Goal: Task Accomplishment & Management: Use online tool/utility

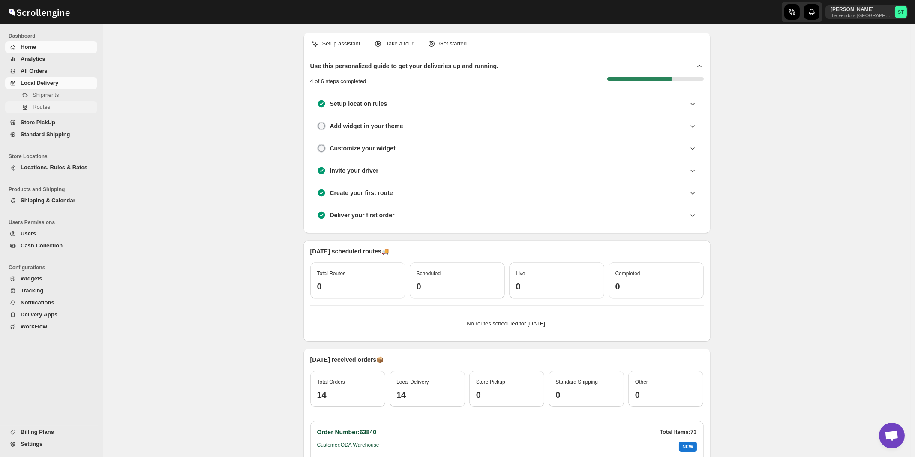
click at [45, 107] on span "Routes" at bounding box center [42, 107] width 18 height 6
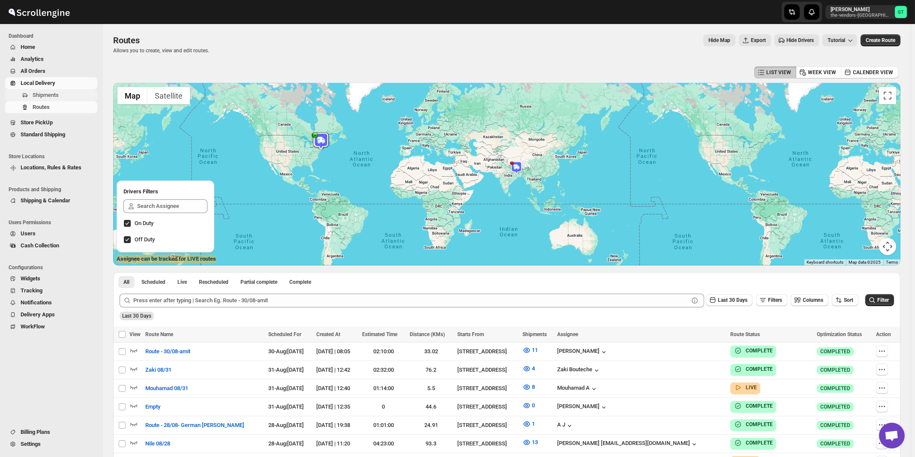
click at [42, 96] on span "Shipments" at bounding box center [46, 95] width 26 height 6
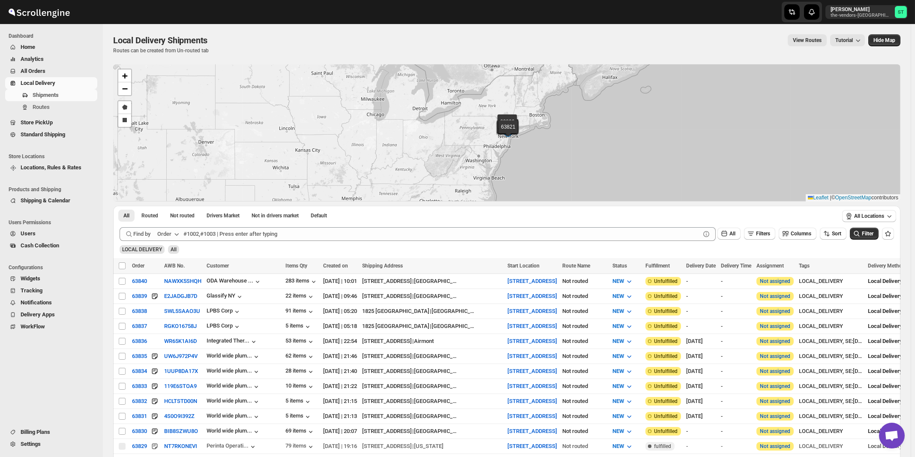
click at [173, 232] on button "Order" at bounding box center [169, 234] width 34 height 14
click at [161, 296] on div "Customer Name" at bounding box center [169, 298] width 39 height 9
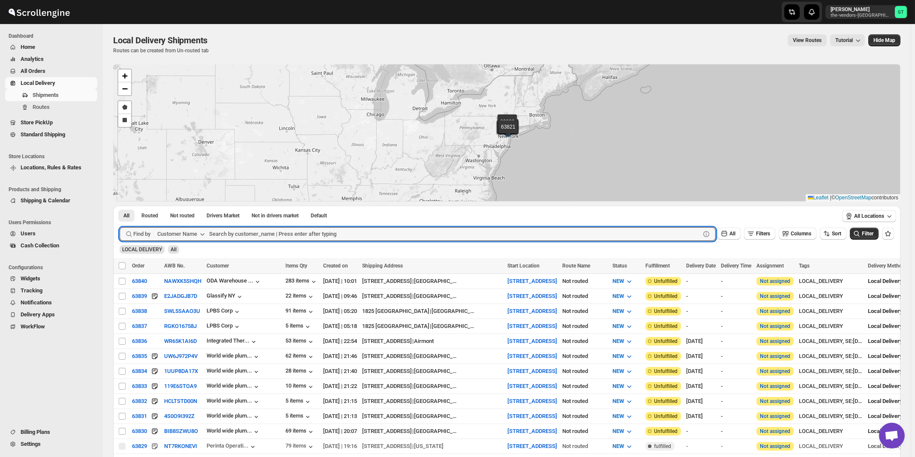
paste input "Five star Corrugated & Display"
type input "Five star Corrugated & Display"
click at [120, 206] on button "Submit" at bounding box center [132, 210] width 24 height 9
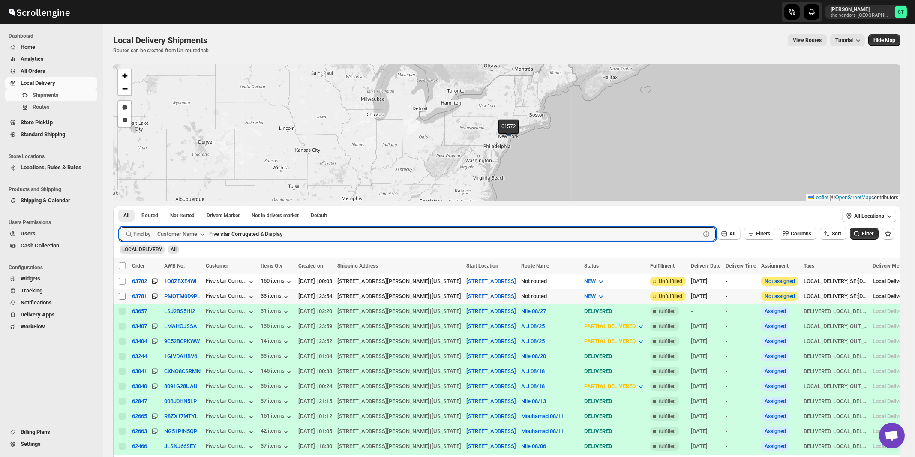
click at [121, 295] on input "Select shipment" at bounding box center [122, 296] width 7 height 7
checkbox input "true"
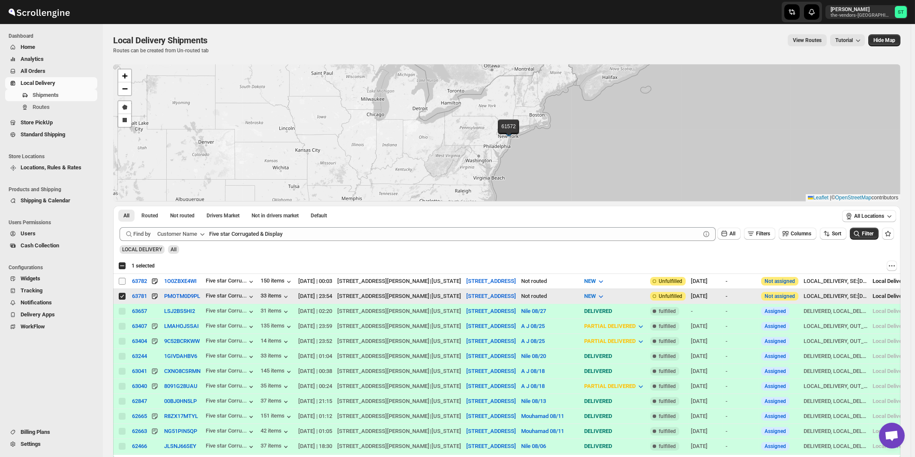
click at [123, 280] on input "Select shipment" at bounding box center [122, 281] width 7 height 7
checkbox input "true"
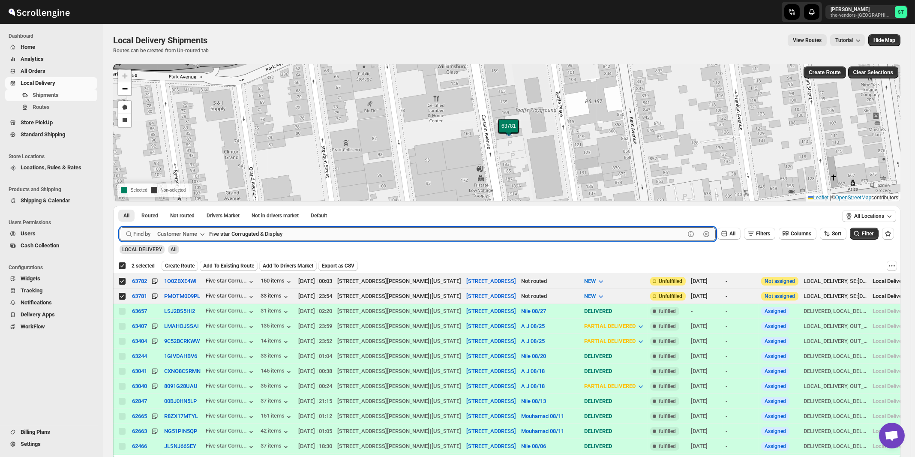
click at [364, 231] on input "Five star Corrugated & Display" at bounding box center [447, 234] width 476 height 14
paste input "Broadview Funding"
type input "Broadview Funding"
click at [120, 206] on button "Submit" at bounding box center [132, 210] width 24 height 9
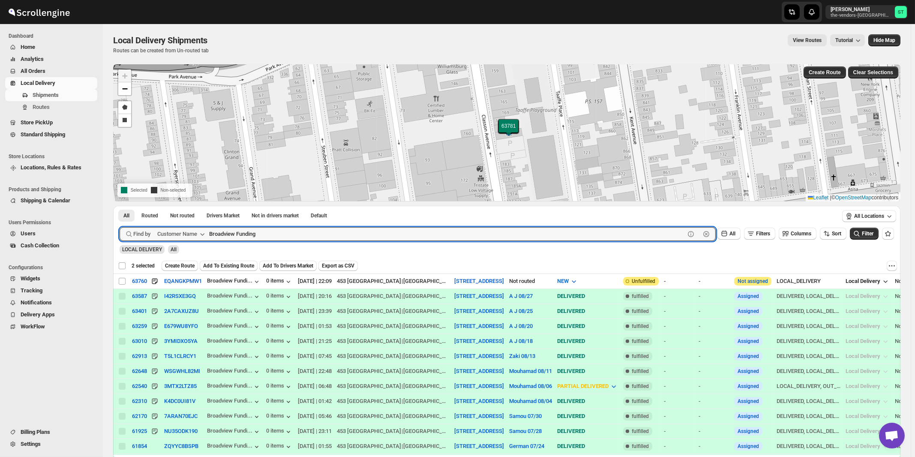
checkbox input "false"
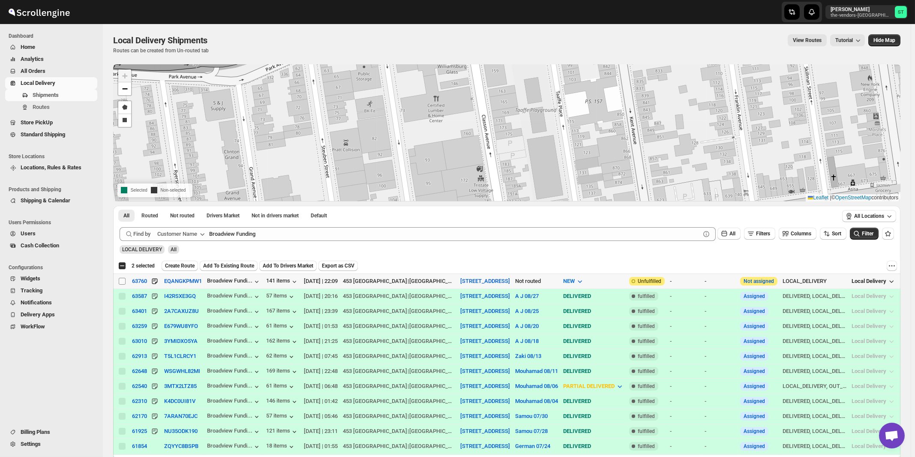
click at [120, 282] on input "Select shipment" at bounding box center [122, 281] width 7 height 7
checkbox input "true"
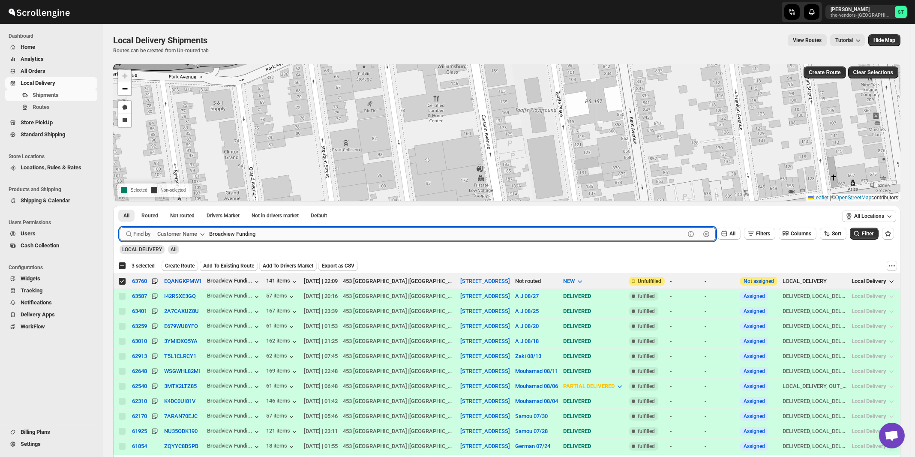
click at [357, 234] on input "Broadview Funding" at bounding box center [447, 234] width 476 height 14
paste input "MW Plumbing Supplies"
type input "BMW Plumbing Supplies"
click at [120, 206] on button "Submit" at bounding box center [132, 210] width 24 height 9
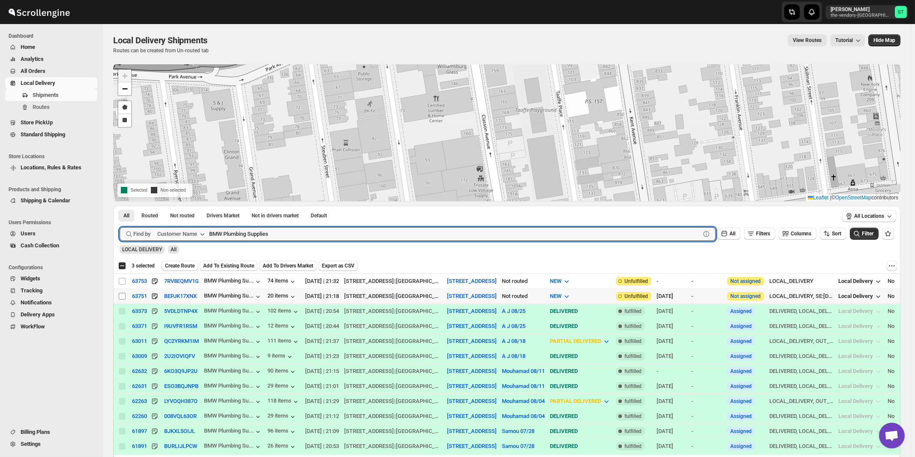
click at [122, 297] on input "Select shipment" at bounding box center [122, 296] width 7 height 7
checkbox input "true"
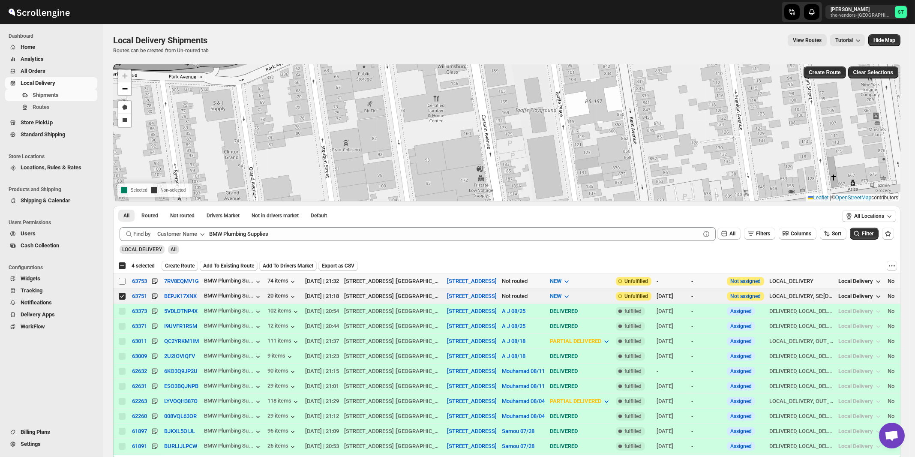
click at [122, 282] on input "Select shipment" at bounding box center [122, 281] width 7 height 7
checkbox input "true"
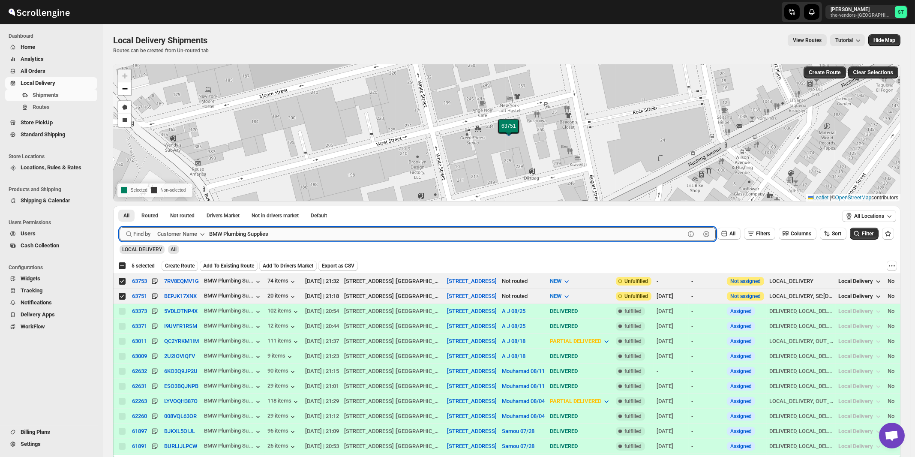
click at [336, 232] on input "BMW Plumbing Supplies" at bounding box center [447, 234] width 476 height 14
paste input "Artek Insurance"
type input "Artek Insurance"
click at [120, 206] on button "Submit" at bounding box center [132, 210] width 24 height 9
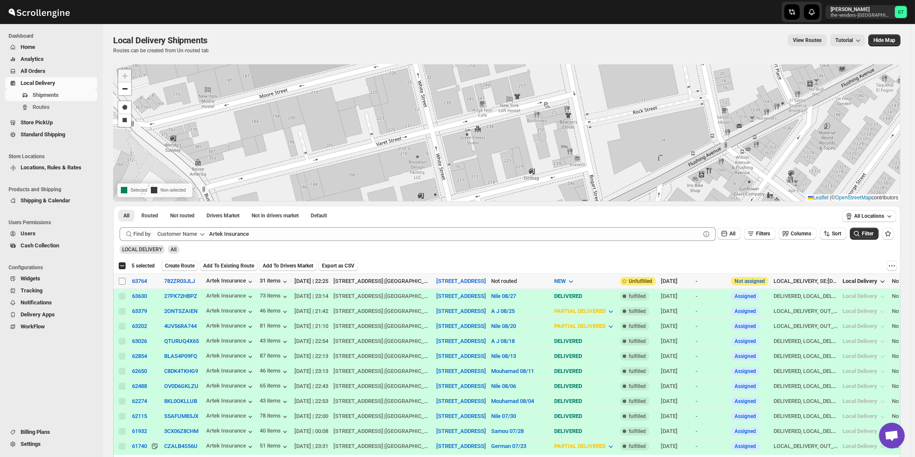
click at [122, 283] on input "Select shipment" at bounding box center [122, 281] width 7 height 7
checkbox input "true"
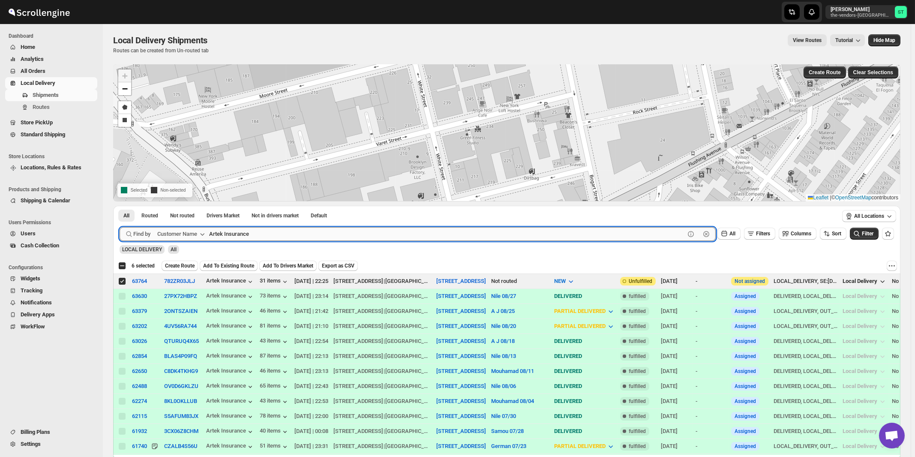
click at [349, 235] on input "Artek Insurance" at bounding box center [447, 234] width 476 height 14
paste input "Republic Valuations"
type input "Republic Valuations"
click at [120, 206] on button "Submit" at bounding box center [132, 210] width 24 height 9
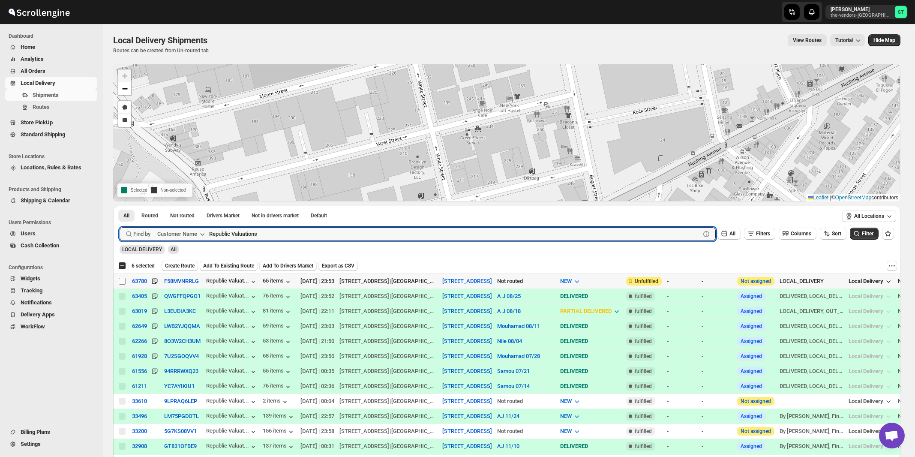
click at [123, 280] on input "Select shipment" at bounding box center [122, 281] width 7 height 7
checkbox input "true"
click at [298, 233] on input "Republic Valuations" at bounding box center [447, 234] width 476 height 14
paste input "P&G Williamsburg"
type input "P&G Williamsburg"
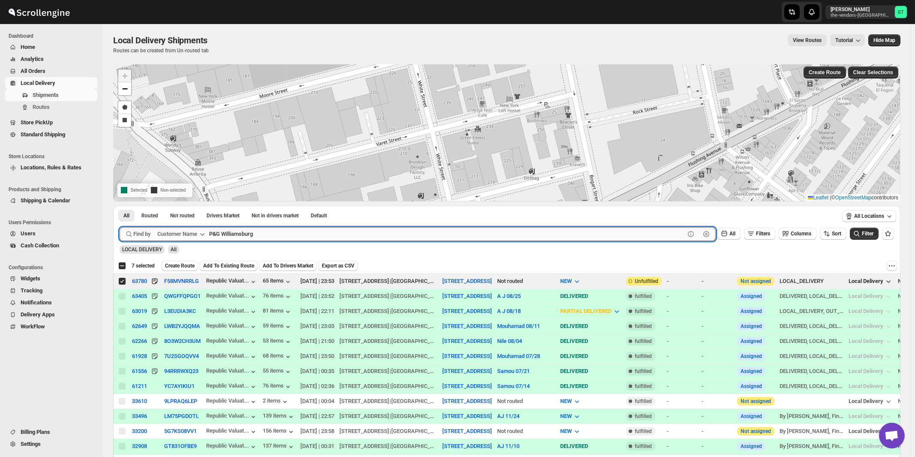
click at [120, 206] on button "Submit" at bounding box center [132, 210] width 24 height 9
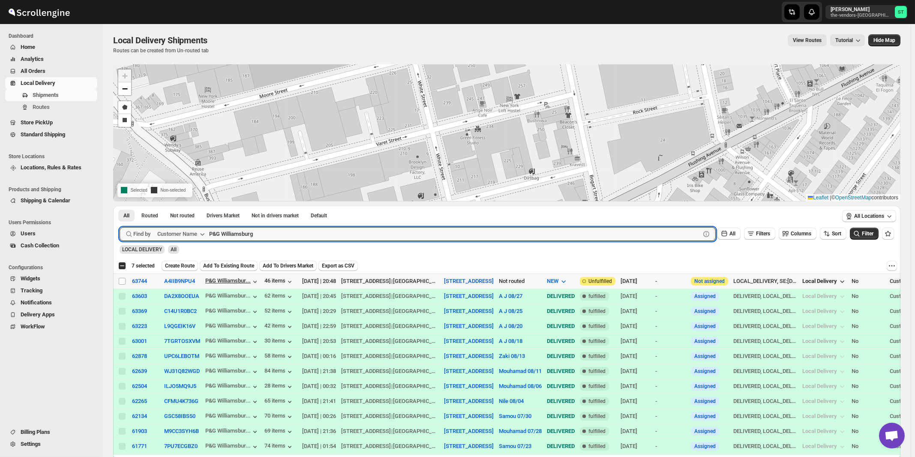
click at [122, 281] on input "Select shipment" at bounding box center [122, 281] width 7 height 7
checkbox input "true"
click at [278, 237] on input "P&G Williamsburg" at bounding box center [447, 234] width 476 height 14
paste input "CW Realty"
type input "CW Realty"
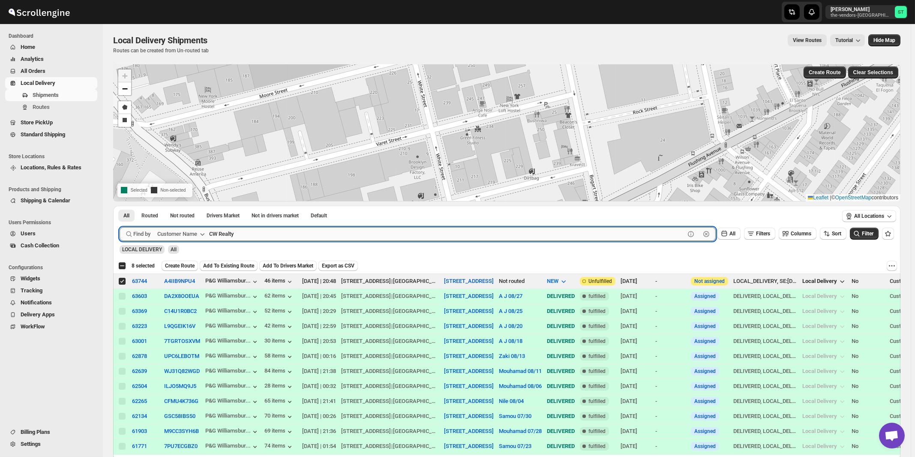
click at [120, 206] on button "Submit" at bounding box center [132, 210] width 24 height 9
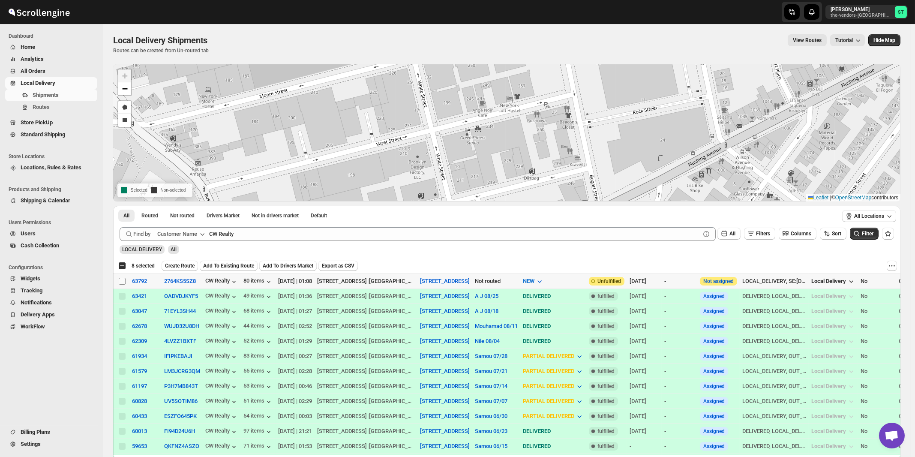
click at [120, 282] on input "Select shipment" at bounding box center [122, 281] width 7 height 7
checkbox input "true"
click at [177, 265] on span "Create Route" at bounding box center [180, 265] width 30 height 7
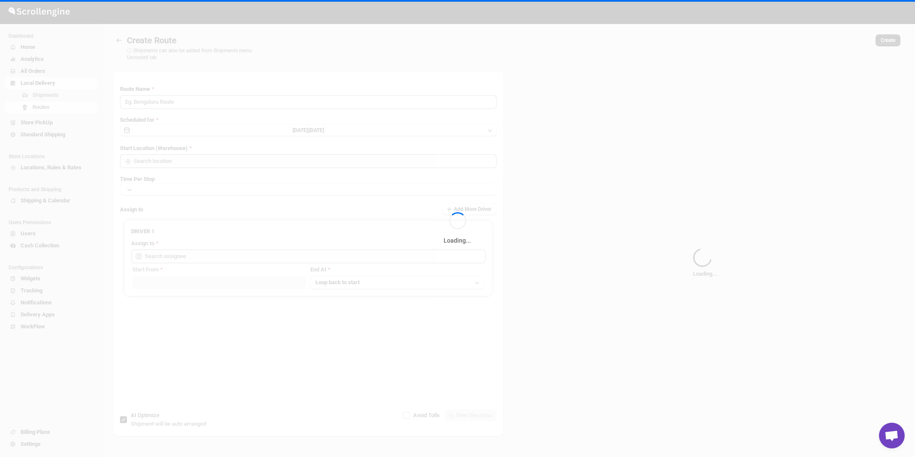
type input "Route - 01/09-1028"
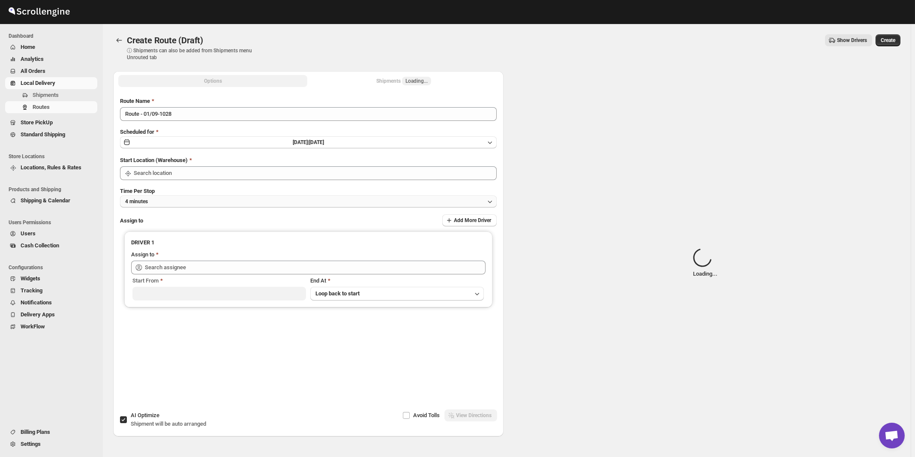
type input "[STREET_ADDRESS]"
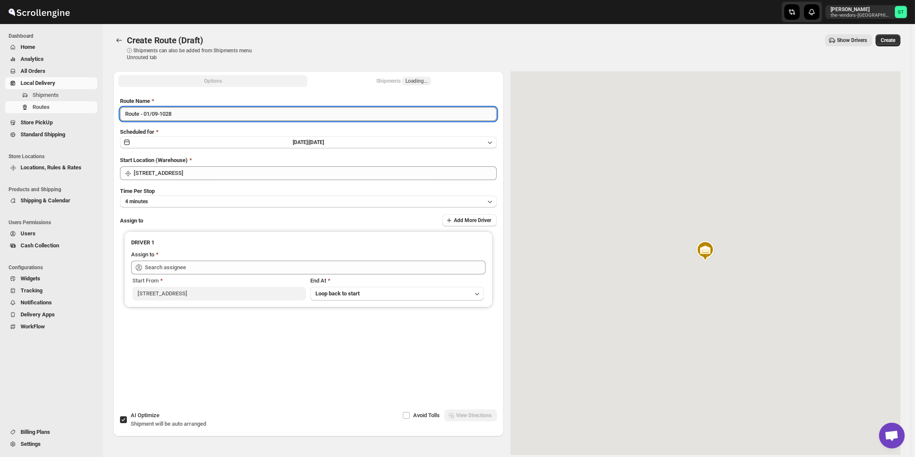
click at [234, 114] on input "Route - 01/09-1028" at bounding box center [308, 114] width 377 height 14
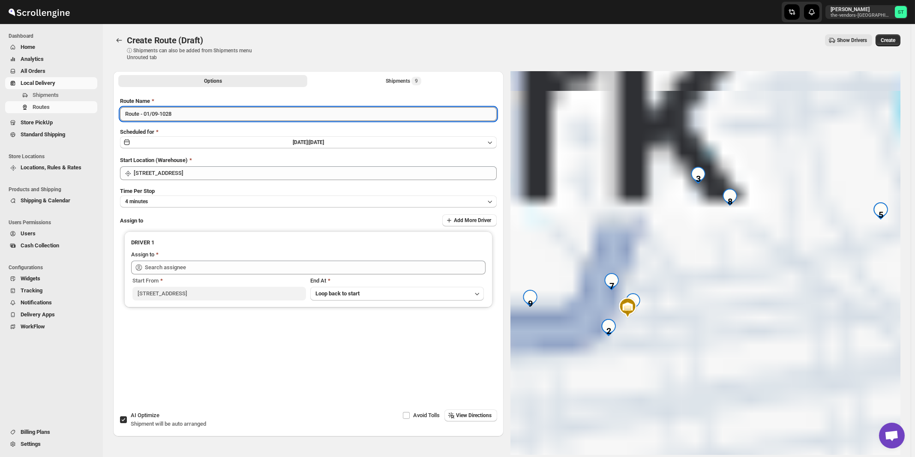
paste input "A J"
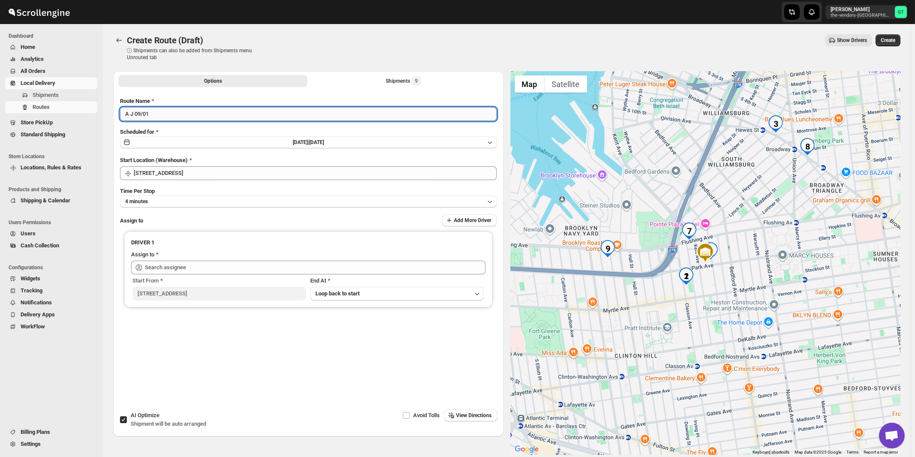
type input "A J 09/01"
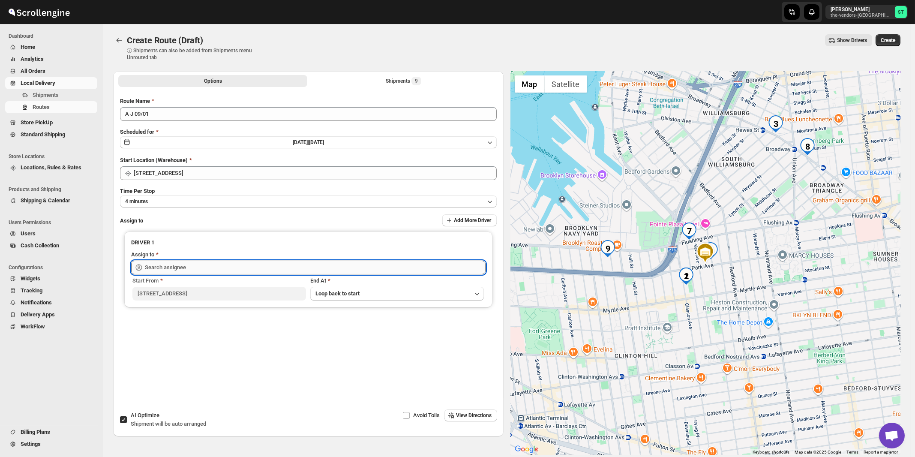
click at [192, 266] on input "text" at bounding box center [315, 268] width 341 height 14
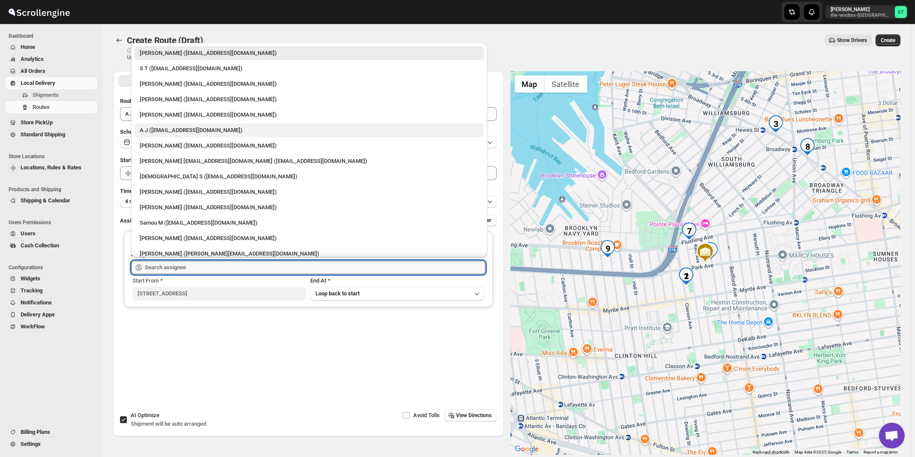
click at [160, 132] on div "A J ([EMAIL_ADDRESS][DOMAIN_NAME])" at bounding box center [309, 130] width 339 height 9
type input "A J ([EMAIL_ADDRESS][DOMAIN_NAME])"
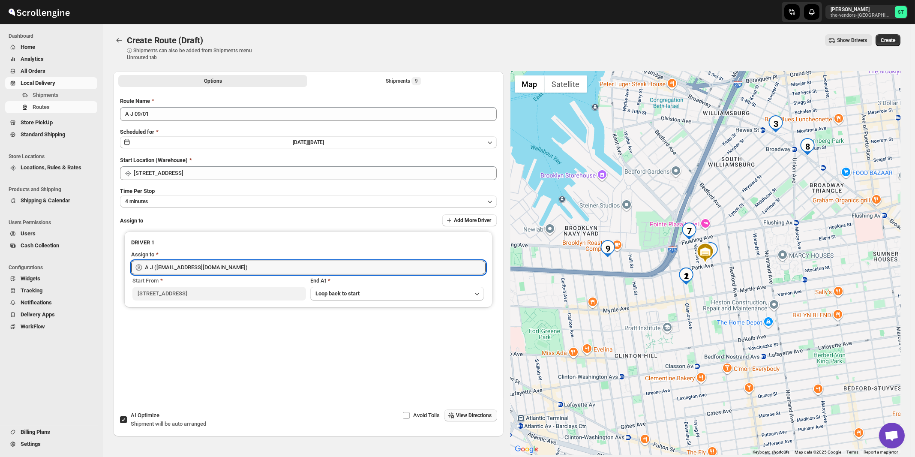
click at [480, 417] on span "View Directions" at bounding box center [475, 415] width 36 height 7
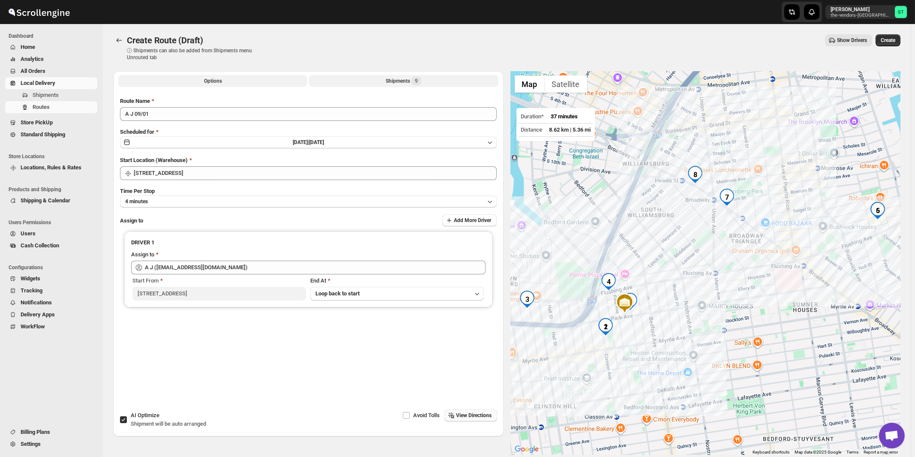
click at [414, 81] on span "9" at bounding box center [417, 81] width 10 height 9
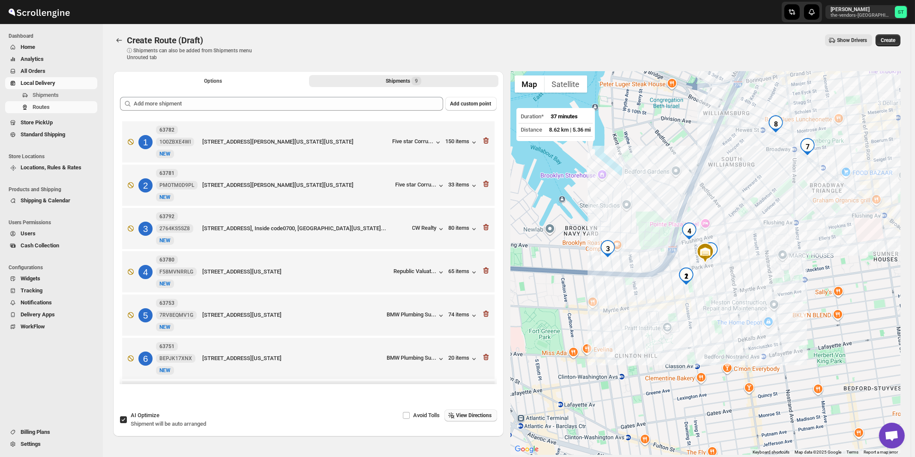
click at [151, 418] on span "AI Optimize" at bounding box center [145, 415] width 29 height 6
click at [127, 418] on input "AI Optimize Shipment will be auto arranged" at bounding box center [123, 419] width 7 height 7
checkbox input "false"
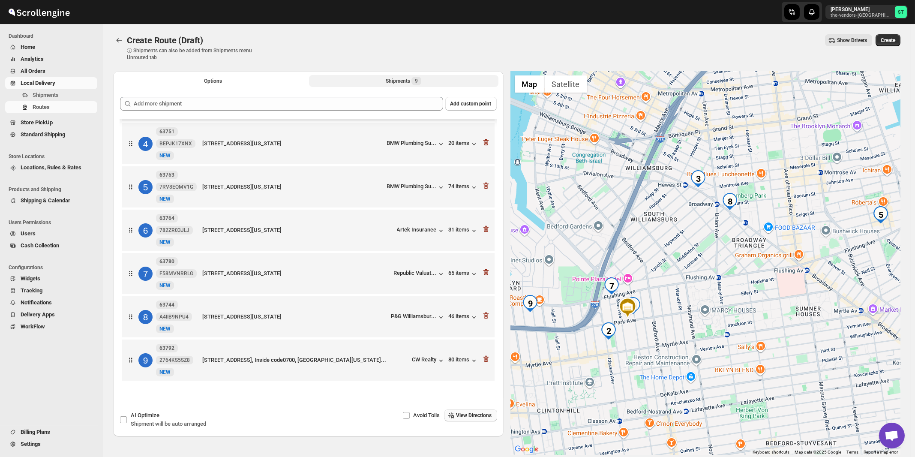
scroll to position [135, 0]
click at [481, 417] on span "View Directions" at bounding box center [475, 415] width 36 height 7
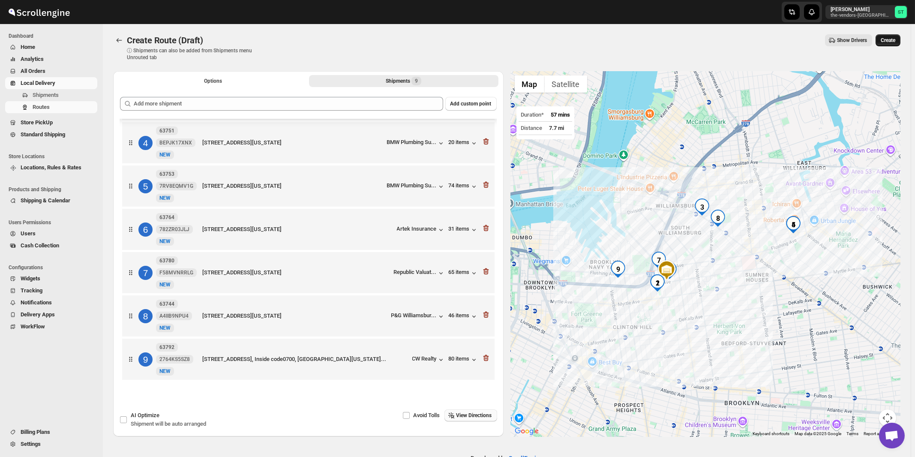
click at [891, 42] on span "Create" at bounding box center [888, 40] width 15 height 7
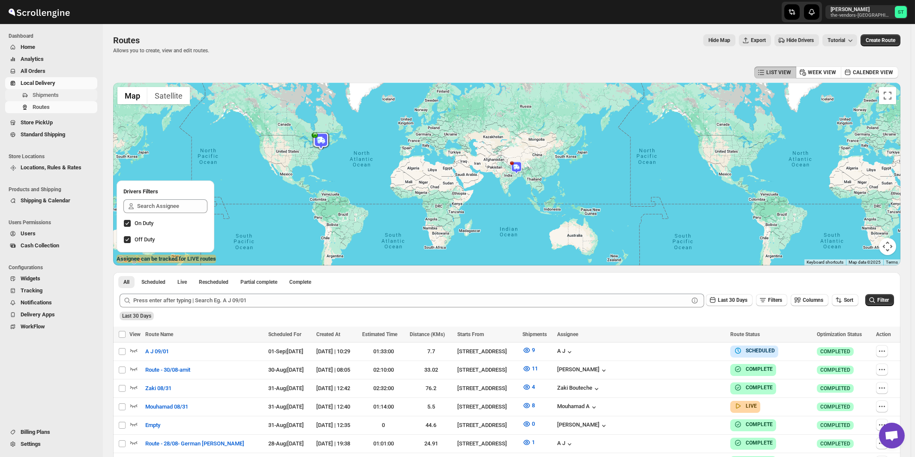
click at [44, 97] on span "Shipments" at bounding box center [46, 95] width 26 height 6
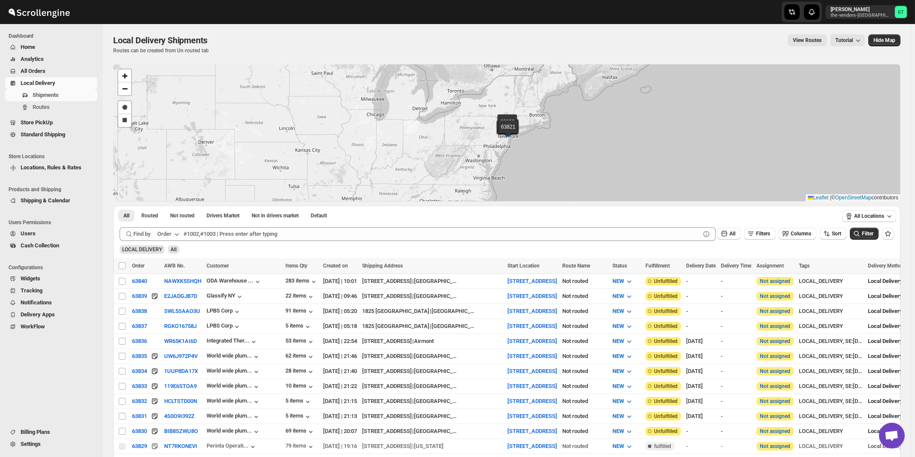
click at [171, 238] on button "Order" at bounding box center [169, 234] width 34 height 14
click at [162, 302] on div "Customer Name" at bounding box center [169, 298] width 39 height 9
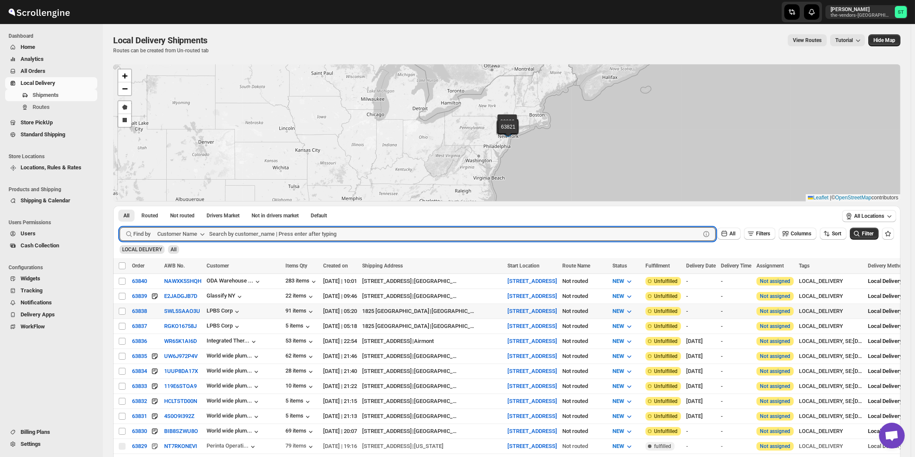
paste input "ODA Wallabout"
type input "ODA Wallabout"
click at [120, 206] on button "Submit" at bounding box center [132, 210] width 24 height 9
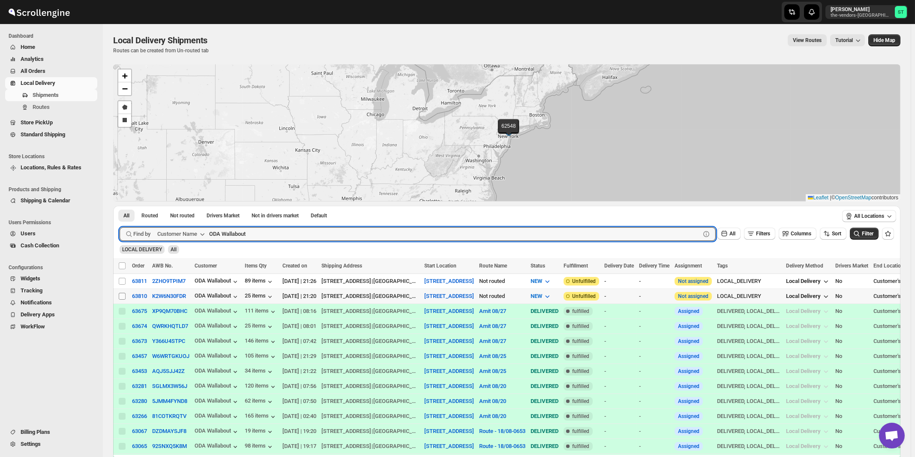
click at [123, 295] on input "Select shipment" at bounding box center [122, 296] width 7 height 7
checkbox input "true"
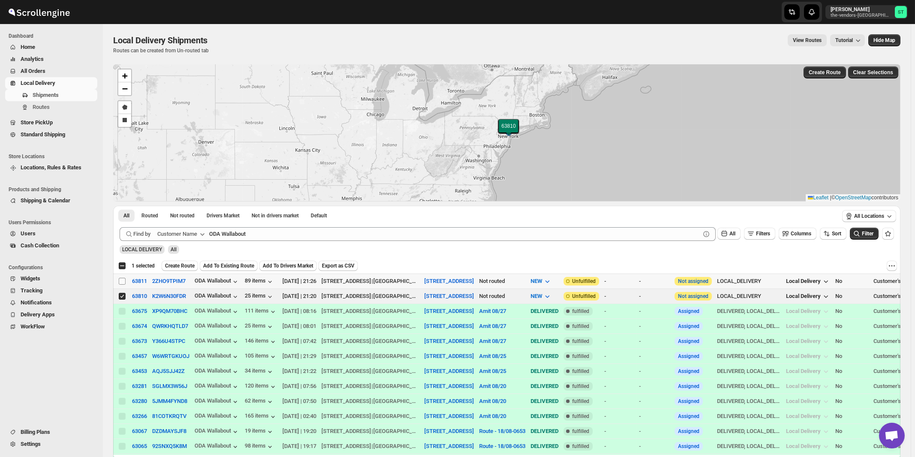
click at [122, 280] on input "Select shipment" at bounding box center [122, 281] width 7 height 7
checkbox input "true"
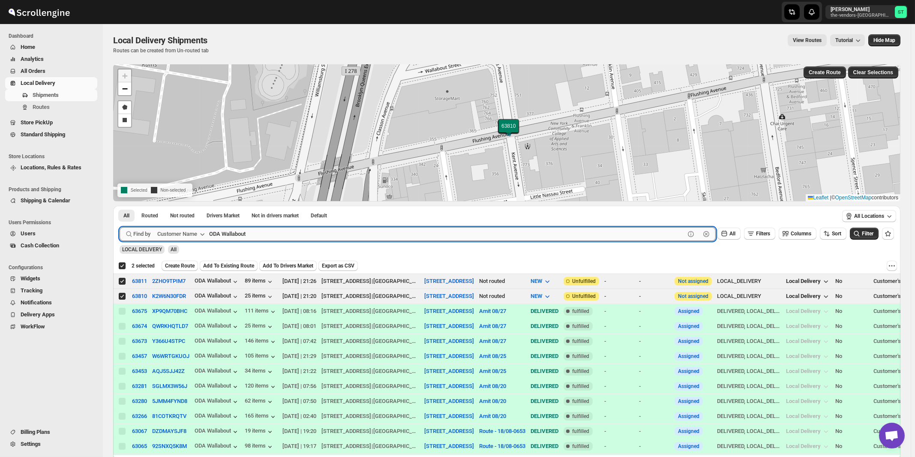
click at [266, 237] on input "ODA Wallabout" at bounding box center [447, 234] width 476 height 14
paste input "rehouse"
type input "ODA Warehouse"
click at [120, 206] on button "Submit" at bounding box center [132, 210] width 24 height 9
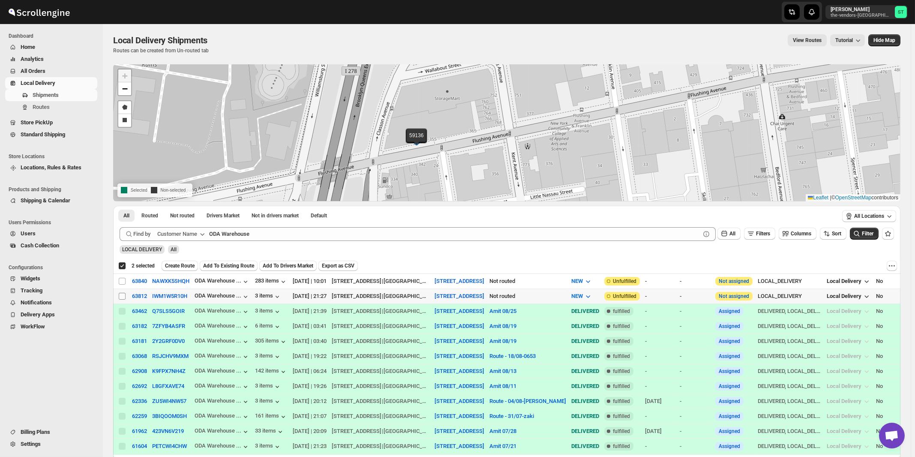
click at [122, 296] on input "Select shipment" at bounding box center [122, 296] width 7 height 7
checkbox input "true"
checkbox input "false"
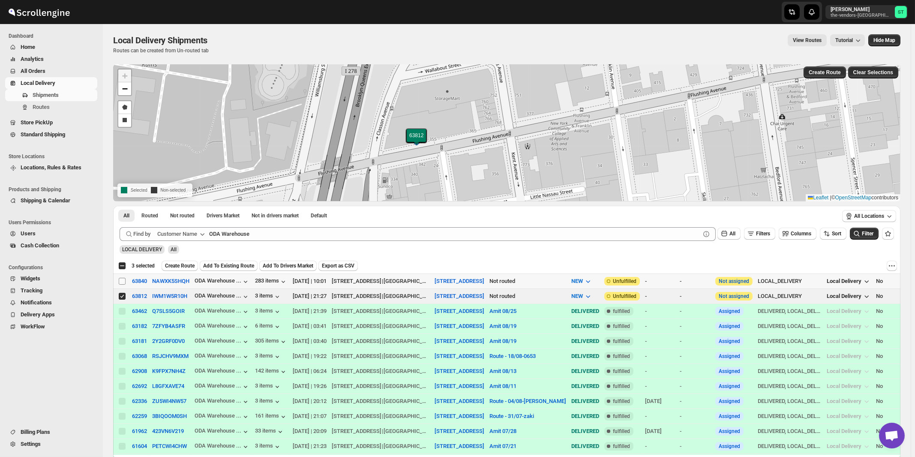
click at [121, 280] on input "Select shipment" at bounding box center [122, 281] width 7 height 7
checkbox input "true"
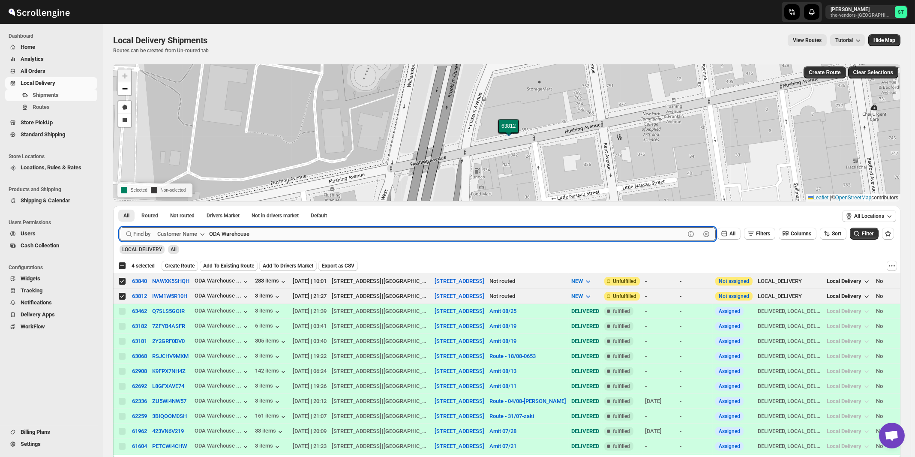
click at [262, 234] on input "ODA Warehouse" at bounding box center [447, 234] width 476 height 14
paste input "light it up"
type input "light it up"
click at [120, 206] on button "Submit" at bounding box center [132, 210] width 24 height 9
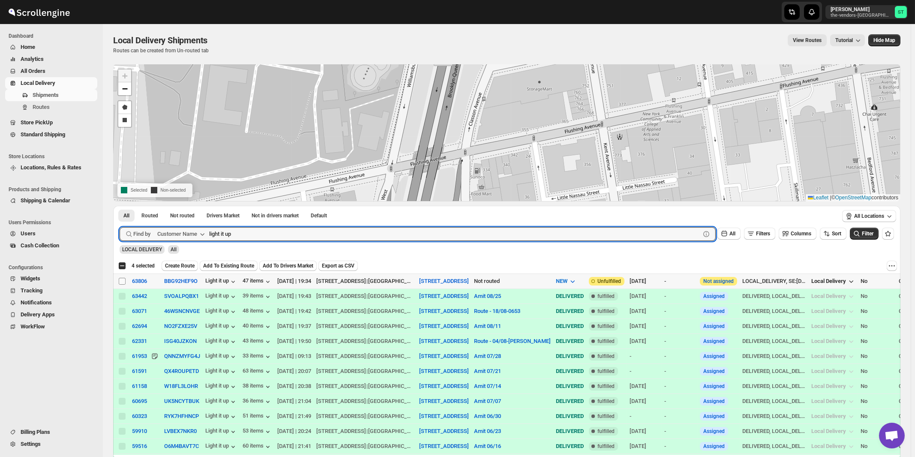
click at [120, 280] on input "Select shipment" at bounding box center [122, 281] width 7 height 7
checkbox input "true"
click at [311, 235] on input "light it up" at bounding box center [447, 234] width 476 height 14
paste input "Advanced Management"
type input "Advanced Management"
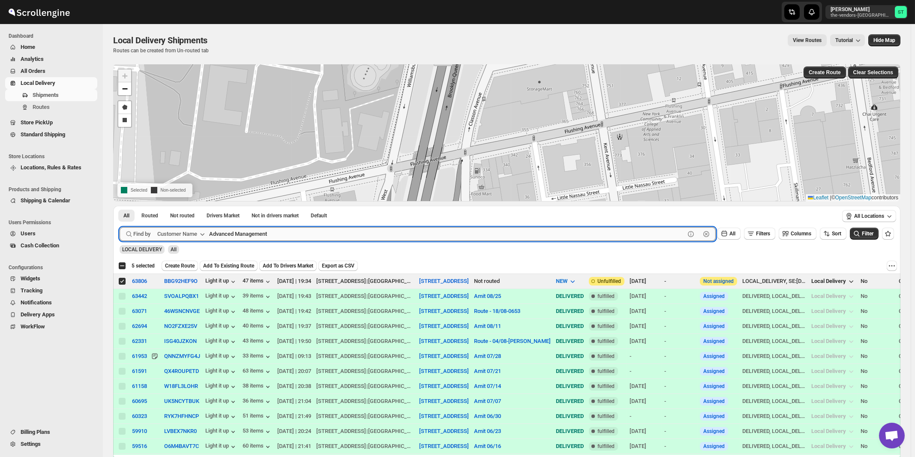
click at [120, 206] on button "Submit" at bounding box center [132, 210] width 24 height 9
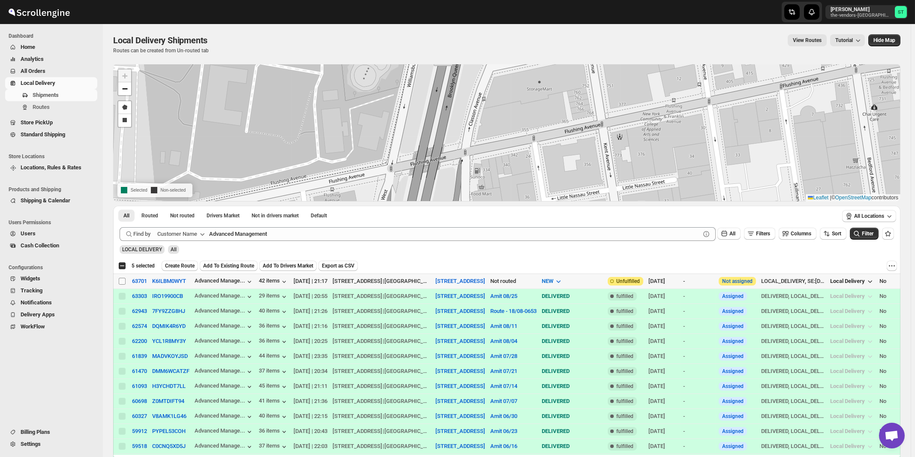
click at [124, 281] on input "Select shipment" at bounding box center [122, 281] width 7 height 7
checkbox input "true"
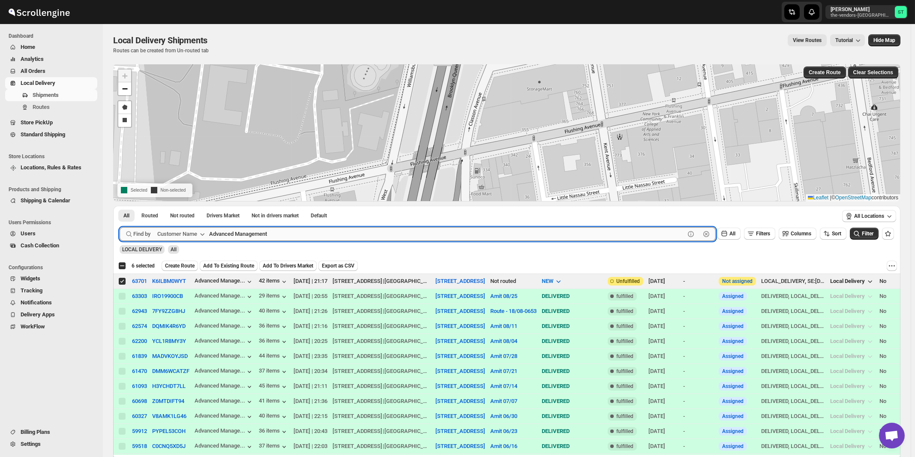
click at [303, 230] on input "Advanced Management" at bounding box center [447, 234] width 476 height 14
paste input "boro park insurance monsey"
type input "[GEOGRAPHIC_DATA]"
click at [120, 206] on button "Submit" at bounding box center [132, 210] width 24 height 9
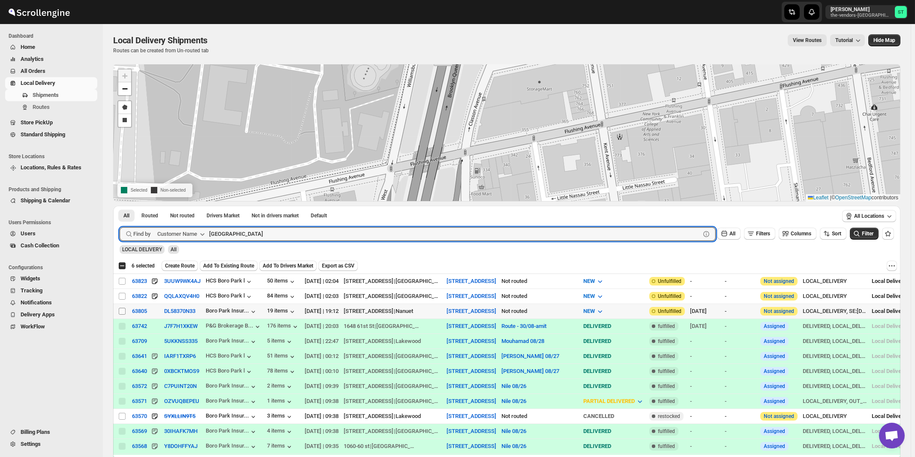
click at [120, 311] on input "Select shipment" at bounding box center [122, 311] width 7 height 7
checkbox input "true"
click at [329, 230] on input "[GEOGRAPHIC_DATA]" at bounding box center [447, 234] width 476 height 14
paste input "Certified Lumber monsey"
type input "Certified Lumber monsey"
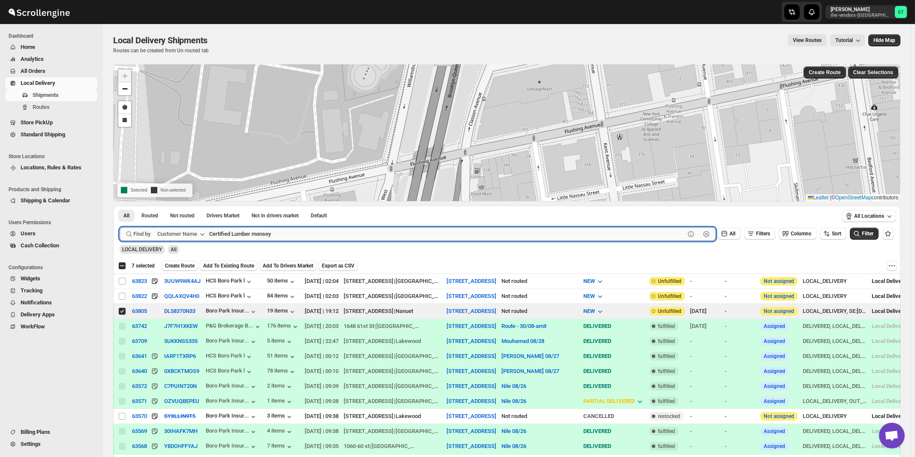
click at [120, 206] on button "Submit" at bounding box center [132, 210] width 24 height 9
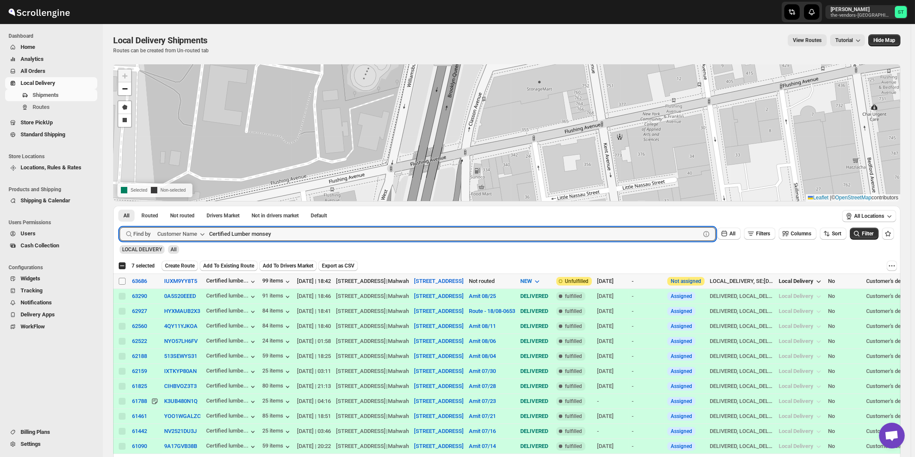
click at [126, 279] on input "Select shipment" at bounding box center [122, 281] width 7 height 7
checkbox input "true"
click at [286, 234] on input "Certified Lumber monsey" at bounding box center [447, 234] width 476 height 14
paste input "Hatzoloh Ems Inc"
type input "Hatzoloh Ems Inc"
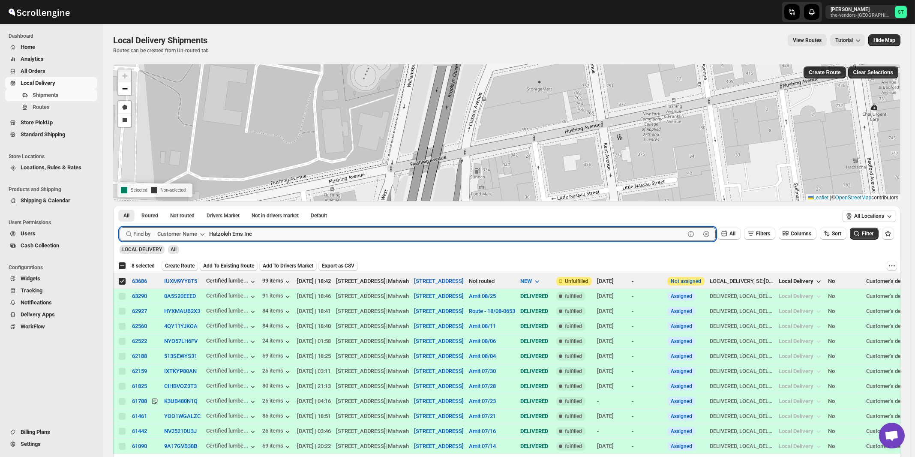
click at [120, 206] on button "Submit" at bounding box center [132, 210] width 24 height 9
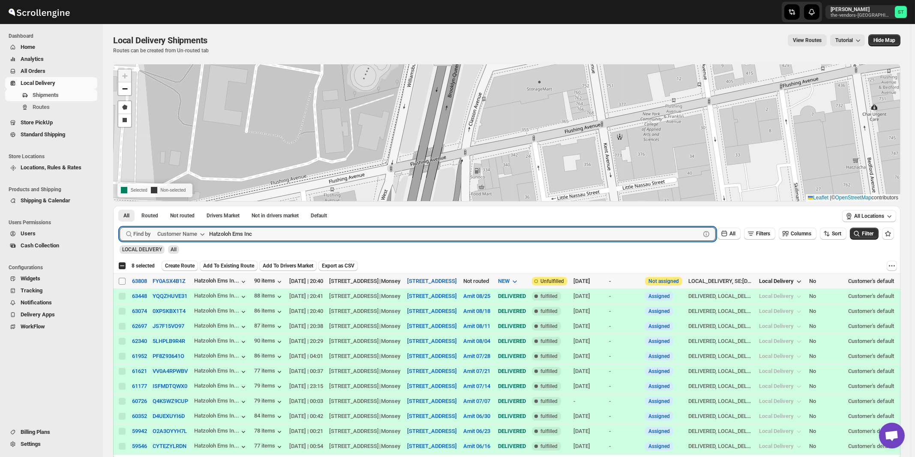
click at [122, 282] on input "Select shipment" at bounding box center [122, 281] width 7 height 7
checkbox input "true"
click at [331, 239] on input "Hatzoloh Ems Inc" at bounding box center [447, 234] width 476 height 14
paste input "CS 308"
type input "HCS 308"
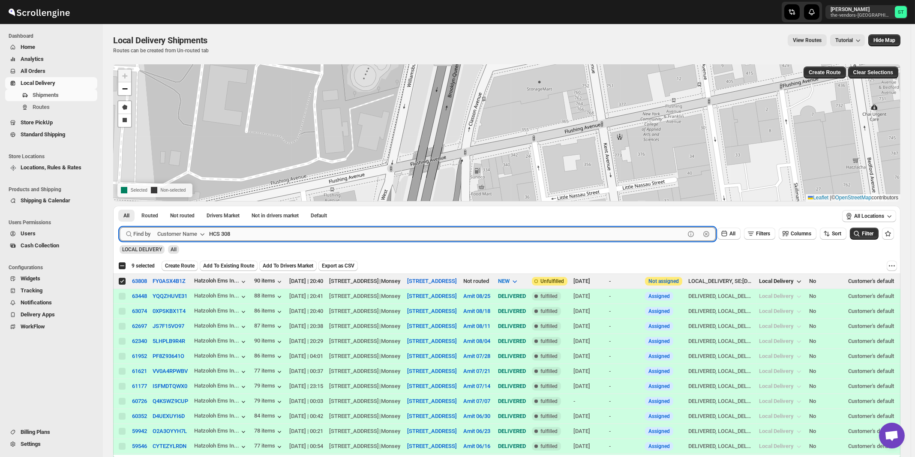
click at [120, 206] on button "Submit" at bounding box center [132, 210] width 24 height 9
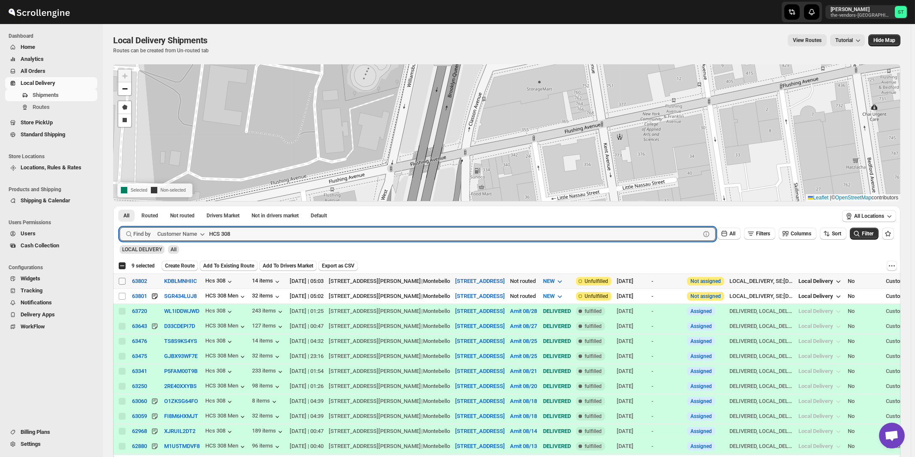
click at [122, 280] on input "Select shipment" at bounding box center [122, 281] width 7 height 7
checkbox input "true"
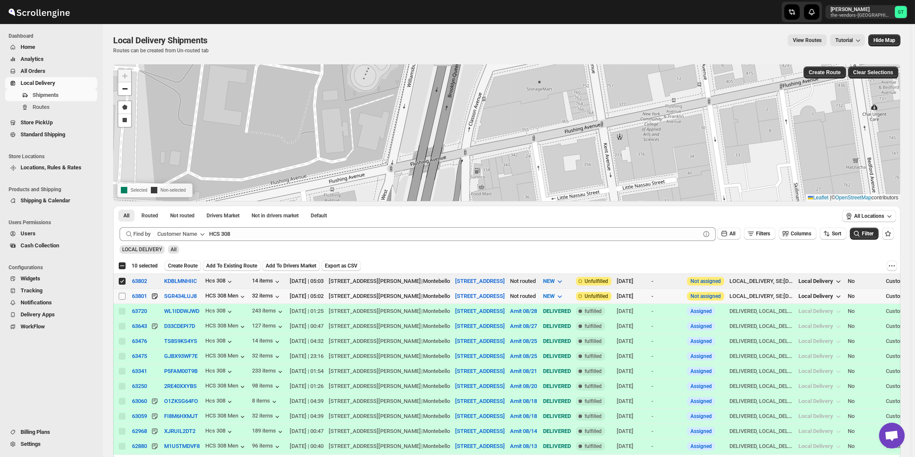
click at [121, 297] on input "Select shipment" at bounding box center [122, 296] width 7 height 7
checkbox input "true"
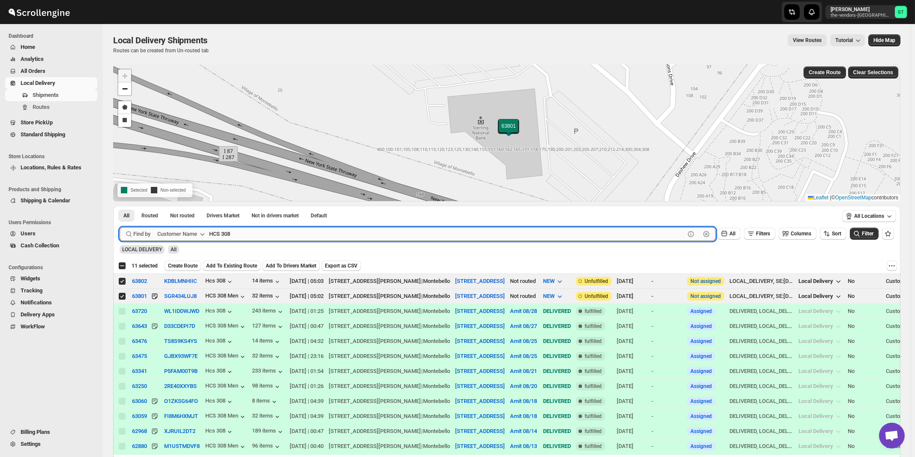
click at [308, 233] on input "HCS 308" at bounding box center [447, 234] width 476 height 14
paste input "cs 160"
click at [120, 206] on button "Submit" at bounding box center [132, 210] width 24 height 9
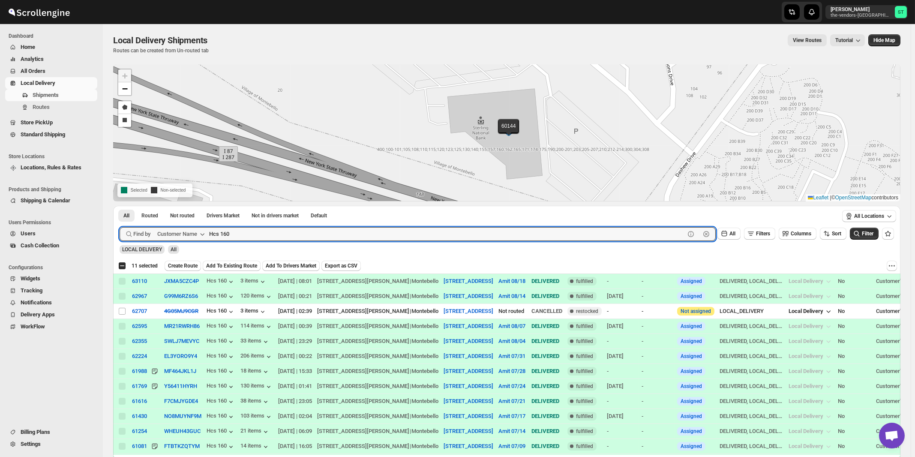
paste input "Style Edit"
type input "Style Edit"
click at [120, 206] on button "Submit" at bounding box center [132, 210] width 24 height 9
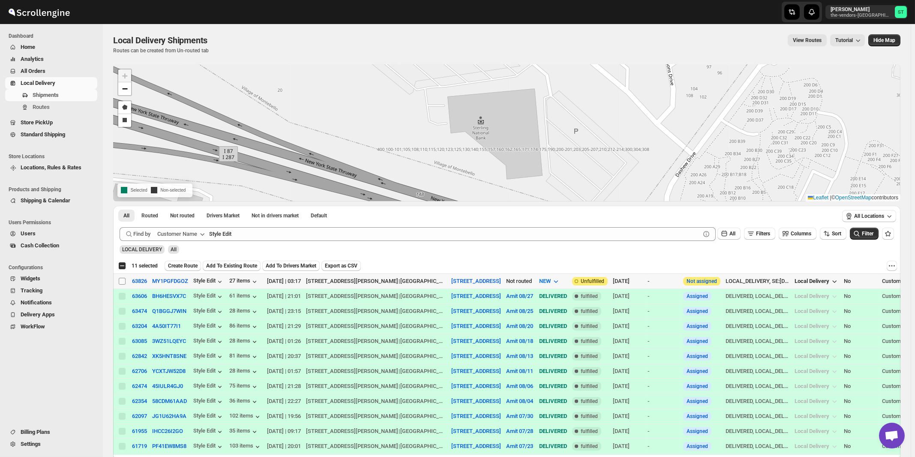
click at [122, 280] on input "Select shipment" at bounding box center [122, 281] width 7 height 7
checkbox input "true"
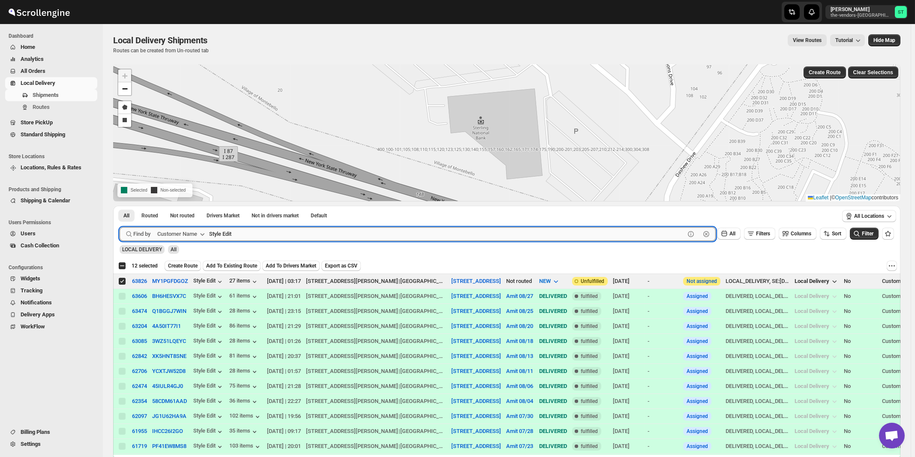
click at [327, 230] on input "Style Edit" at bounding box center [447, 234] width 476 height 14
paste input "Tier II landscape design"
type input "Tier II landscape design"
click at [120, 206] on button "Submit" at bounding box center [132, 210] width 24 height 9
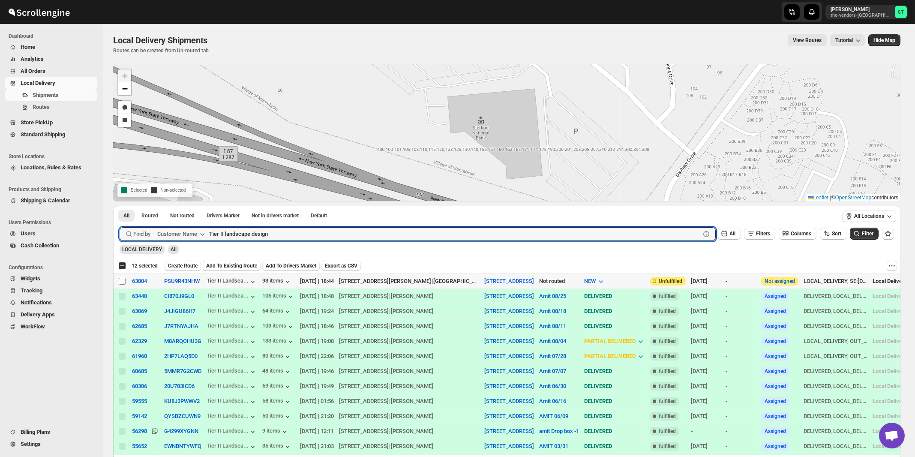
click at [122, 280] on input "Select shipment" at bounding box center [122, 281] width 7 height 7
checkbox input "true"
click at [342, 235] on input "Tier II landscape design" at bounding box center [447, 234] width 476 height 14
paste input "[PERSON_NAME]"
type input "[PERSON_NAME]"
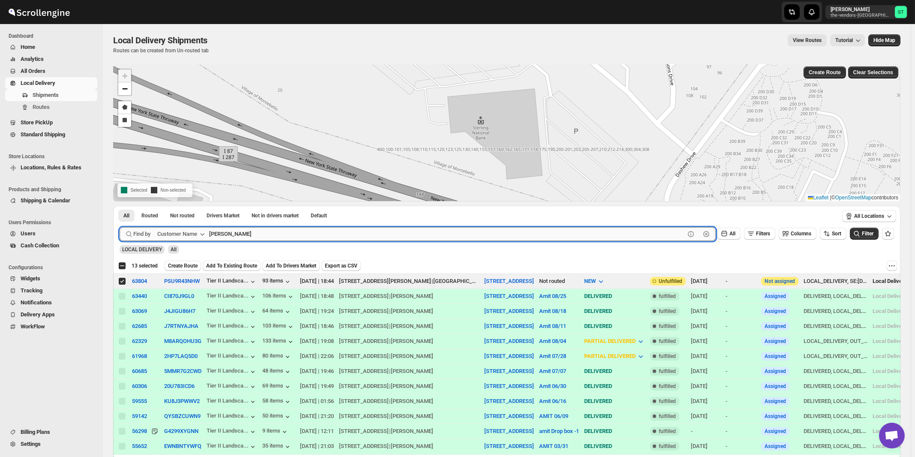
click at [120, 206] on button "Submit" at bounding box center [132, 210] width 24 height 9
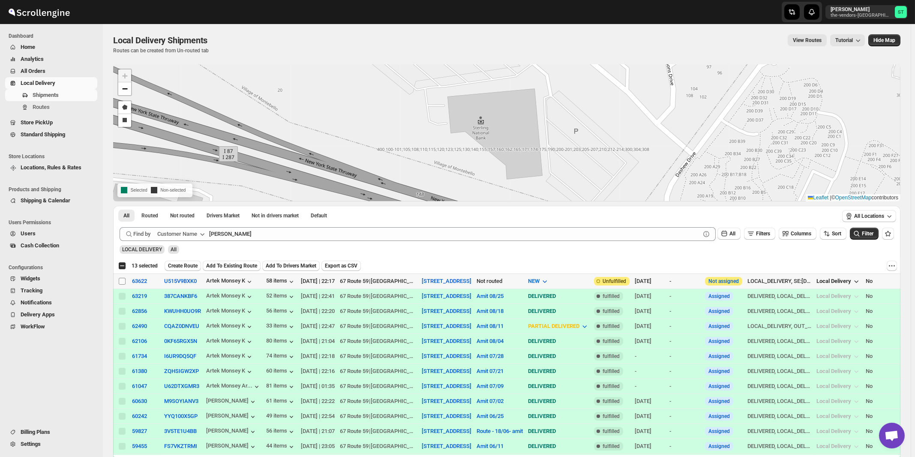
click at [120, 280] on input "Select shipment" at bounding box center [122, 281] width 7 height 7
checkbox input "true"
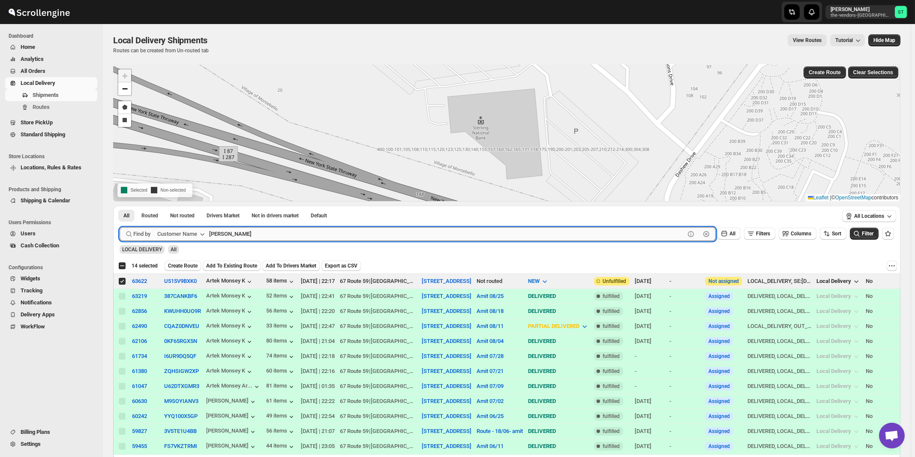
click at [306, 236] on input "[PERSON_NAME]" at bounding box center [447, 234] width 476 height 14
paste input "Nineyard"
type input "Nineyard"
click at [120, 206] on button "Submit" at bounding box center [132, 210] width 24 height 9
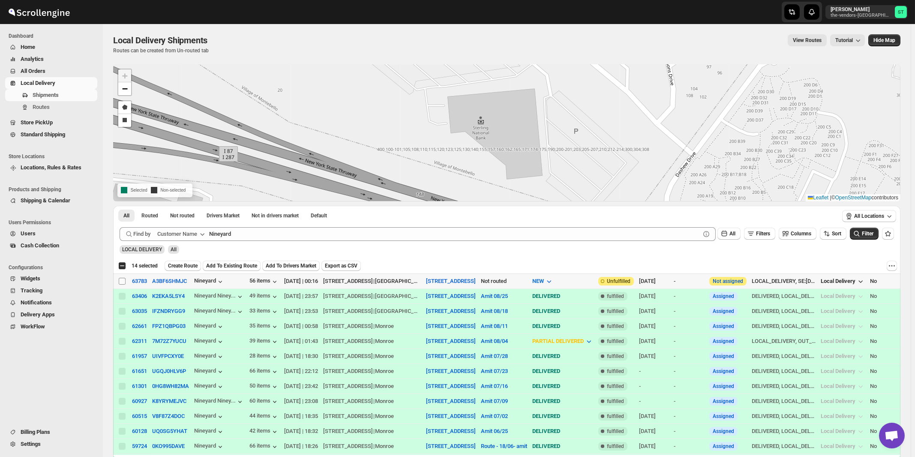
click at [120, 280] on input "Select shipment" at bounding box center [122, 281] width 7 height 7
checkbox input "true"
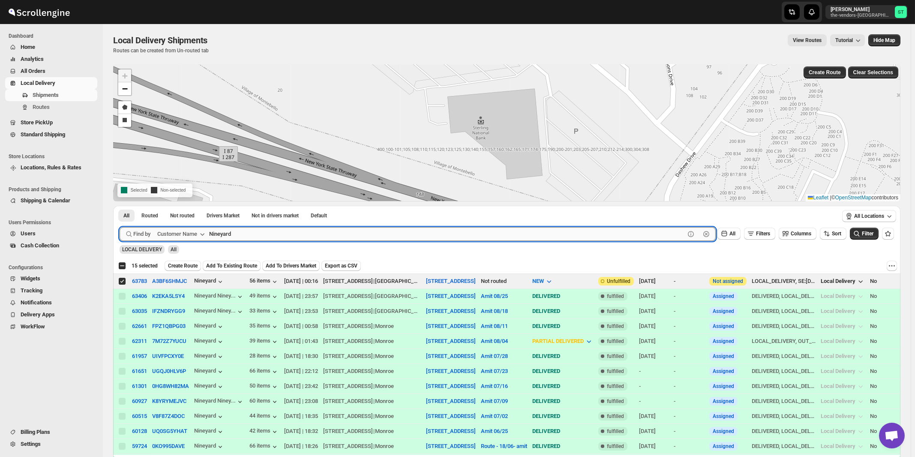
click at [297, 229] on input "Nineyard" at bounding box center [447, 234] width 476 height 14
paste input "Quality Air Heating and Cooling"
type input "Quality Air Heating and Cooling"
click at [120, 206] on button "Submit" at bounding box center [132, 210] width 24 height 9
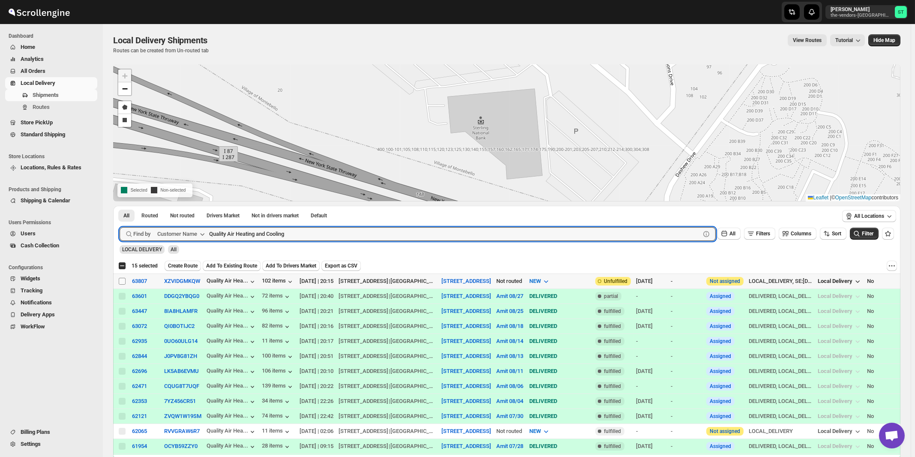
click at [120, 280] on input "Select shipment" at bounding box center [122, 281] width 7 height 7
checkbox input "true"
click at [304, 234] on input "Quality Air Heating and Cooling" at bounding box center [447, 234] width 476 height 14
paste input "ELG Corp."
type input "ELG Corp."
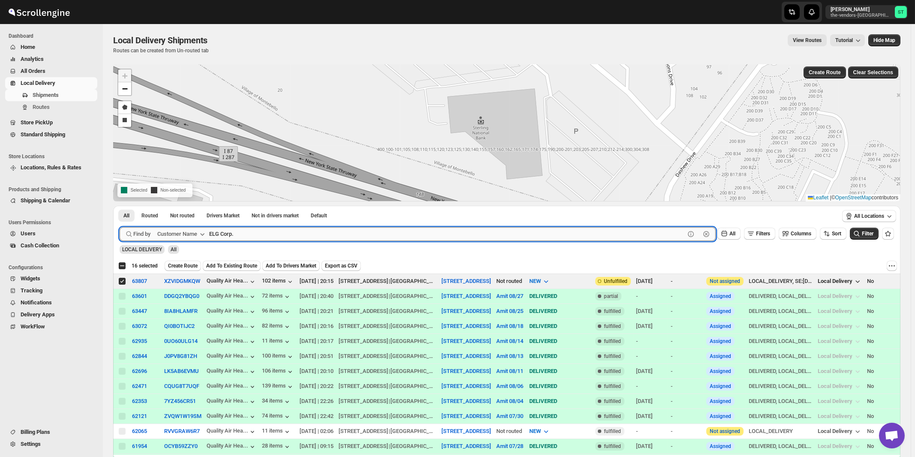
click at [120, 206] on button "Submit" at bounding box center [132, 210] width 24 height 9
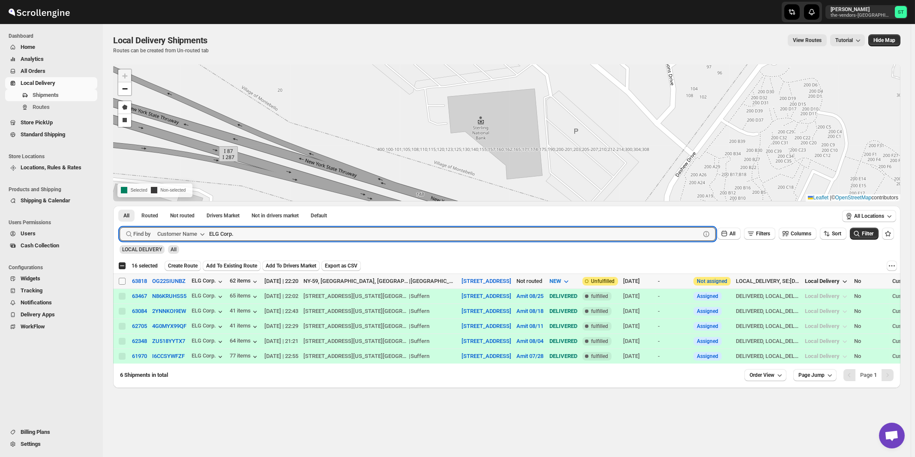
click at [123, 280] on input "Select shipment" at bounding box center [122, 281] width 7 height 7
checkbox input "true"
click at [303, 234] on input "ELG Corp." at bounding box center [447, 234] width 476 height 14
paste input "B Visible Signs & Printing"
type input "B Visible Signs & Printing"
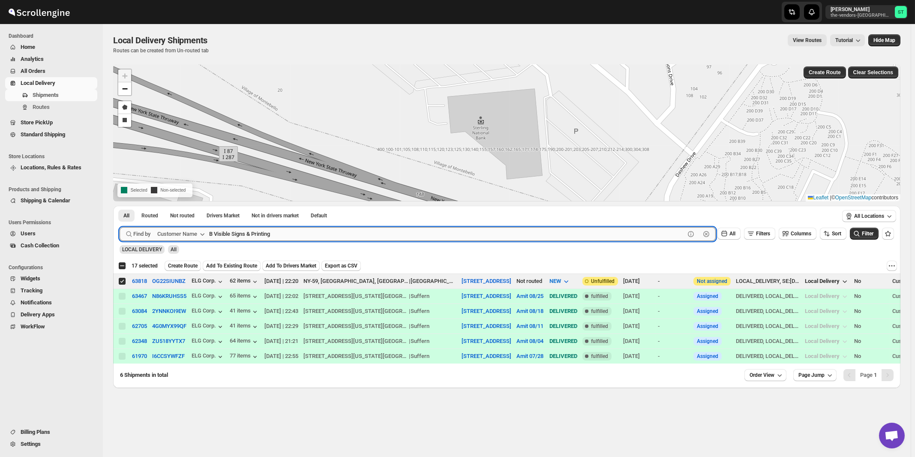
click at [120, 206] on button "Submit" at bounding box center [132, 210] width 24 height 9
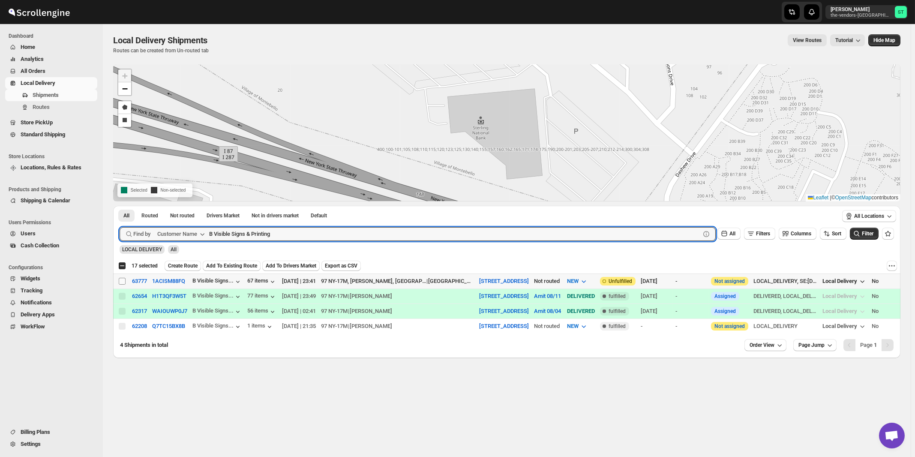
click at [122, 280] on input "Select shipment" at bounding box center [122, 281] width 7 height 7
checkbox input "true"
click at [306, 230] on input "B Visible Signs & Printing" at bounding box center [447, 234] width 476 height 14
paste input "NL Appraisal"
type input "BNL Appraisal"
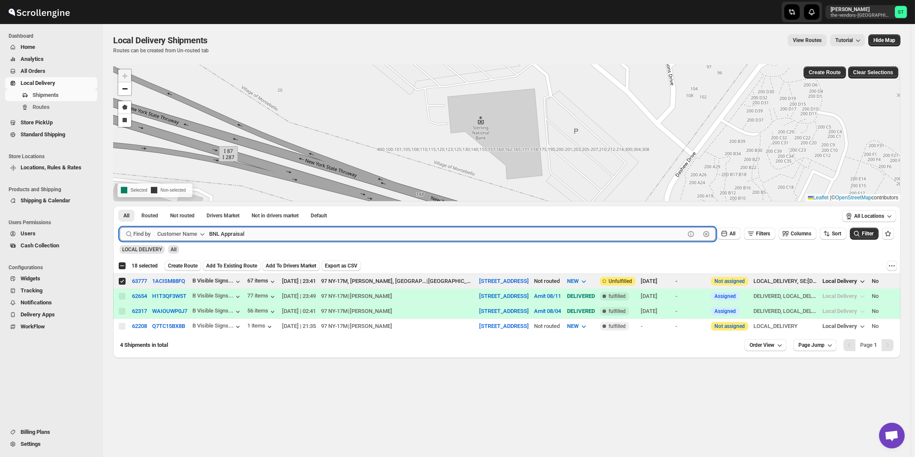
click at [120, 206] on button "Submit" at bounding box center [132, 210] width 24 height 9
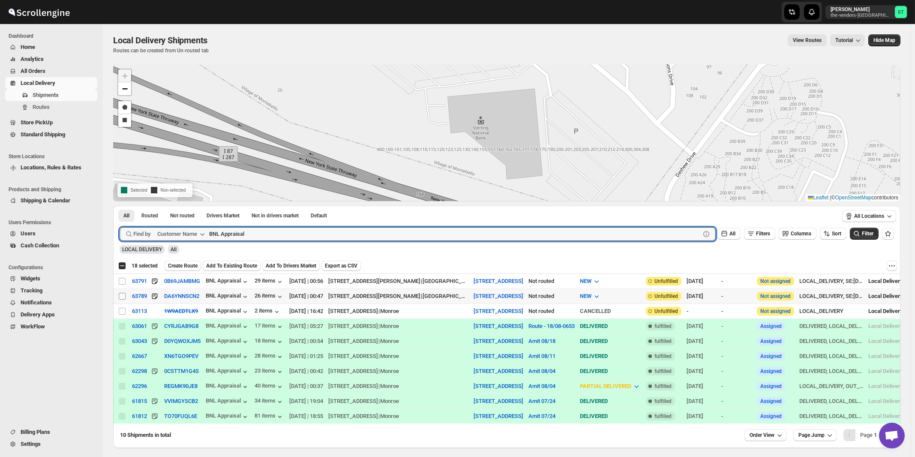
click at [123, 296] on input "Select shipment" at bounding box center [122, 296] width 7 height 7
checkbox input "true"
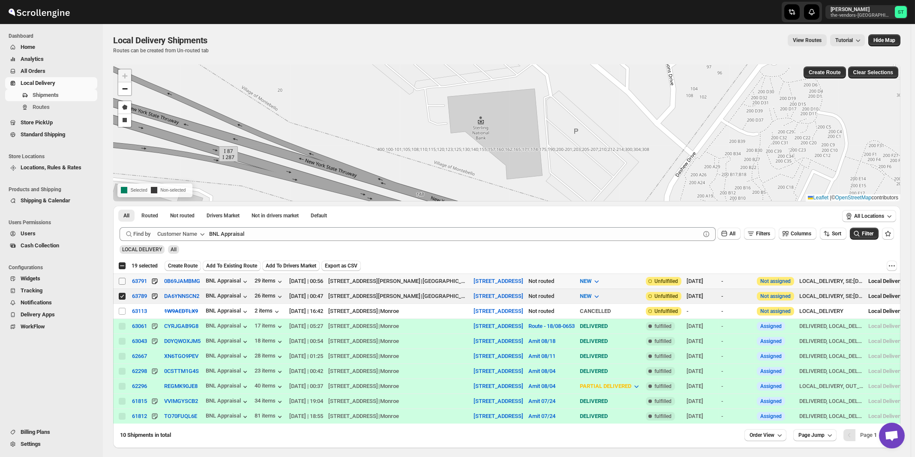
click at [120, 280] on input "Select shipment" at bounding box center [122, 281] width 7 height 7
checkbox input "true"
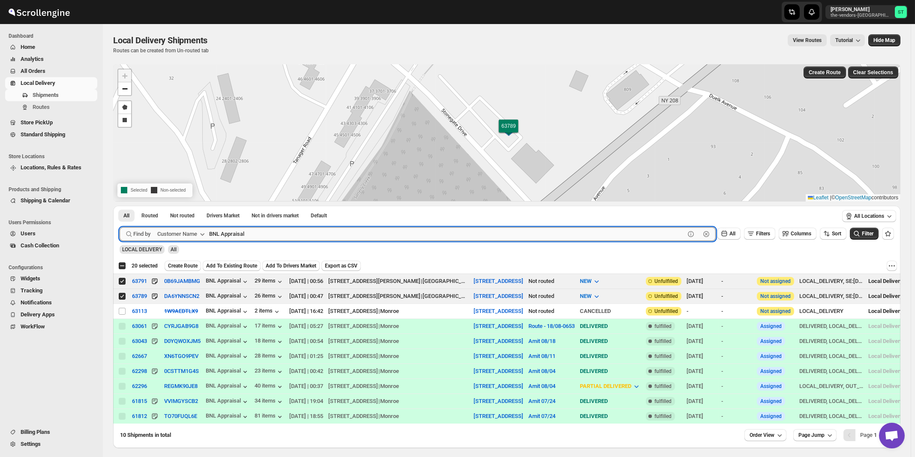
click at [313, 234] on input "BNL Appraisal" at bounding box center [447, 234] width 476 height 14
paste input "Reliable Air"
type input "Reliable Air"
click at [120, 206] on button "Submit" at bounding box center [132, 210] width 24 height 9
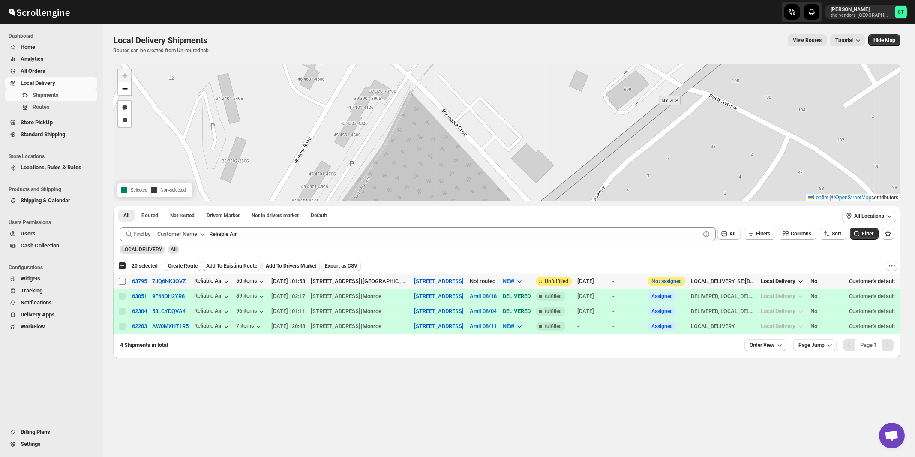
click at [123, 282] on input "Select shipment" at bounding box center [122, 281] width 7 height 7
checkbox input "true"
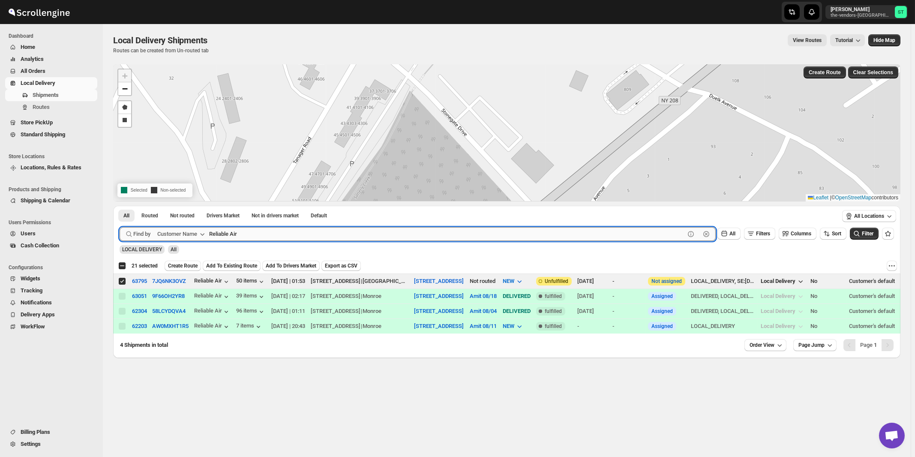
click at [302, 232] on input "Reliable Air" at bounding box center [447, 234] width 476 height 14
paste input "Balebusta"
type input "Balebusta"
click at [120, 206] on button "Submit" at bounding box center [132, 210] width 24 height 9
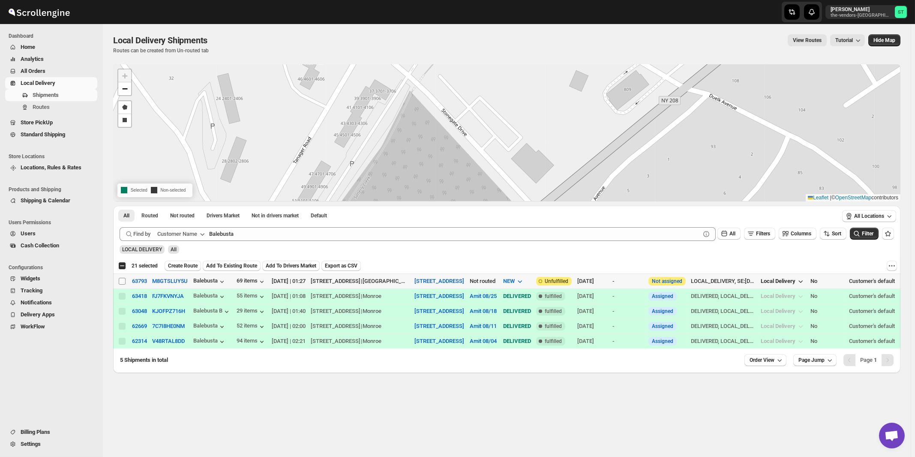
click at [122, 282] on input "Select shipment" at bounding box center [122, 281] width 7 height 7
checkbox input "true"
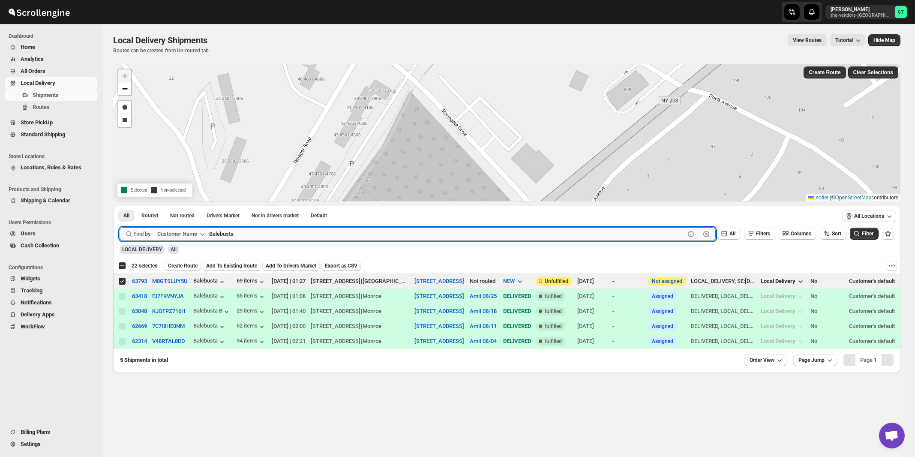
click at [253, 234] on input "Balebusta" at bounding box center [447, 234] width 476 height 14
paste input "Green & Co"
type input "Green & Co"
click at [120, 206] on button "Submit" at bounding box center [132, 210] width 24 height 9
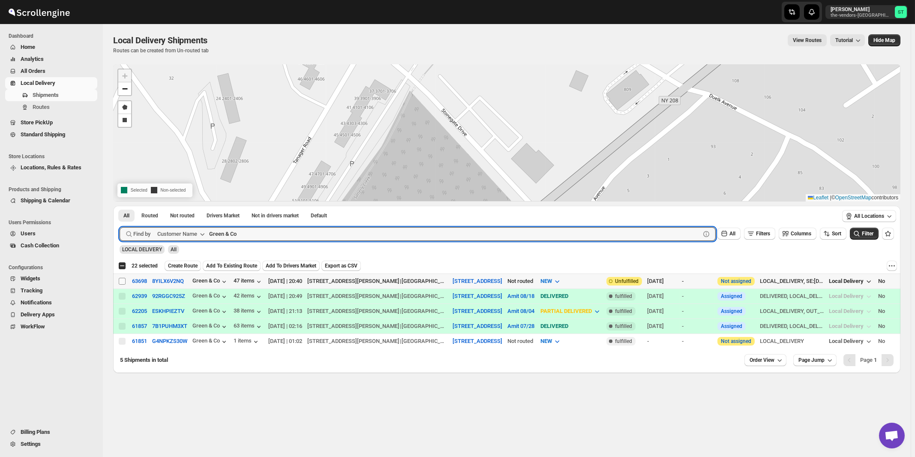
click at [121, 280] on input "Select shipment" at bounding box center [122, 281] width 7 height 7
checkbox input "true"
click at [270, 230] on input "Green & Co" at bounding box center [447, 234] width 476 height 14
paste input "Artistic Tiles"
type input "Artistic Tiles"
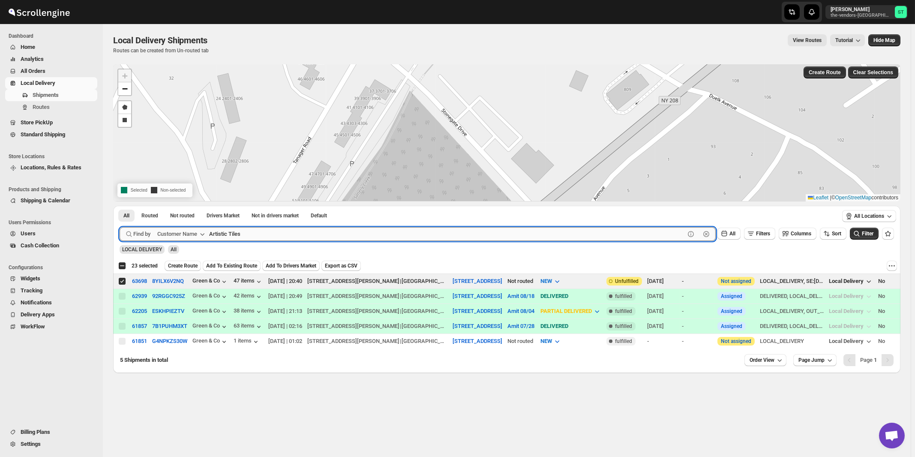
click at [120, 206] on button "Submit" at bounding box center [132, 210] width 24 height 9
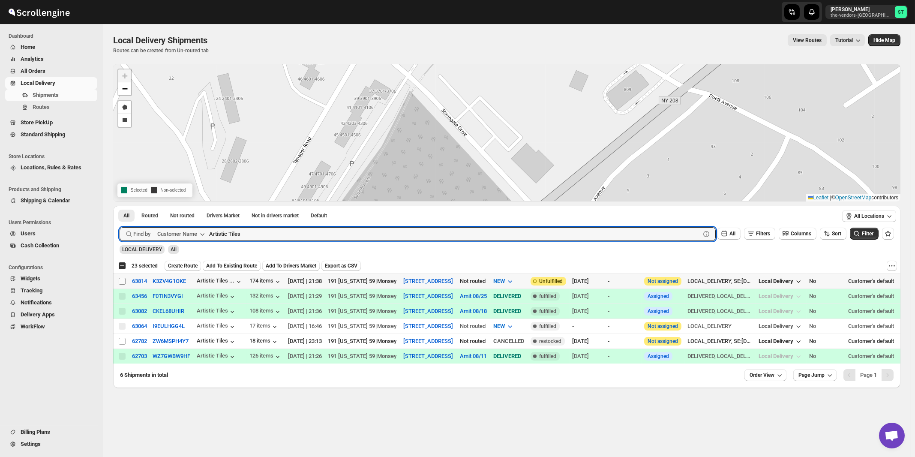
click at [123, 281] on input "Select shipment" at bounding box center [122, 281] width 7 height 7
checkbox input "true"
click at [267, 230] on input "Artistic Tiles" at bounding box center [447, 234] width 476 height 14
paste input "Sunrise Developers Corp."
type input "Sunrise Developers Corp."
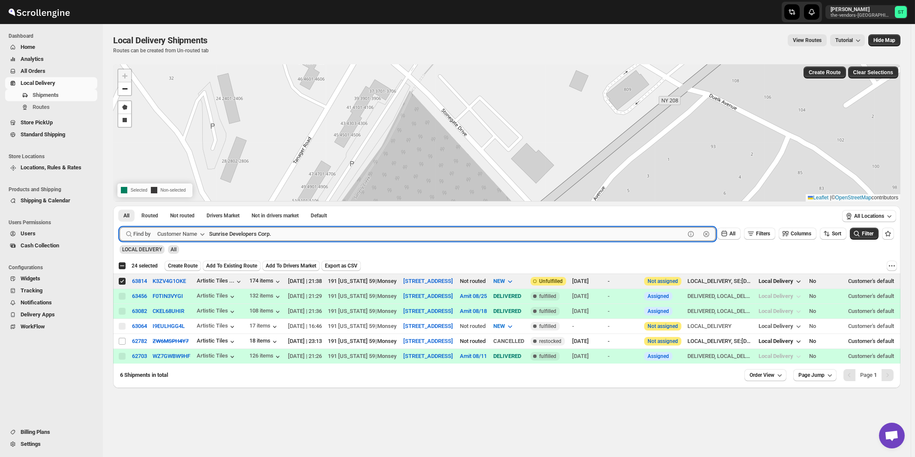
click at [120, 206] on button "Submit" at bounding box center [132, 210] width 24 height 9
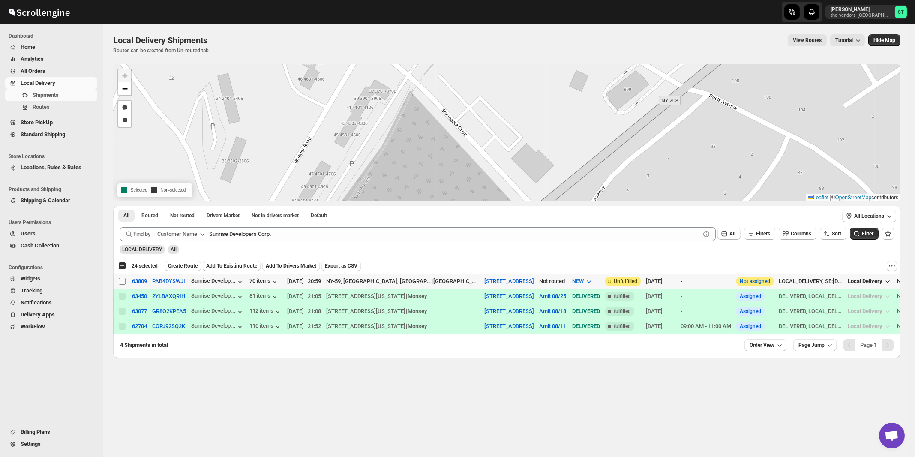
click at [122, 282] on input "Select shipment" at bounding box center [122, 281] width 7 height 7
checkbox input "true"
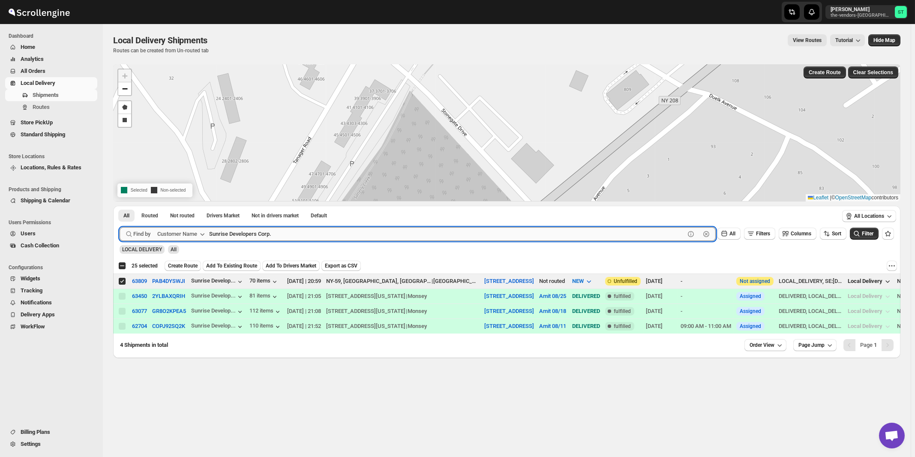
click at [283, 235] on input "Sunrise Developers Corp." at bounding box center [447, 234] width 476 height 14
paste input "Integrated Therapy"
type input "Integrated Therapy"
click at [120, 206] on button "Submit" at bounding box center [132, 210] width 24 height 9
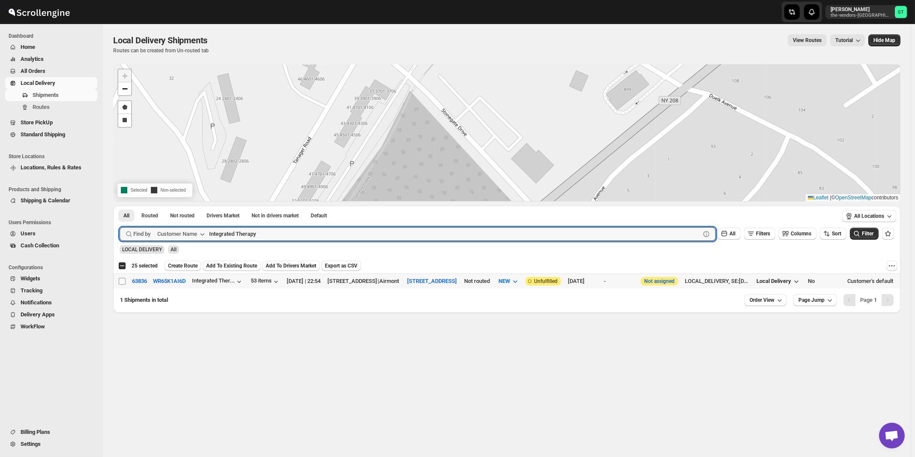
click at [123, 282] on input "Select shipment" at bounding box center [122, 281] width 7 height 7
checkbox input "true"
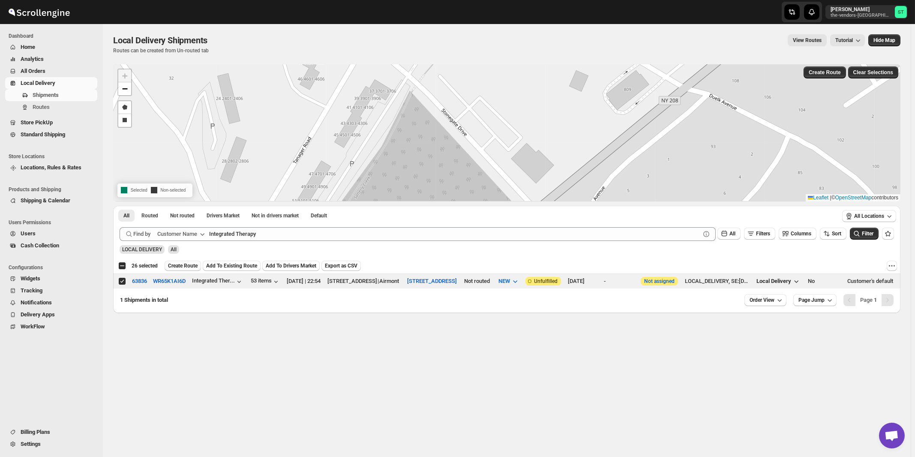
click at [180, 267] on span "Create Route" at bounding box center [183, 265] width 30 height 7
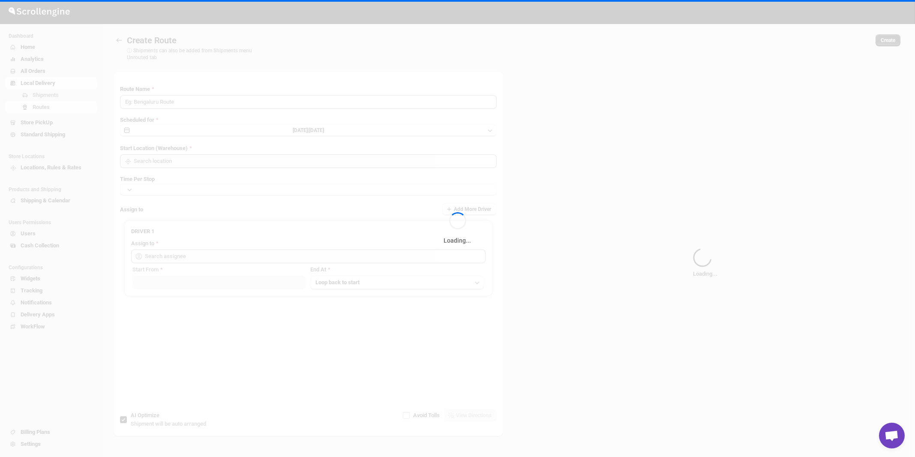
type input "Route - 01/09-1036"
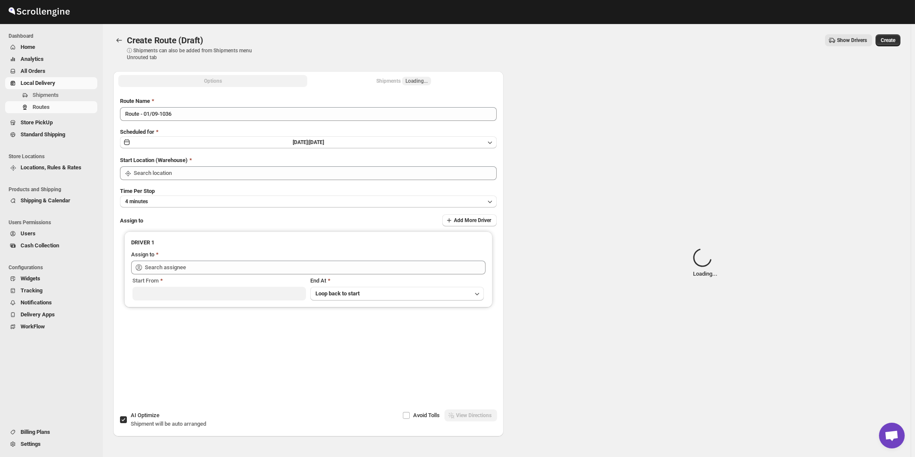
type input "[STREET_ADDRESS]"
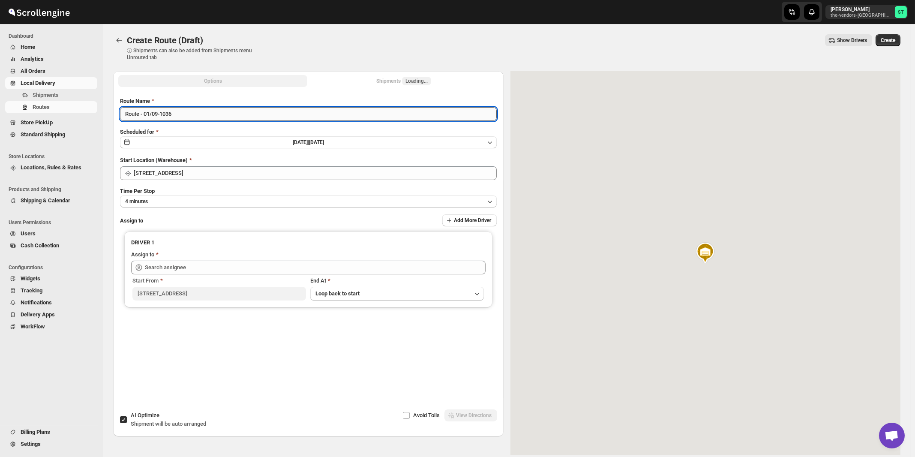
click at [262, 114] on input "Route - 01/09-1036" at bounding box center [308, 114] width 377 height 14
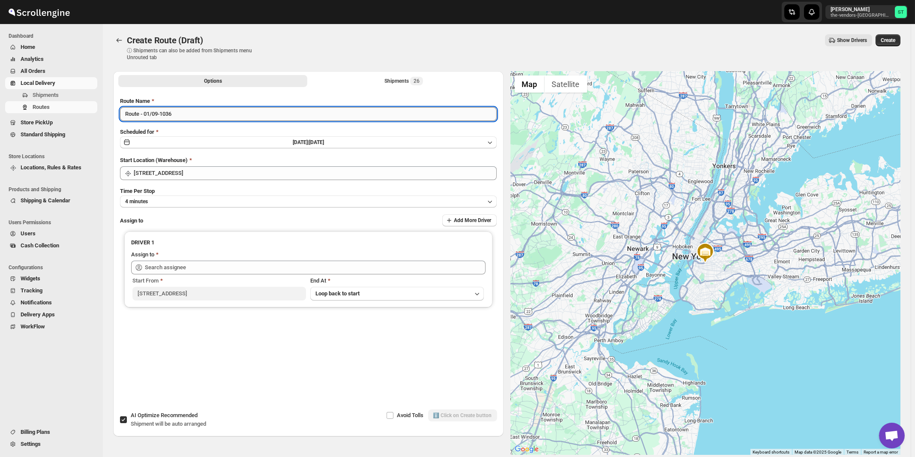
paste input "Amit"
type input "Amit 09/01"
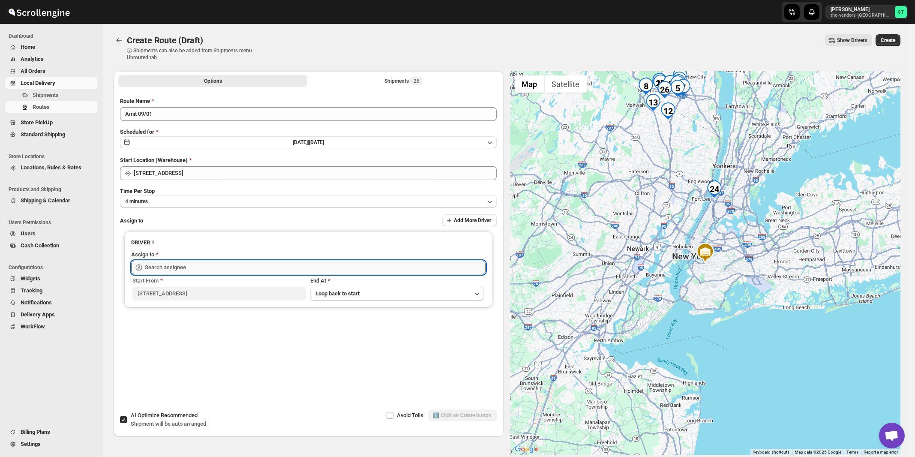
click at [246, 267] on input "text" at bounding box center [315, 268] width 341 height 14
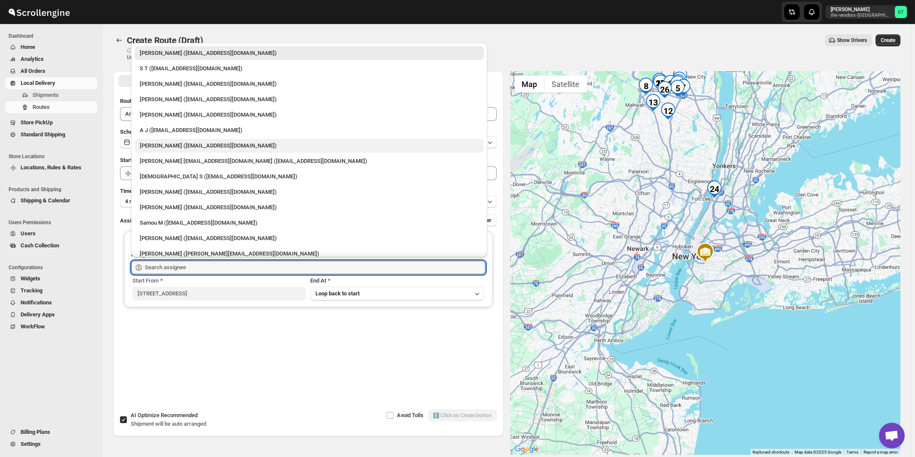
click at [156, 148] on div "[PERSON_NAME] ([EMAIL_ADDRESS][DOMAIN_NAME])" at bounding box center [309, 145] width 339 height 9
type input "[PERSON_NAME] ([EMAIL_ADDRESS][DOMAIN_NAME])"
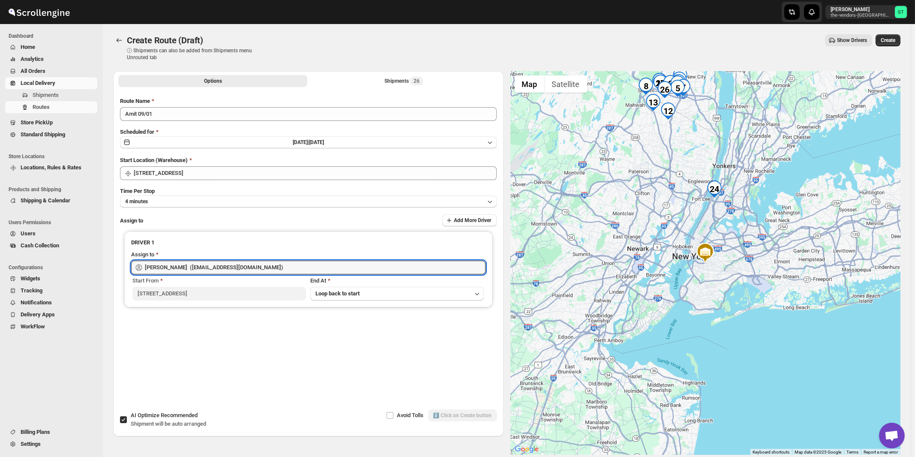
click at [166, 424] on span "Shipment will be auto arranged" at bounding box center [168, 424] width 75 height 6
click at [127, 423] on input "AI Optimize Recommended Shipment will be auto arranged" at bounding box center [123, 419] width 7 height 7
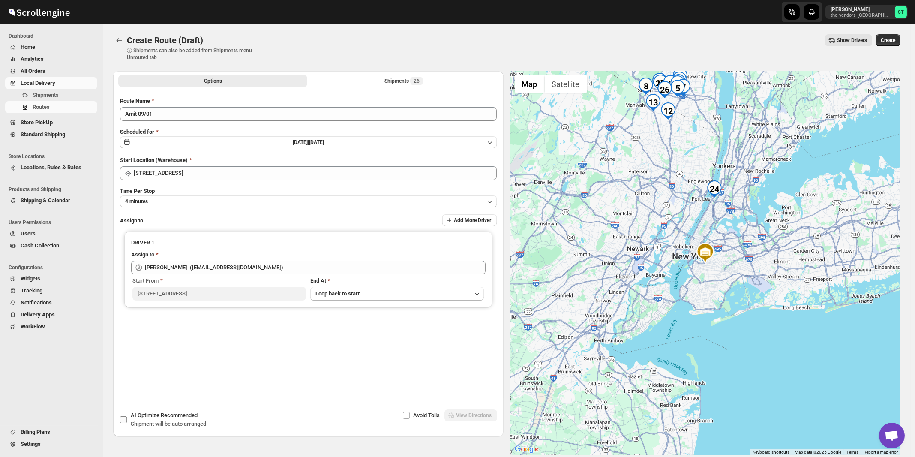
click at [168, 422] on span "Shipment will be auto arranged" at bounding box center [168, 424] width 75 height 6
click at [127, 422] on input "AI Optimize Recommended Shipment will be auto arranged" at bounding box center [123, 419] width 7 height 7
checkbox input "true"
click at [422, 85] on span "26" at bounding box center [416, 81] width 13 height 9
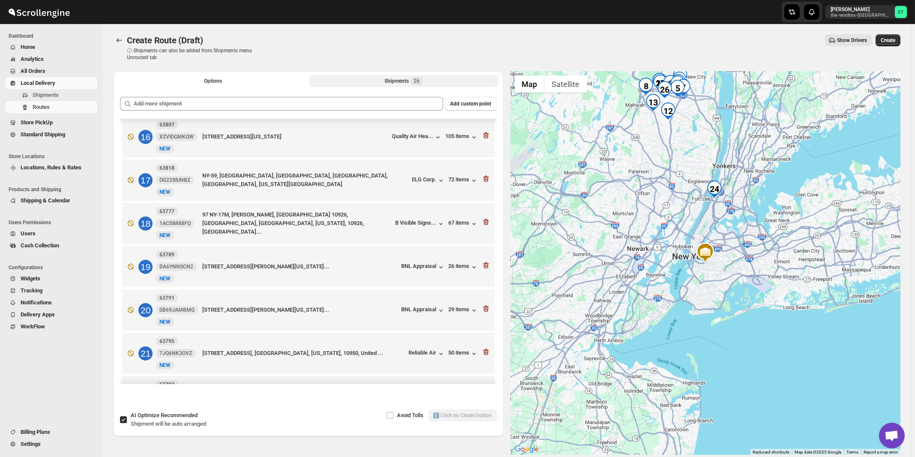
scroll to position [689, 0]
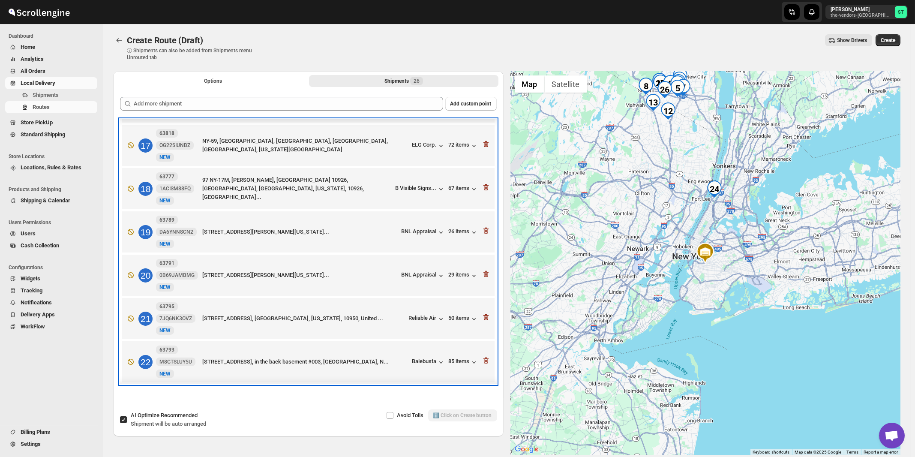
drag, startPoint x: 406, startPoint y: 276, endPoint x: 398, endPoint y: 321, distance: 45.7
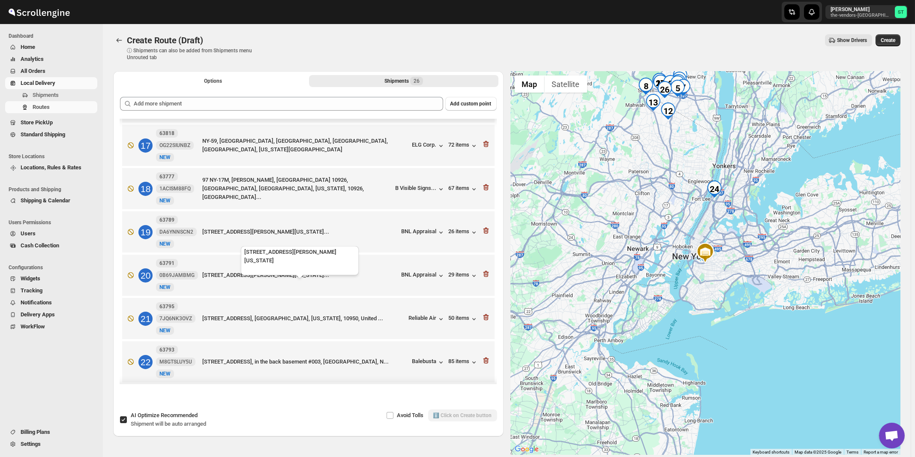
click at [381, 280] on div "[STREET_ADDRESS][PERSON_NAME][US_STATE]..." at bounding box center [300, 275] width 196 height 9
click at [188, 415] on span "Recommended" at bounding box center [179, 415] width 37 height 6
click at [127, 416] on input "AI Optimize Recommended Shipment will be auto arranged" at bounding box center [123, 419] width 7 height 7
checkbox input "false"
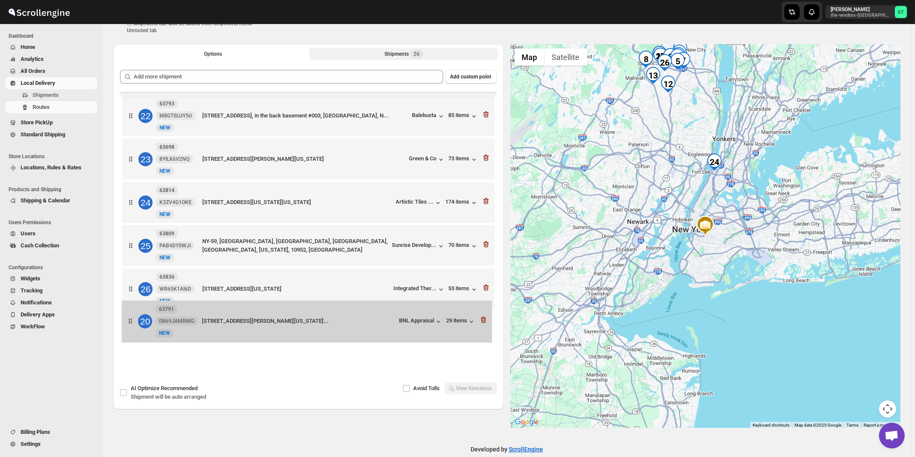
scroll to position [883, 0]
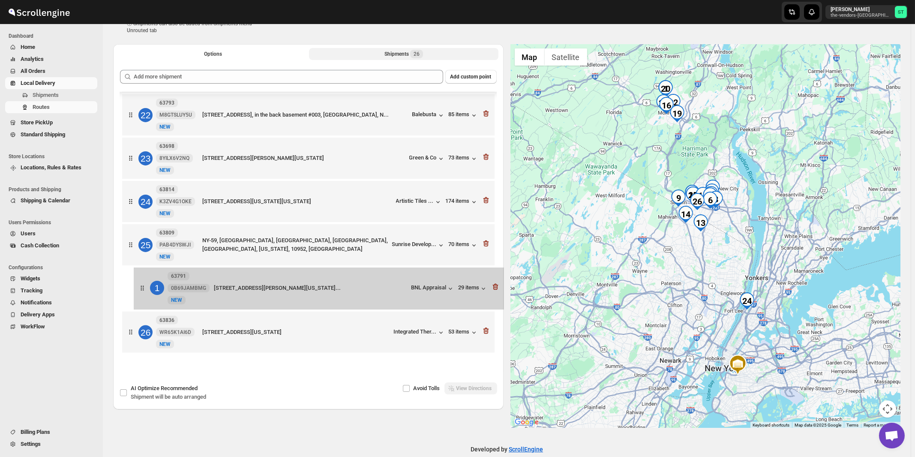
drag, startPoint x: 378, startPoint y: 129, endPoint x: 391, endPoint y: 305, distance: 175.8
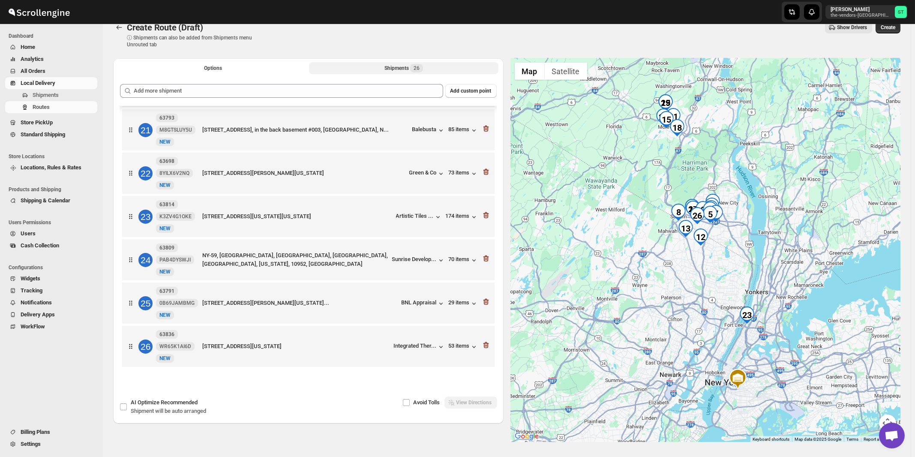
scroll to position [0, 0]
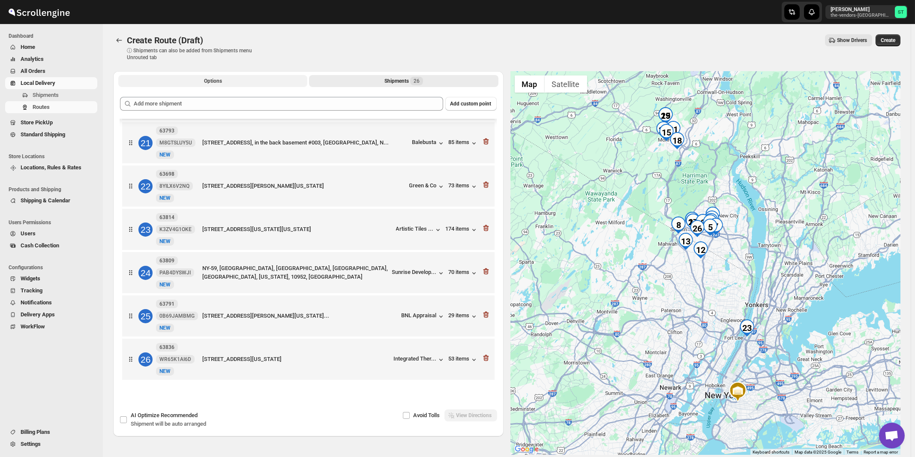
click at [214, 84] on span "Options" at bounding box center [213, 81] width 18 height 7
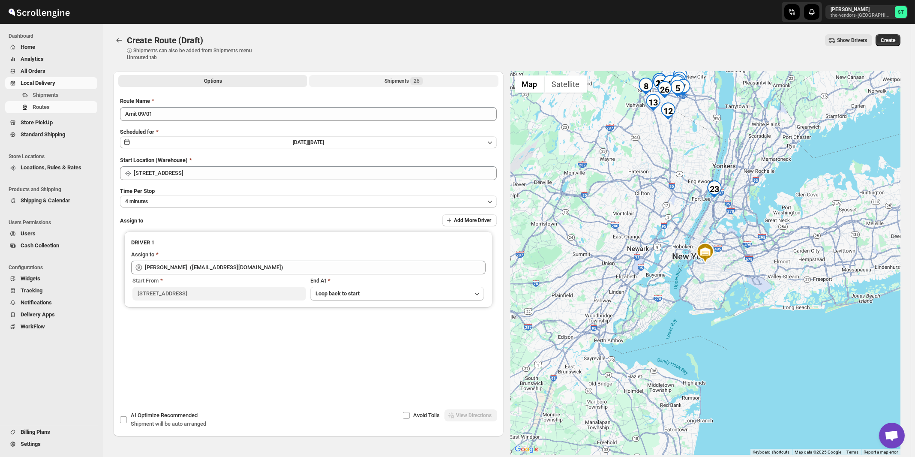
click at [409, 83] on div "Shipments 26" at bounding box center [404, 81] width 39 height 9
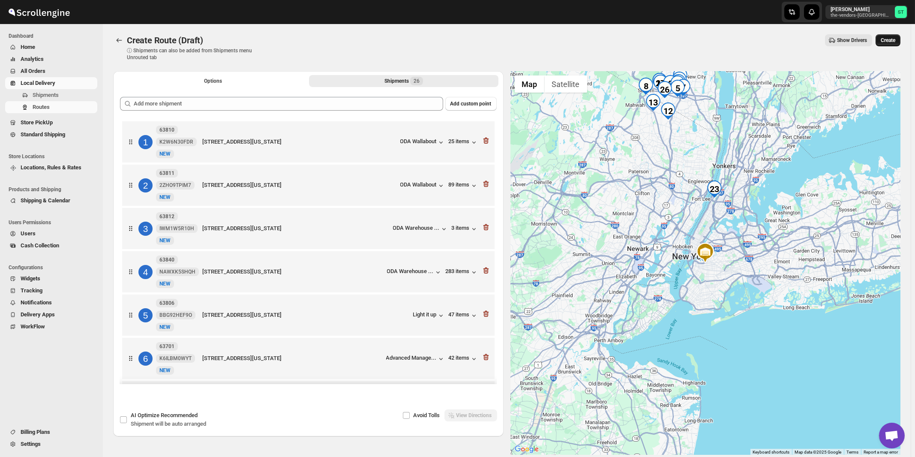
click at [896, 42] on span "Create" at bounding box center [888, 40] width 15 height 7
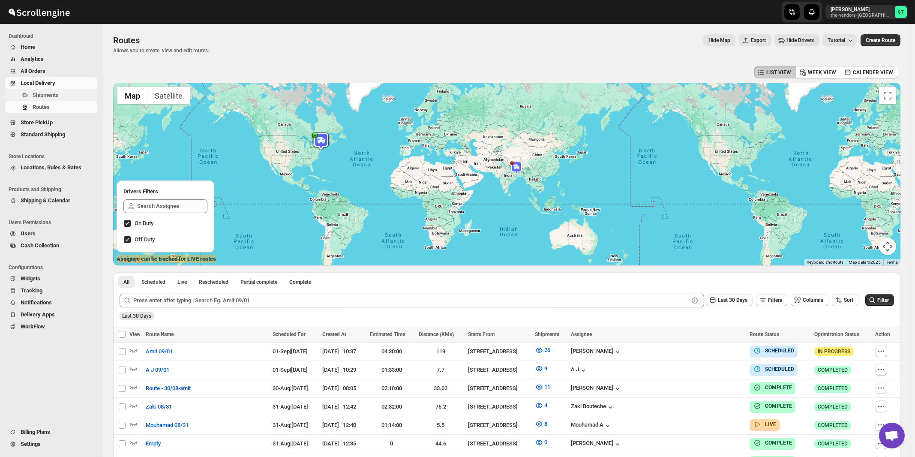
click at [53, 97] on span "Shipments" at bounding box center [46, 95] width 26 height 6
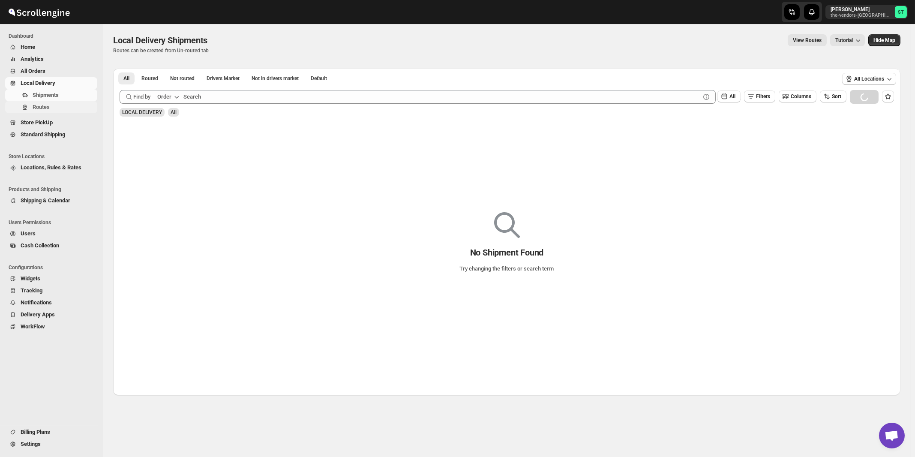
click at [42, 108] on span "Routes" at bounding box center [41, 107] width 17 height 6
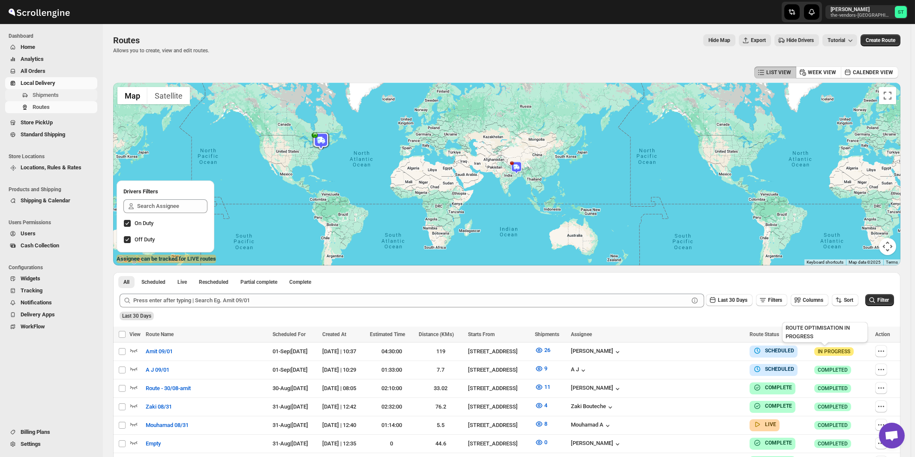
click at [44, 96] on span "Shipments" at bounding box center [46, 95] width 26 height 6
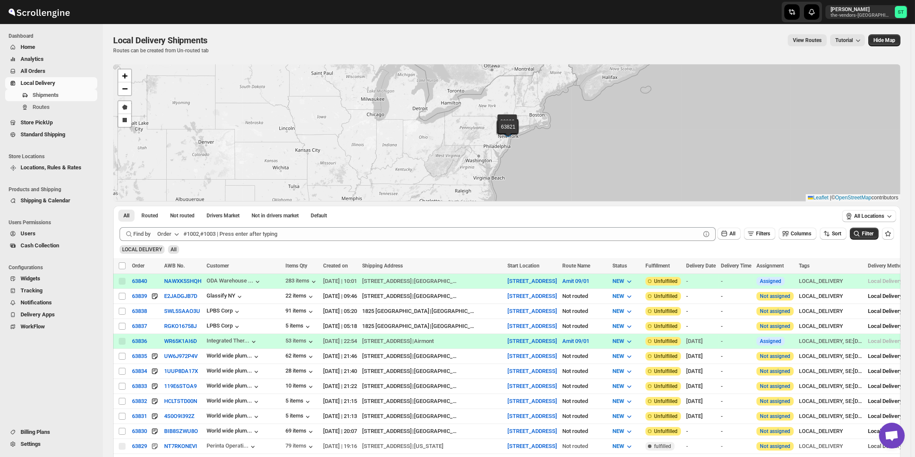
click at [171, 237] on div "Order" at bounding box center [164, 234] width 14 height 9
click at [171, 302] on button "Customer Name" at bounding box center [169, 298] width 45 height 14
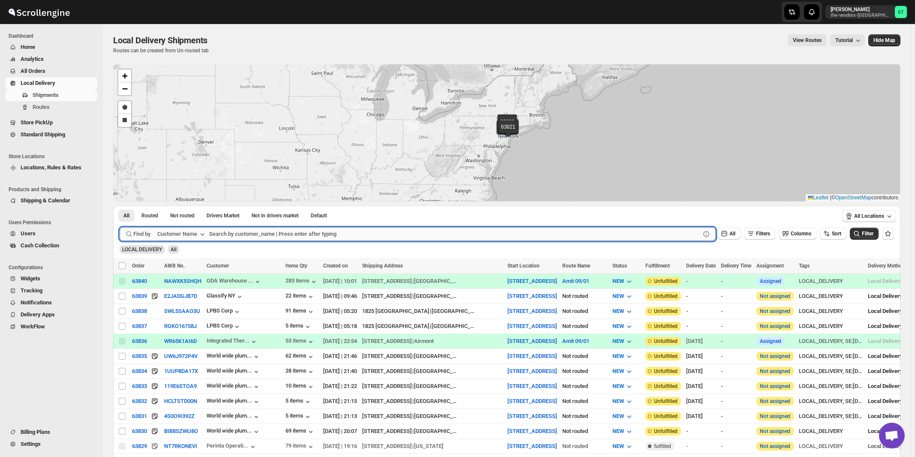
paste input "Bunker & Co"
type input "Bunker & Co"
click at [120, 206] on button "Submit" at bounding box center [132, 210] width 24 height 9
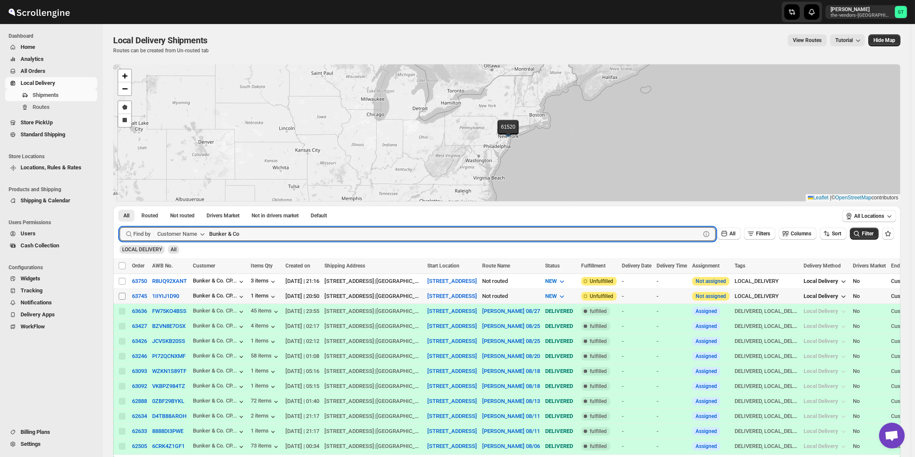
click at [122, 295] on input "Select shipment" at bounding box center [122, 296] width 7 height 7
checkbox input "true"
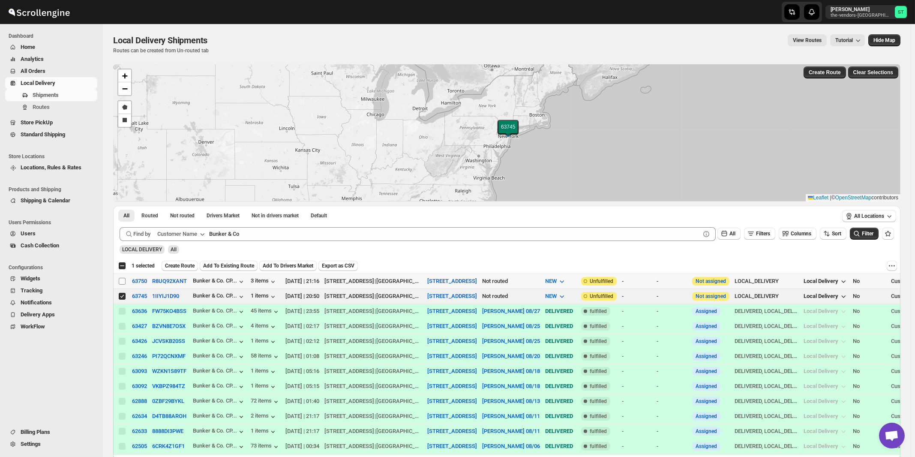
click at [123, 280] on input "Select shipment" at bounding box center [122, 281] width 7 height 7
checkbox input "true"
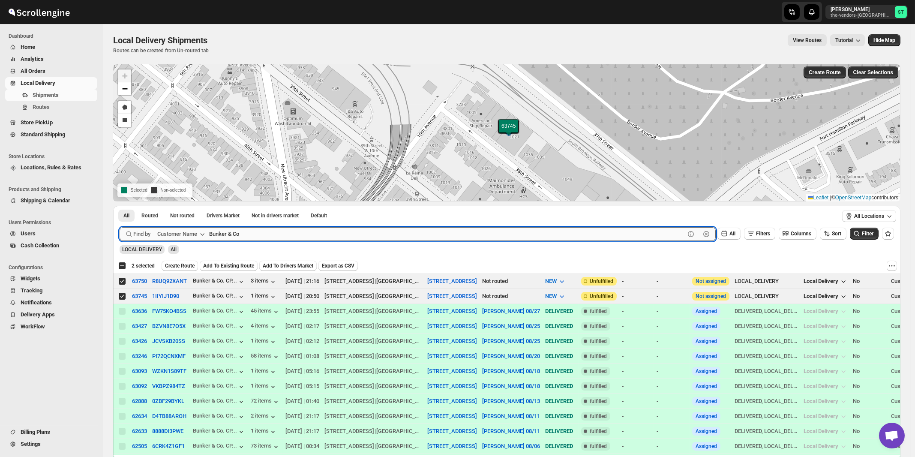
click at [304, 233] on input "Bunker & Co" at bounding box center [447, 234] width 476 height 14
paste input "HCS [GEOGRAPHIC_DATA]"
type input "HCS [GEOGRAPHIC_DATA]"
click at [120, 206] on button "Submit" at bounding box center [132, 210] width 24 height 9
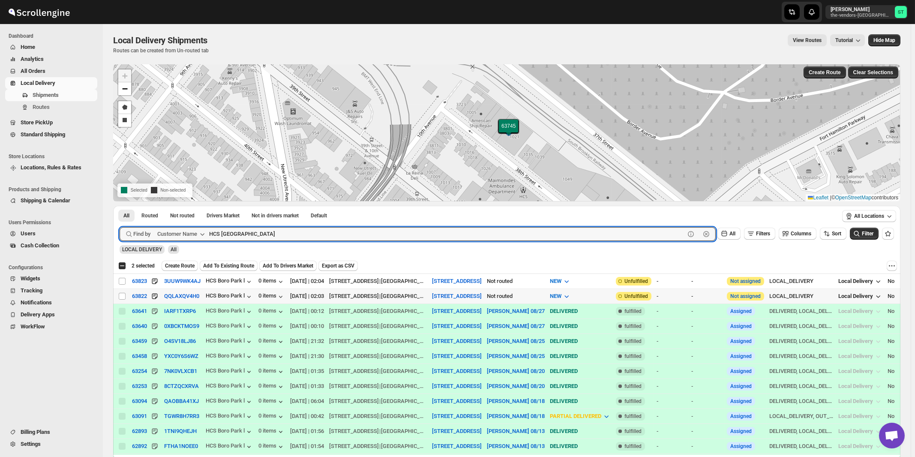
checkbox input "true"
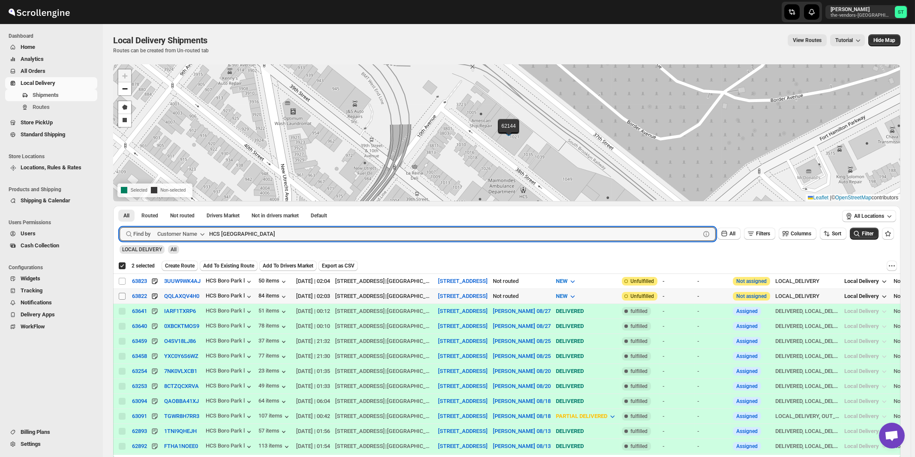
click at [123, 295] on input "Select shipment" at bounding box center [122, 296] width 7 height 7
checkbox input "true"
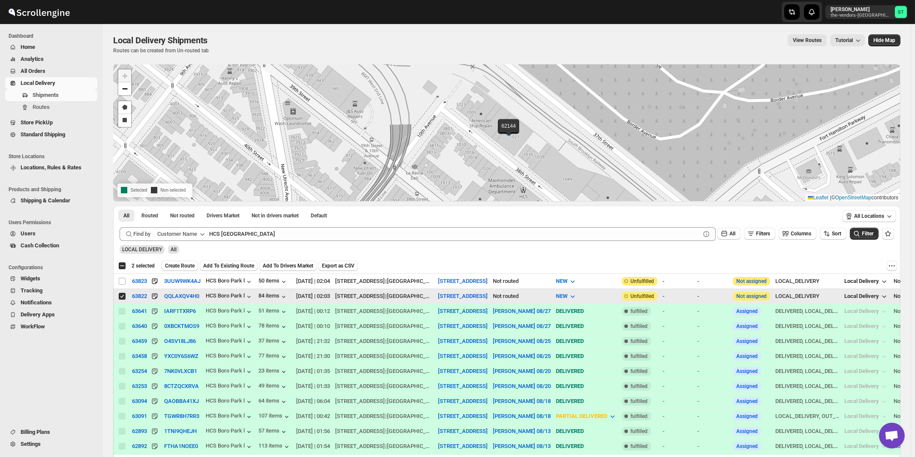
checkbox input "false"
click at [120, 282] on input "Select shipment" at bounding box center [122, 281] width 7 height 7
checkbox input "true"
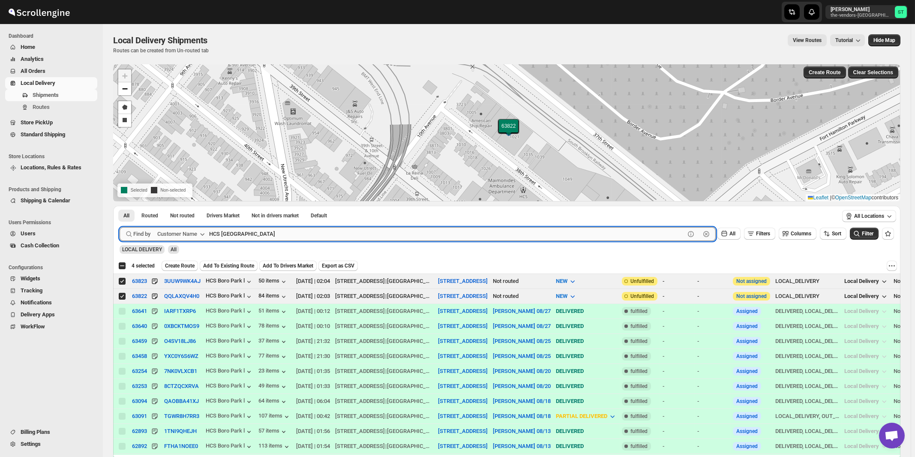
click at [264, 229] on input "HCS [GEOGRAPHIC_DATA]" at bounding box center [447, 234] width 476 height 14
paste input "Beitel"
type input "Beitel"
click at [120, 206] on button "Submit" at bounding box center [132, 210] width 24 height 9
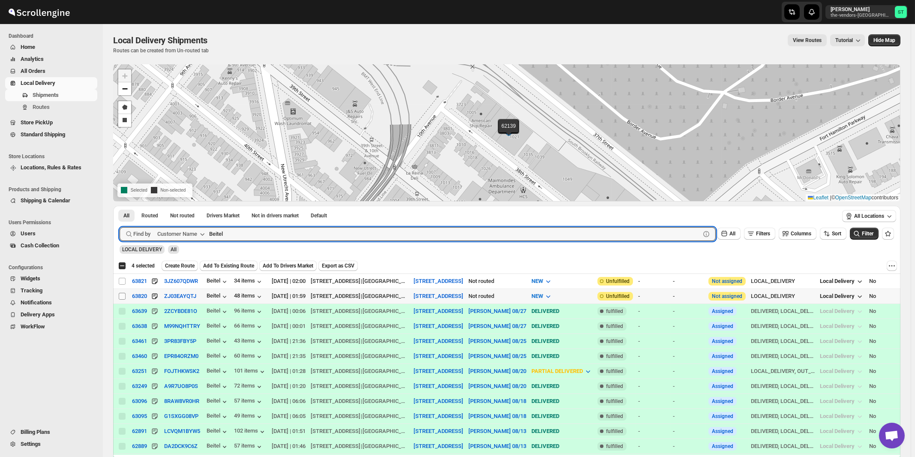
click at [119, 295] on span at bounding box center [122, 296] width 8 height 8
click at [119, 295] on input "Select shipment" at bounding box center [122, 296] width 7 height 7
checkbox input "false"
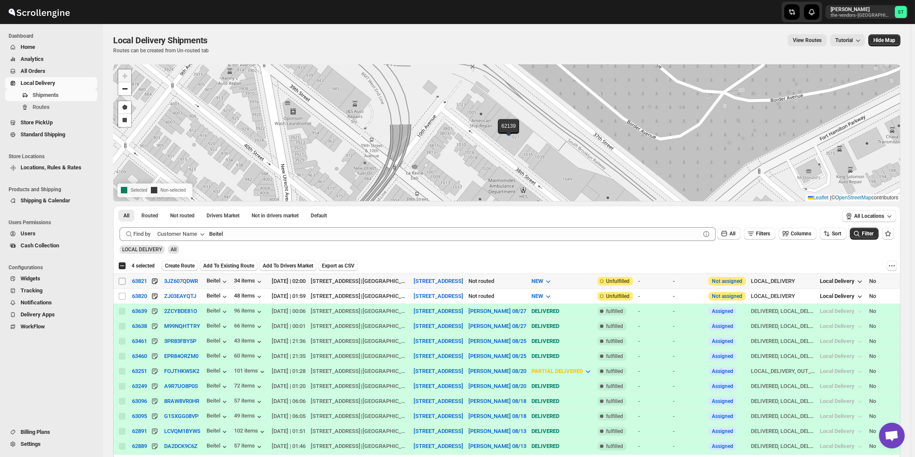
click at [122, 281] on input "Select shipment" at bounding box center [122, 281] width 7 height 7
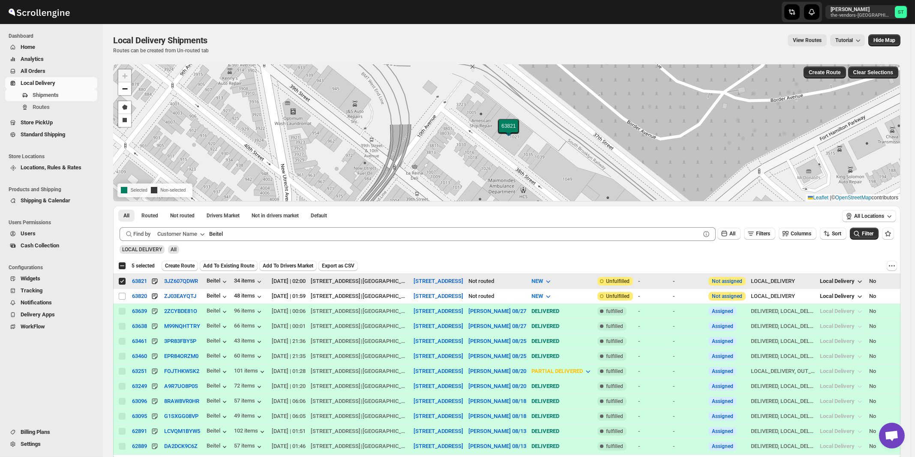
click at [122, 279] on input "Select shipment" at bounding box center [122, 281] width 7 height 7
checkbox input "false"
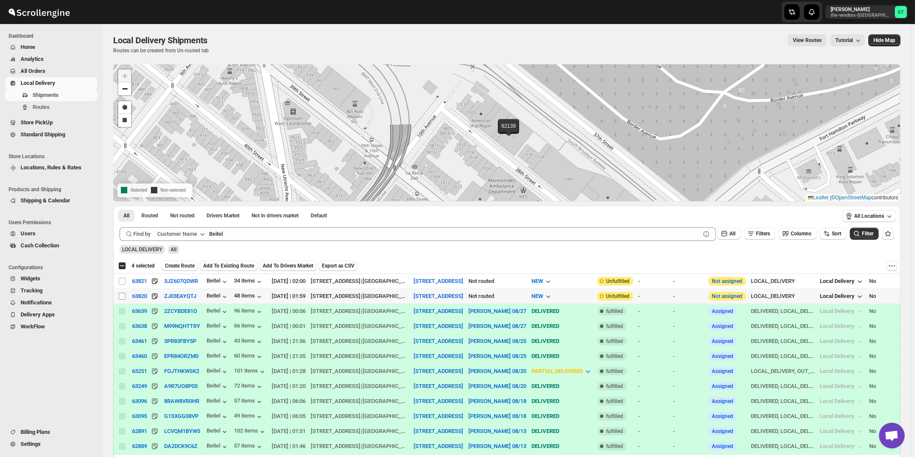
click at [122, 296] on input "Select shipment" at bounding box center [122, 296] width 7 height 7
checkbox input "true"
click at [123, 280] on input "Select shipment" at bounding box center [122, 281] width 7 height 7
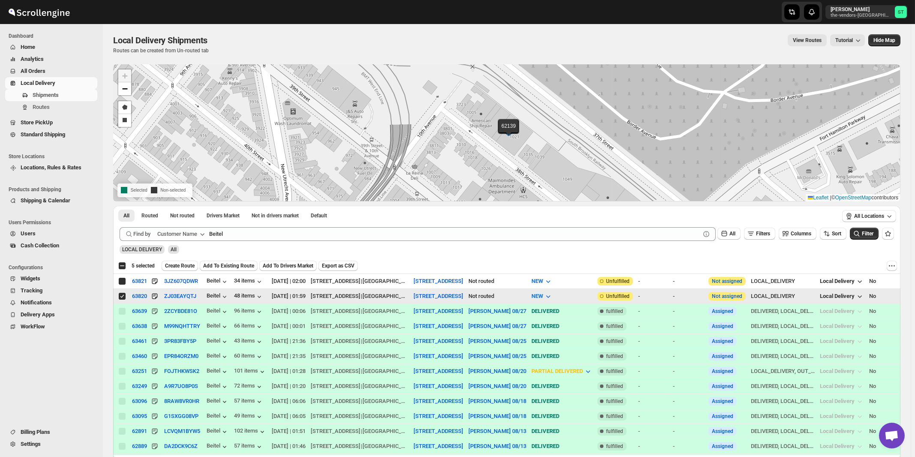
checkbox input "true"
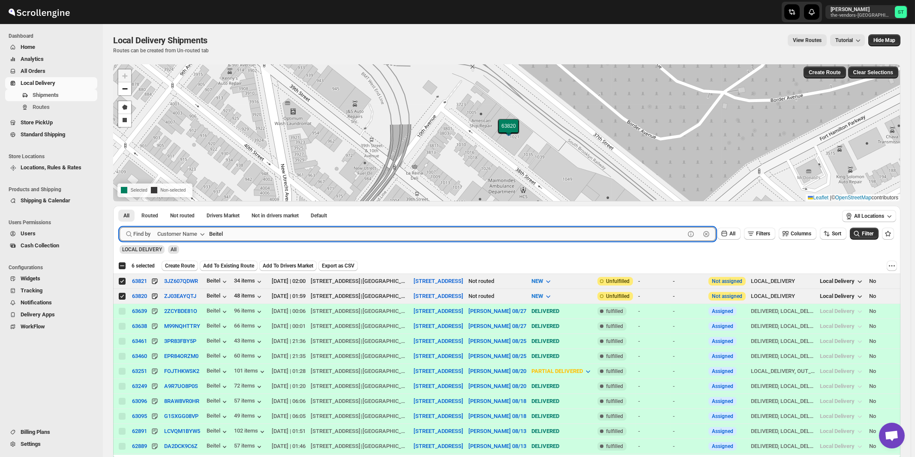
click at [264, 238] on input "Beitel" at bounding box center [447, 234] width 476 height 14
paste input "Condor Capita"
type input "Condor Capital"
click at [120, 206] on button "Submit" at bounding box center [132, 210] width 24 height 9
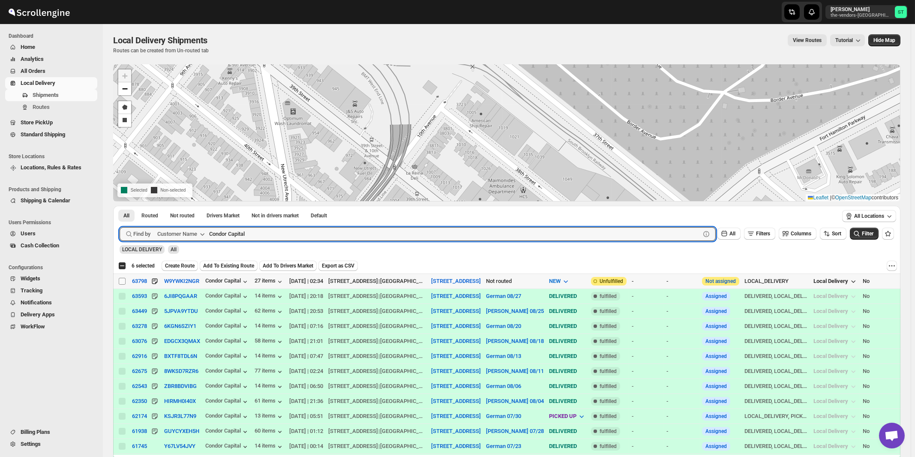
click at [123, 281] on input "Select shipment" at bounding box center [122, 281] width 7 height 7
checkbox input "true"
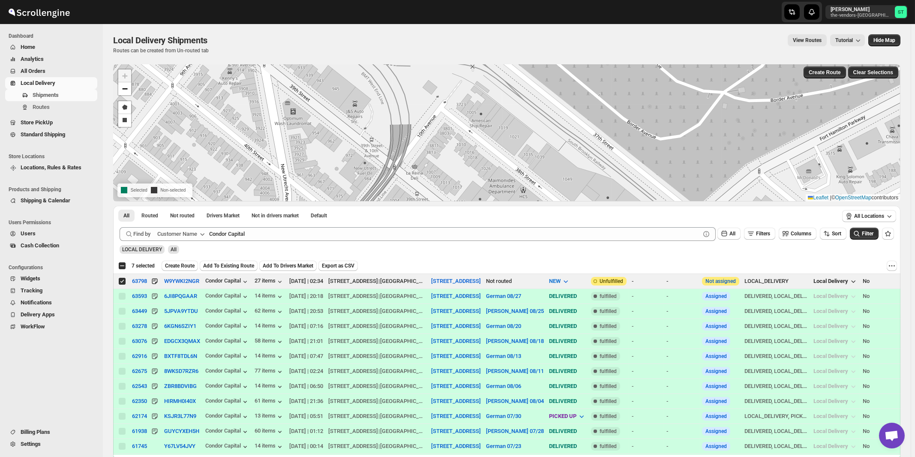
click at [269, 226] on div "All Routed Not routed Drivers Market Not in drivers market Default More Filters…" at bounding box center [475, 216] width 725 height 21
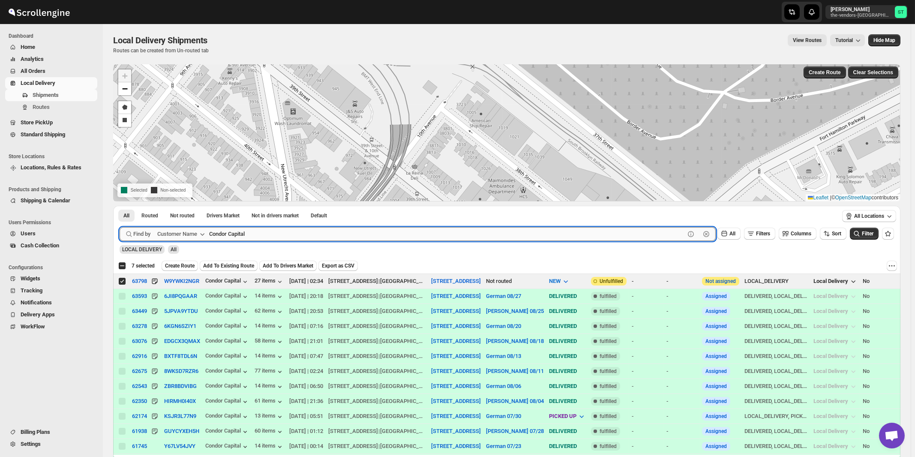
click at [269, 229] on input "Condor Capital" at bounding box center [447, 234] width 476 height 14
paste input "Glassify NY"
type input "Glassify NY"
click at [120, 206] on button "Submit" at bounding box center [132, 210] width 24 height 9
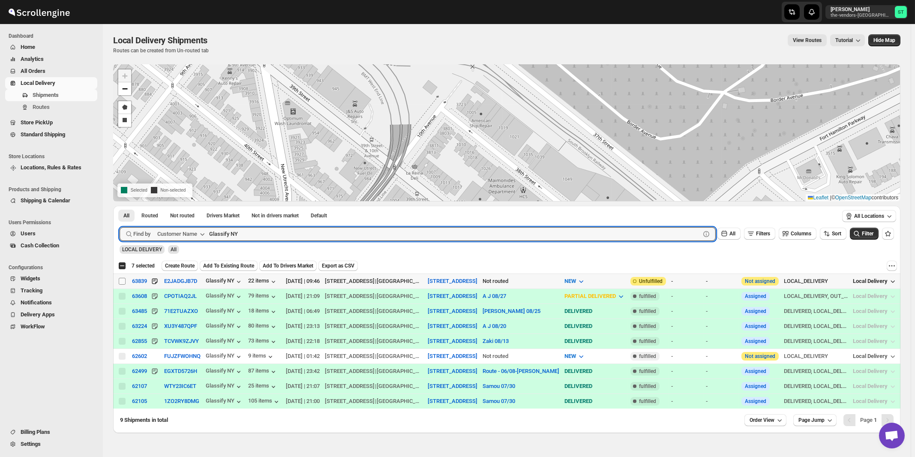
click at [123, 280] on input "Select shipment" at bounding box center [122, 281] width 7 height 7
checkbox input "true"
click at [248, 239] on input "Glassify NY" at bounding box center [447, 234] width 476 height 14
paste input "[PERSON_NAME]"
click at [120, 206] on button "Submit" at bounding box center [132, 210] width 24 height 9
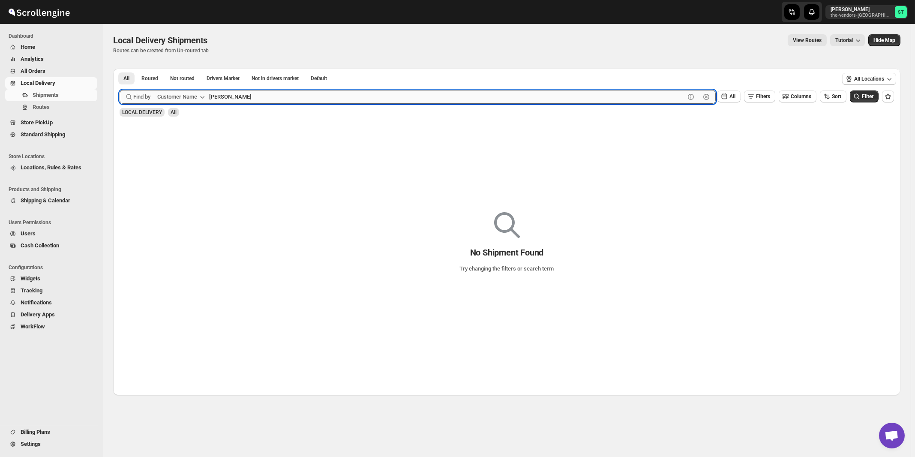
type input "[PERSON_NAME]"
click at [120, 69] on button "Submit" at bounding box center [132, 73] width 24 height 9
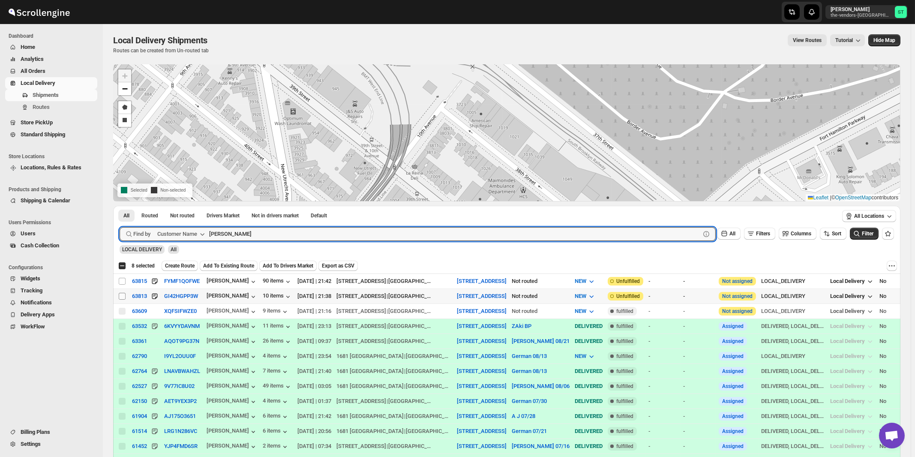
click at [120, 295] on input "Select shipment" at bounding box center [122, 296] width 7 height 7
checkbox input "true"
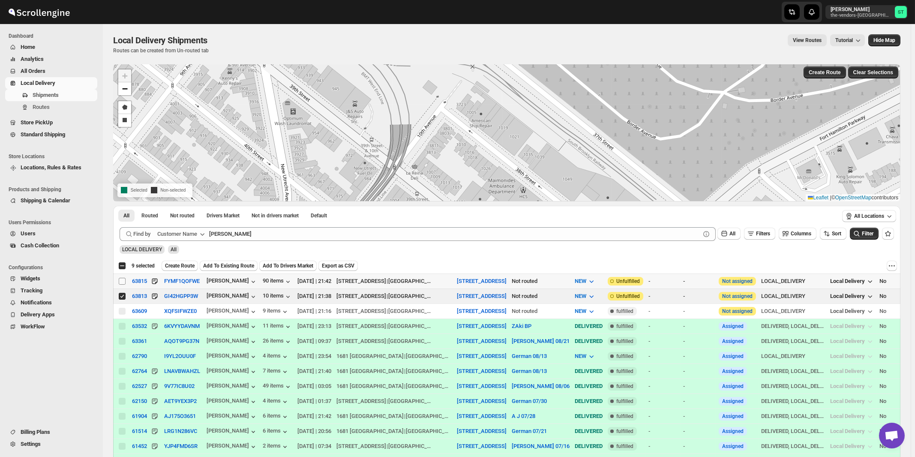
click at [122, 281] on input "Select shipment" at bounding box center [122, 281] width 7 height 7
checkbox input "true"
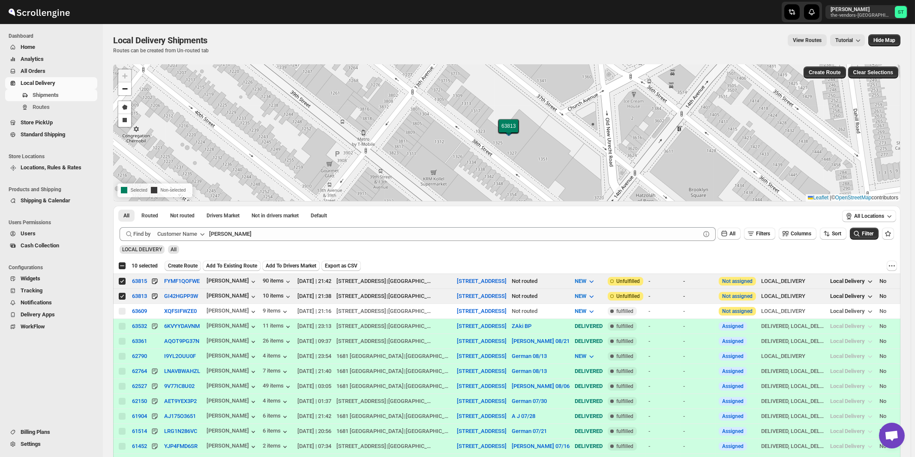
click at [176, 267] on span "Create Route" at bounding box center [183, 265] width 30 height 7
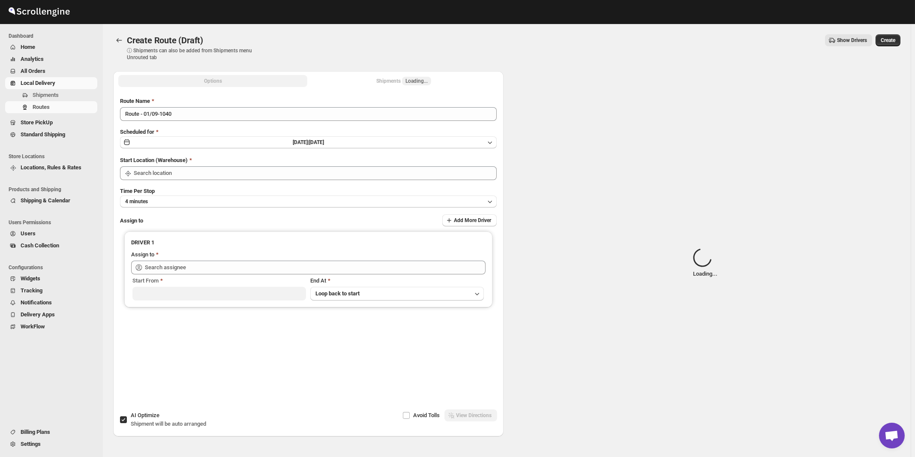
type input "[STREET_ADDRESS]"
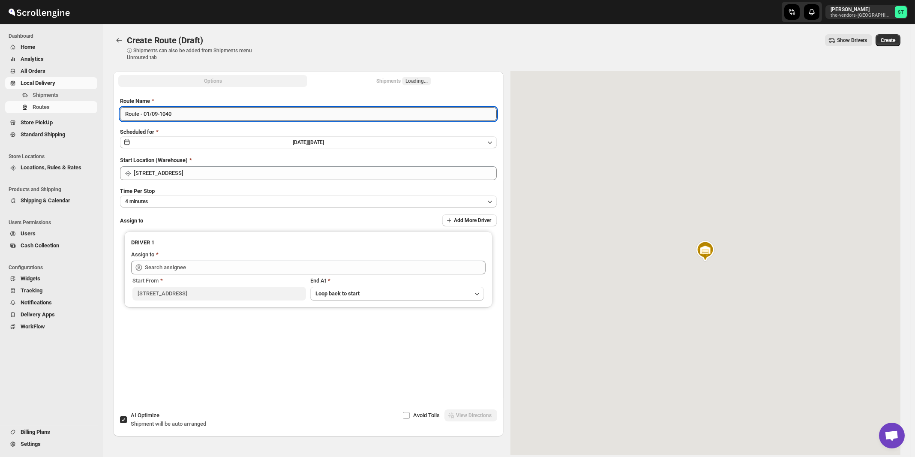
click at [212, 112] on input "Route - 01/09-1040" at bounding box center [308, 114] width 377 height 14
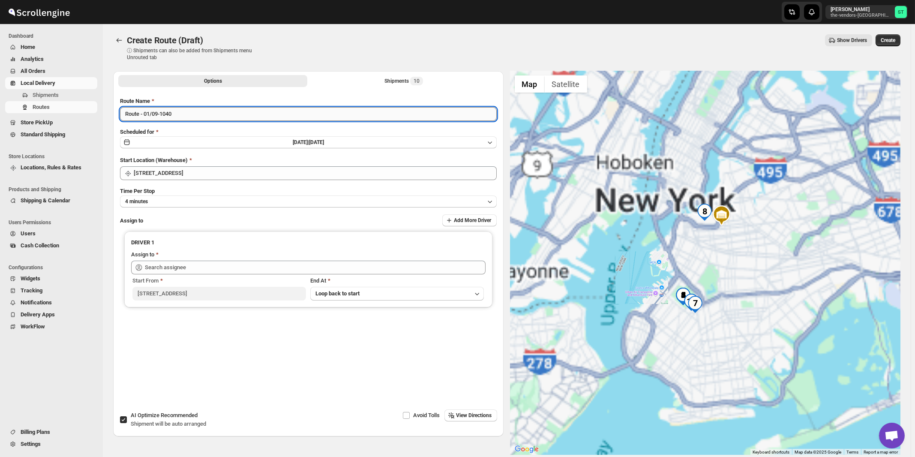
paste input "[PERSON_NAME]"
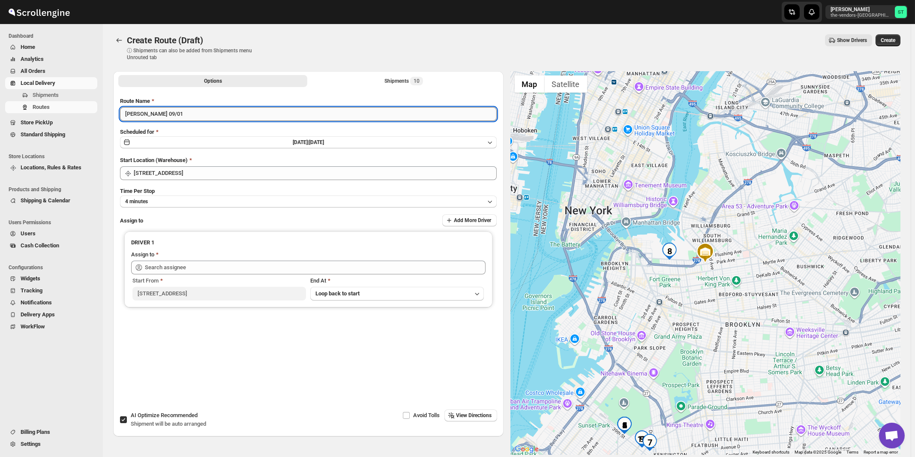
type input "[PERSON_NAME] 09/01"
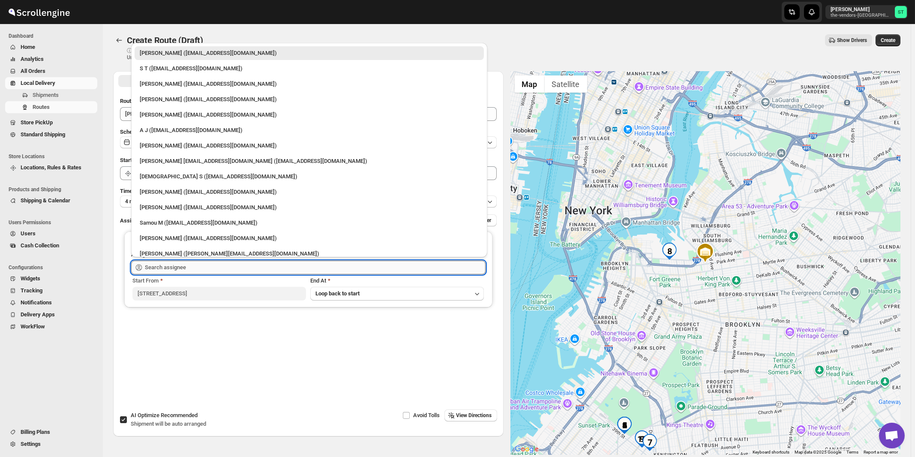
click at [191, 262] on input "text" at bounding box center [315, 268] width 341 height 14
click at [177, 190] on div "[PERSON_NAME] ([EMAIL_ADDRESS][DOMAIN_NAME])" at bounding box center [309, 192] width 339 height 9
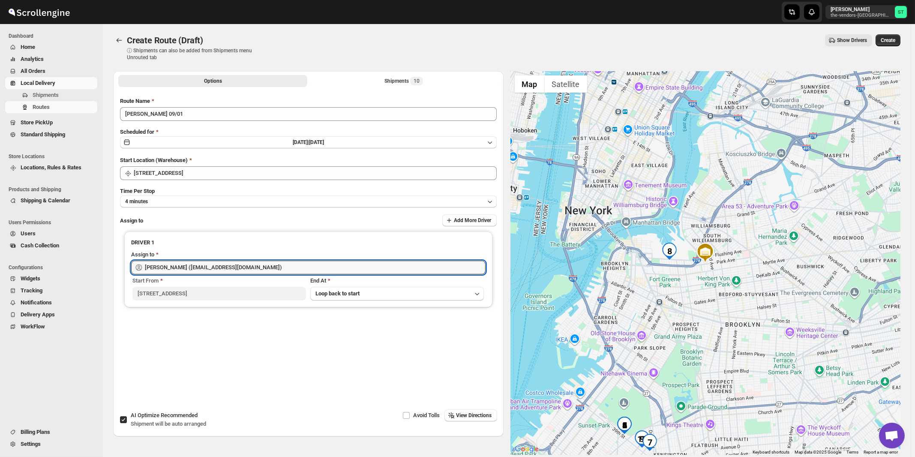
type input "[PERSON_NAME] ([EMAIL_ADDRESS][DOMAIN_NAME])"
click at [467, 415] on span "View Directions" at bounding box center [475, 415] width 36 height 7
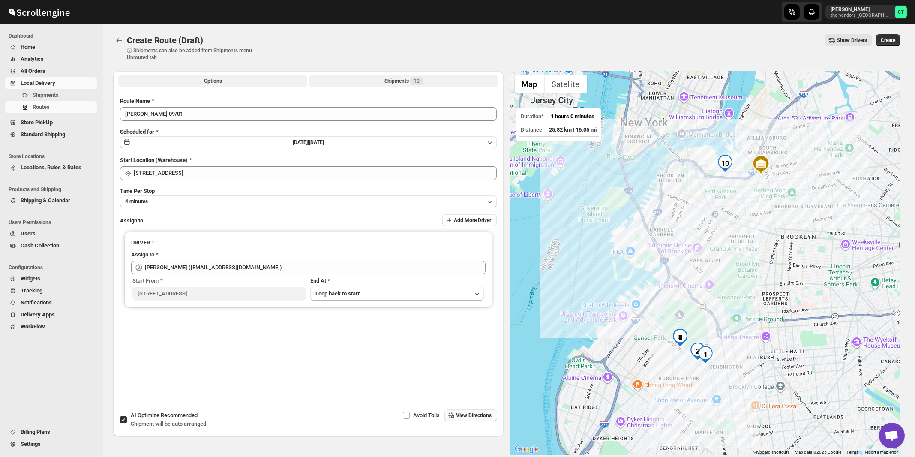
click at [408, 79] on div "Shipments 10" at bounding box center [404, 81] width 39 height 9
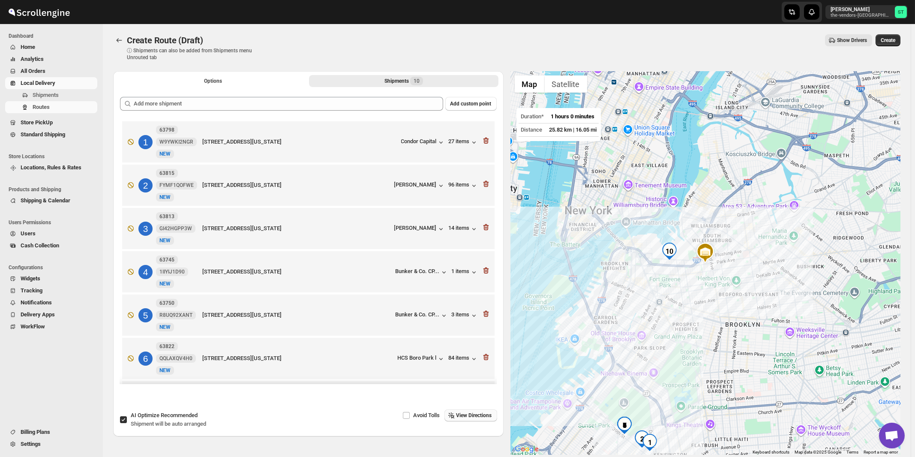
click at [186, 418] on span "Recommended" at bounding box center [179, 415] width 37 height 6
click at [127, 418] on input "AI Optimize Recommended Shipment will be auto arranged" at bounding box center [123, 419] width 7 height 7
checkbox input "false"
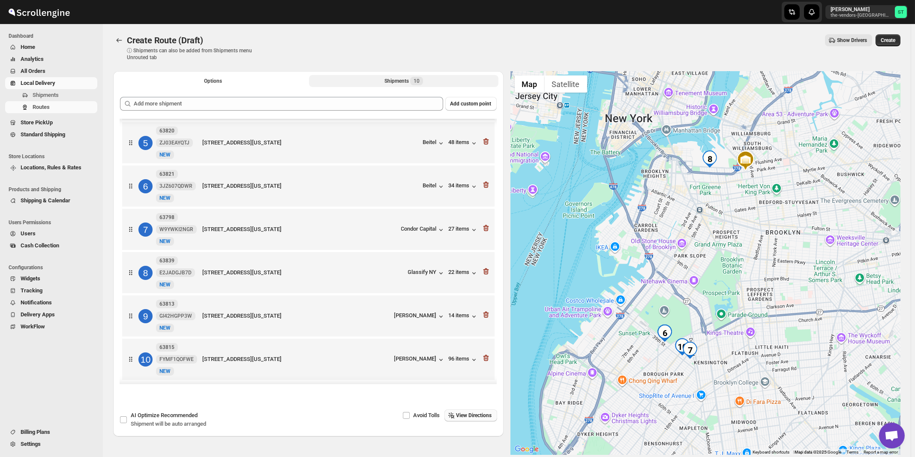
scroll to position [179, 0]
click at [474, 413] on span "View Directions" at bounding box center [475, 415] width 36 height 7
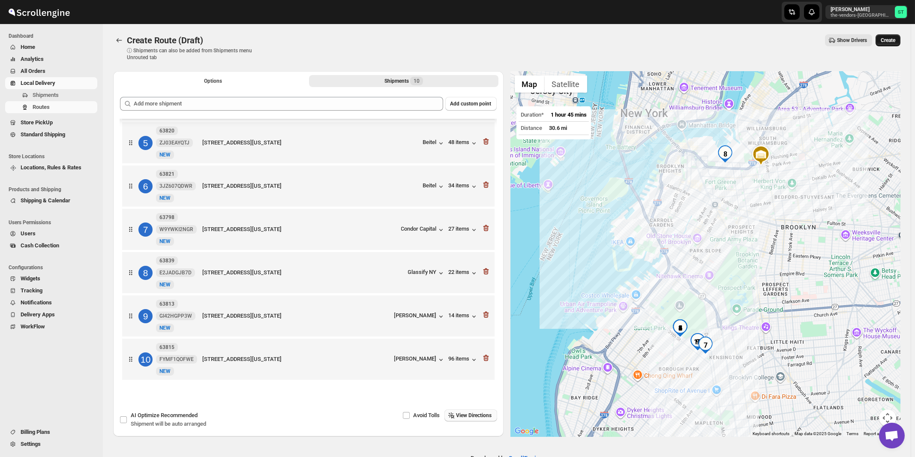
click at [895, 42] on span "Create" at bounding box center [888, 40] width 15 height 7
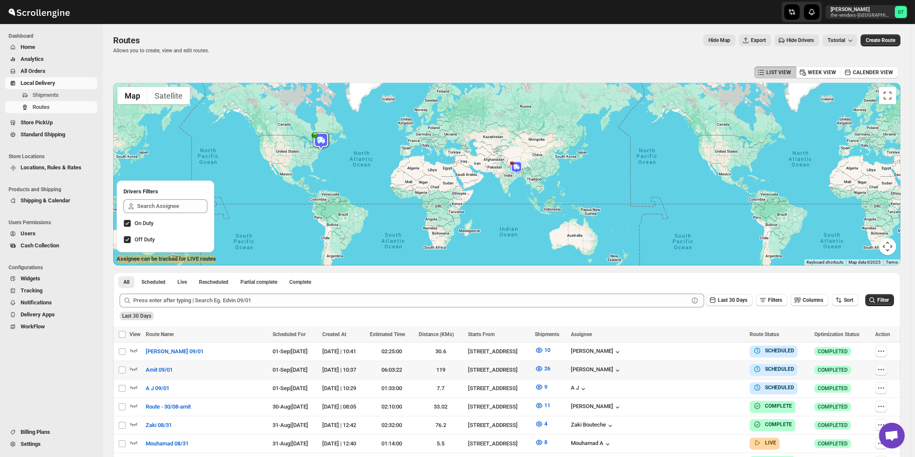
click at [882, 369] on icon "button" at bounding box center [881, 369] width 9 height 9
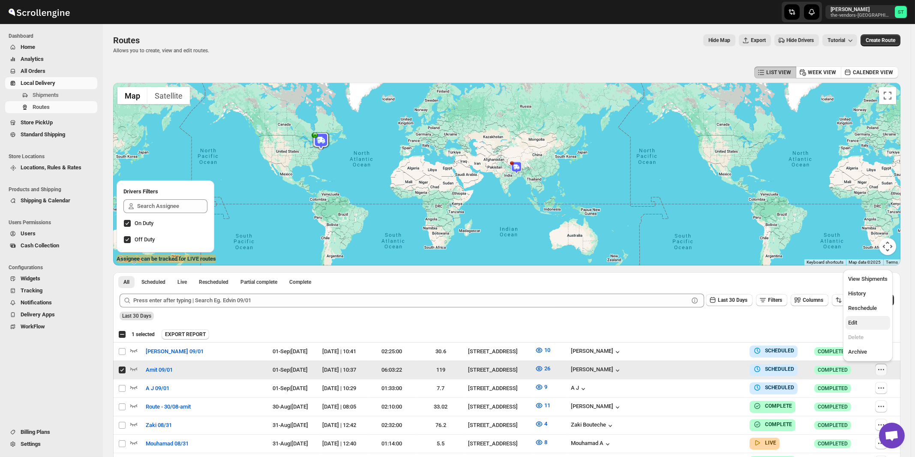
click at [857, 323] on span "Edit" at bounding box center [852, 322] width 9 height 6
checkbox input "false"
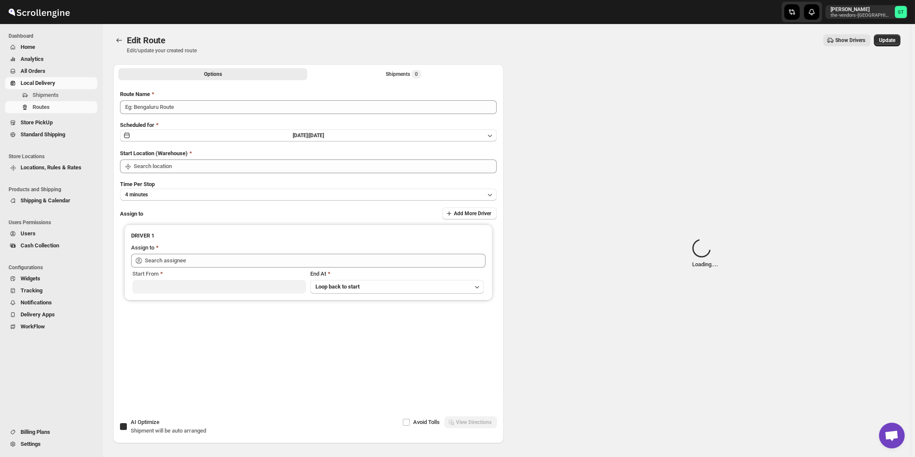
type input "Amit 09/01"
checkbox input "true"
type input "[STREET_ADDRESS]"
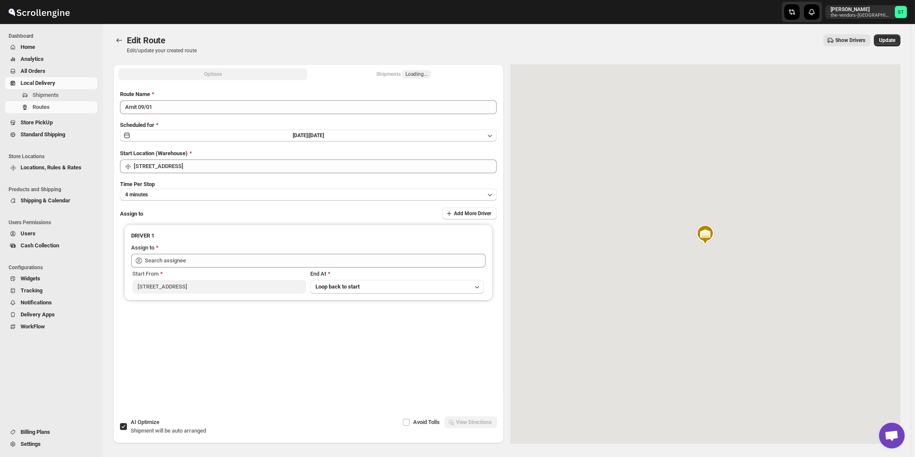
type input "[PERSON_NAME] ([EMAIL_ADDRESS][DOMAIN_NAME])"
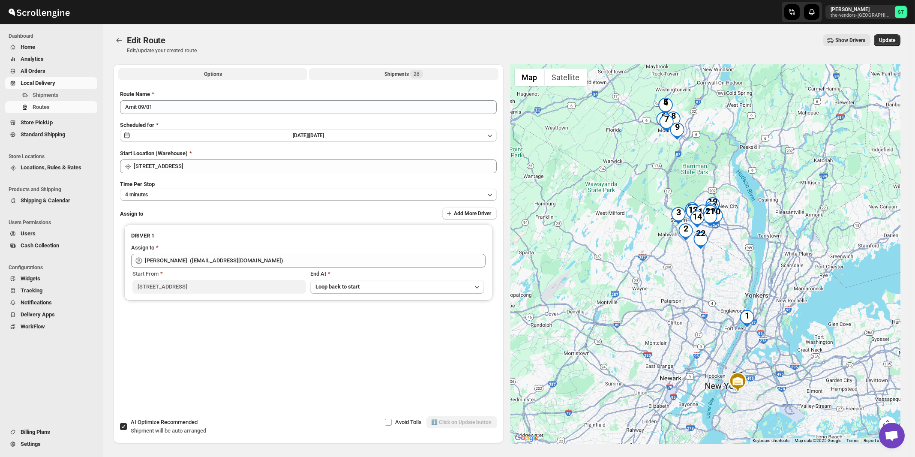
click at [402, 75] on div "Shipments 26" at bounding box center [404, 74] width 39 height 9
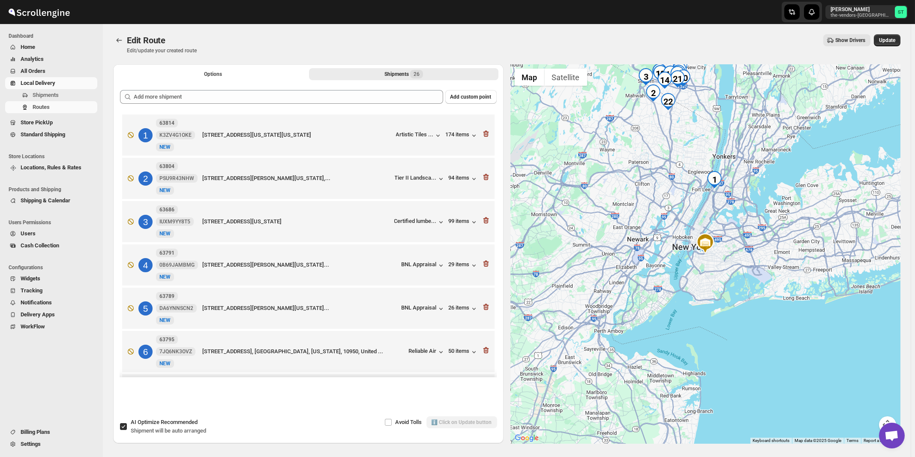
click at [177, 424] on span "Recommended" at bounding box center [179, 422] width 37 height 6
click at [127, 424] on input "AI Optimize Recommended Shipment will be auto arranged" at bounding box center [123, 426] width 7 height 7
checkbox input "false"
click at [468, 423] on div "Avoid Tolls View Directions" at bounding box center [400, 422] width 193 height 12
click at [417, 74] on span "26" at bounding box center [417, 74] width 6 height 7
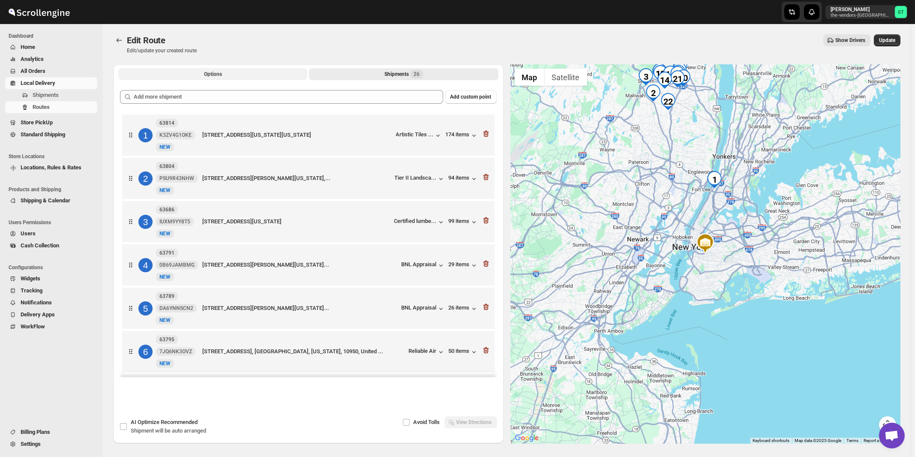
click at [211, 73] on span "Options" at bounding box center [213, 74] width 18 height 7
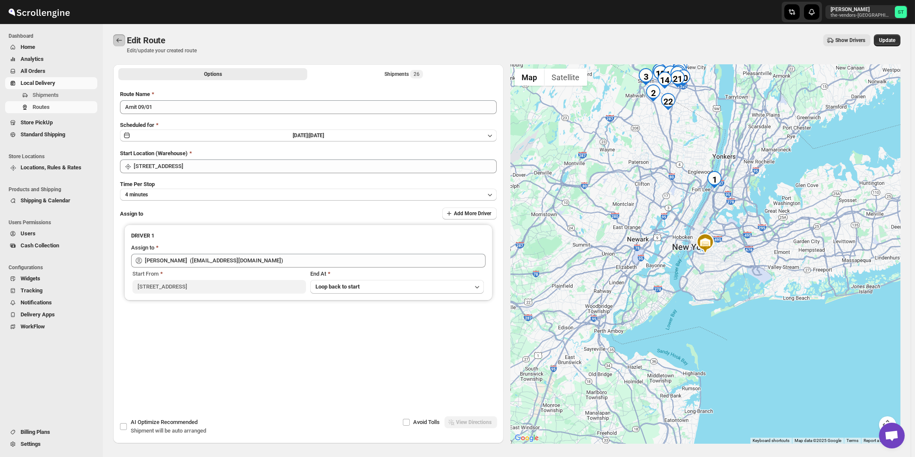
click at [116, 38] on icon "Routes" at bounding box center [119, 40] width 9 height 9
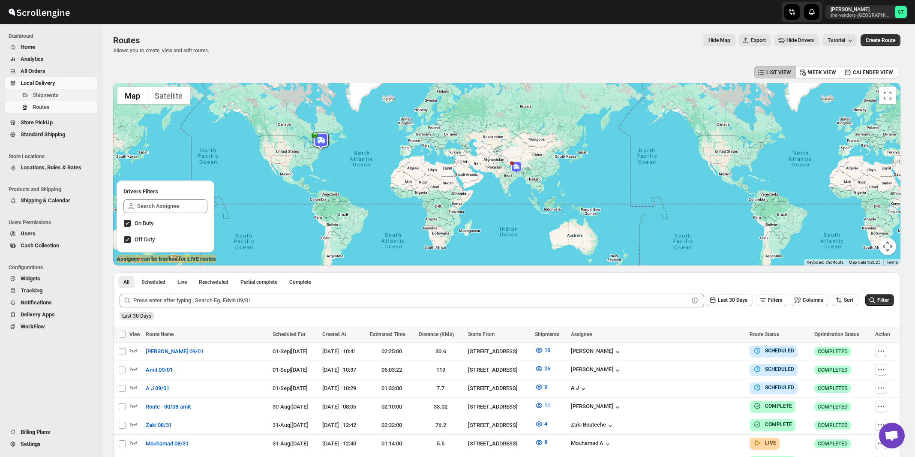
click at [49, 95] on span "Shipments" at bounding box center [46, 95] width 26 height 6
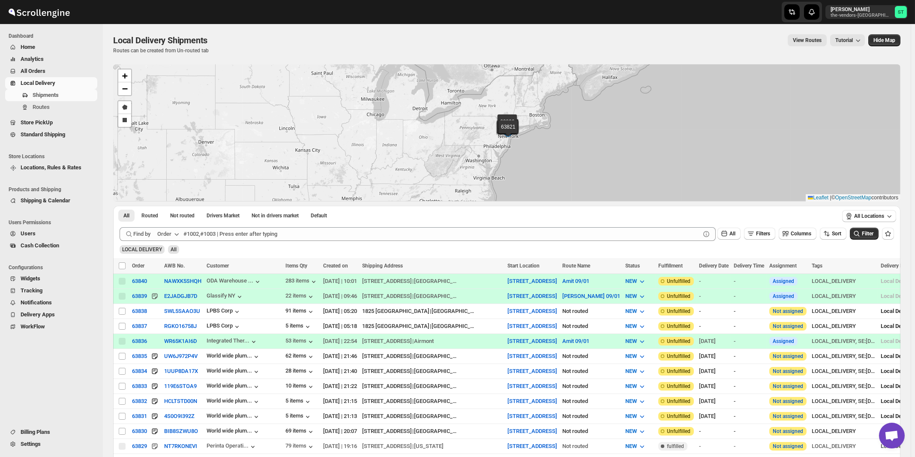
click at [174, 235] on icon "button" at bounding box center [176, 234] width 9 height 9
click at [181, 297] on div "Customer Name" at bounding box center [169, 298] width 39 height 9
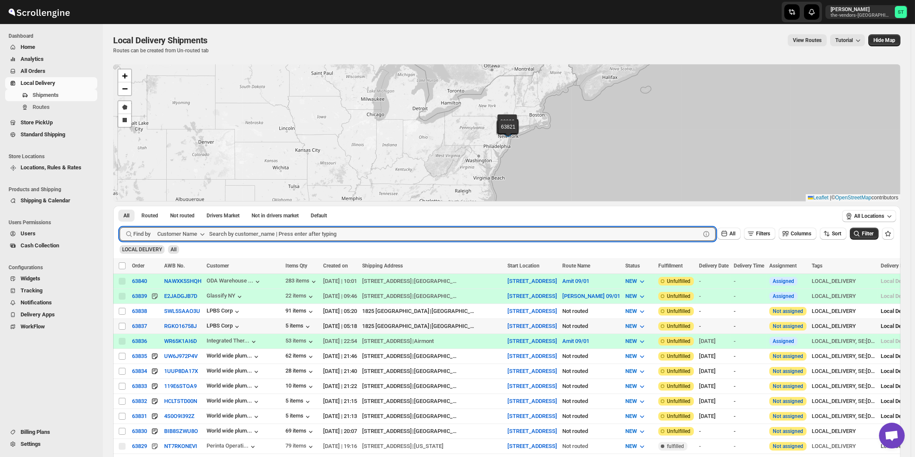
paste input "Allure Care Management LLC"
type input "Allure Care Management LLC"
click at [120, 206] on button "Submit" at bounding box center [132, 210] width 24 height 9
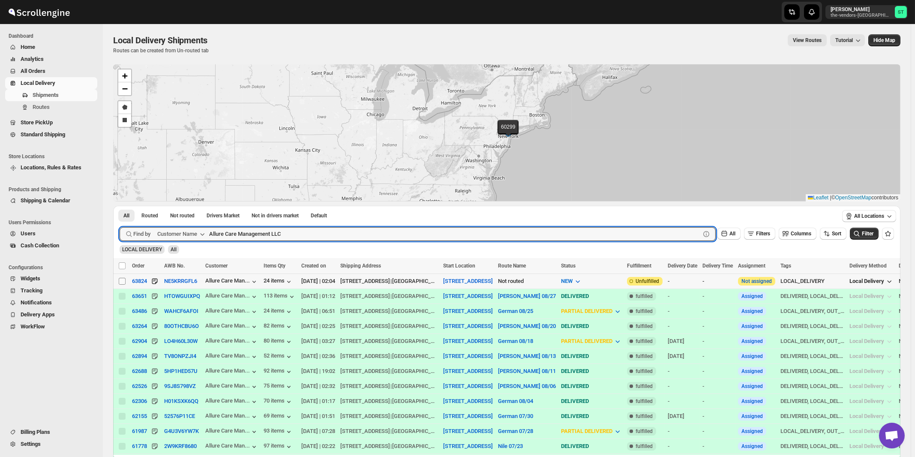
click at [122, 282] on input "Select shipment" at bounding box center [122, 281] width 7 height 7
checkbox input "true"
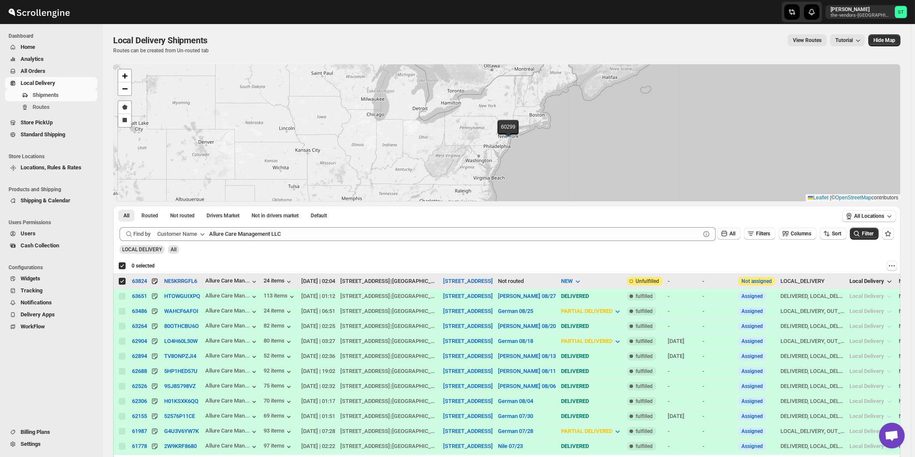
checkbox input "true"
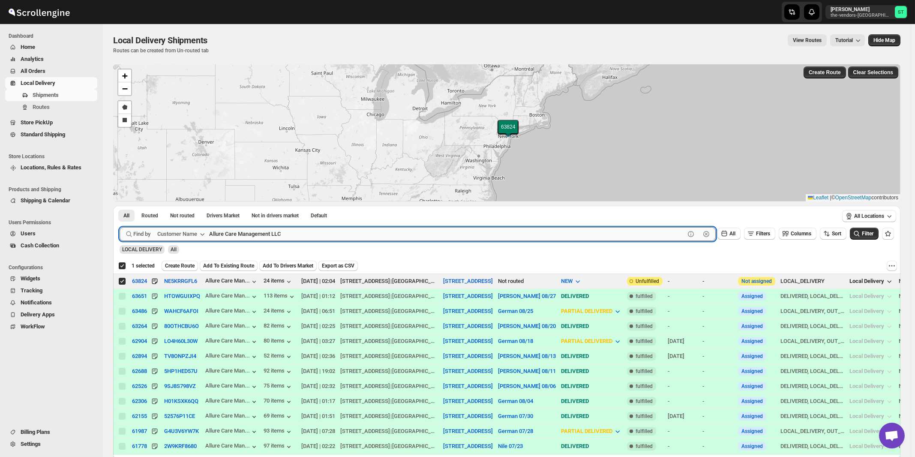
click at [295, 234] on input "Allure Care Management LLC" at bounding box center [447, 234] width 476 height 14
paste input "LPBS Corp"
type input "LPBS Corp"
click at [120, 206] on button "Submit" at bounding box center [132, 210] width 24 height 9
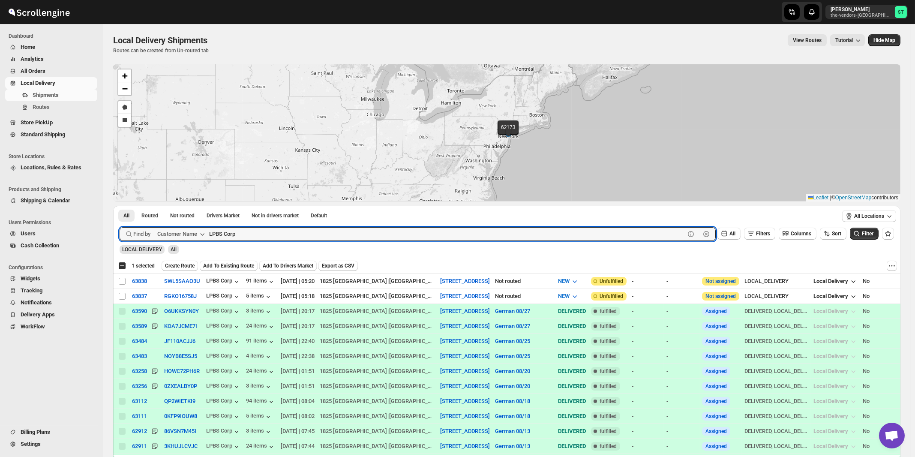
checkbox input "false"
click at [122, 298] on input "Select shipment" at bounding box center [122, 296] width 7 height 7
checkbox input "true"
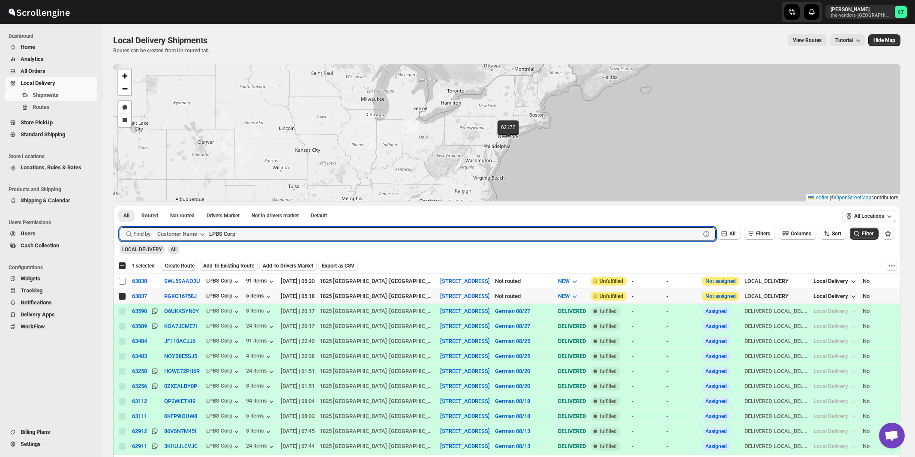
checkbox input "true"
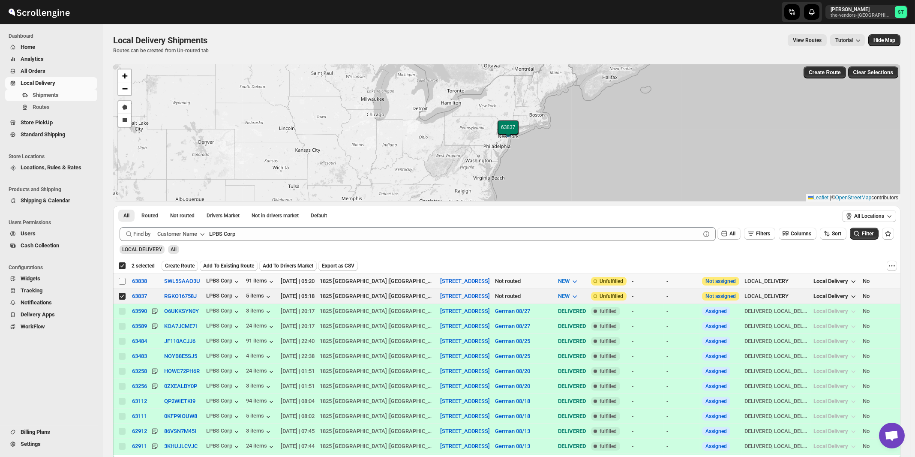
click at [120, 280] on input "Select shipment" at bounding box center [122, 281] width 7 height 7
checkbox input "true"
checkbox input "false"
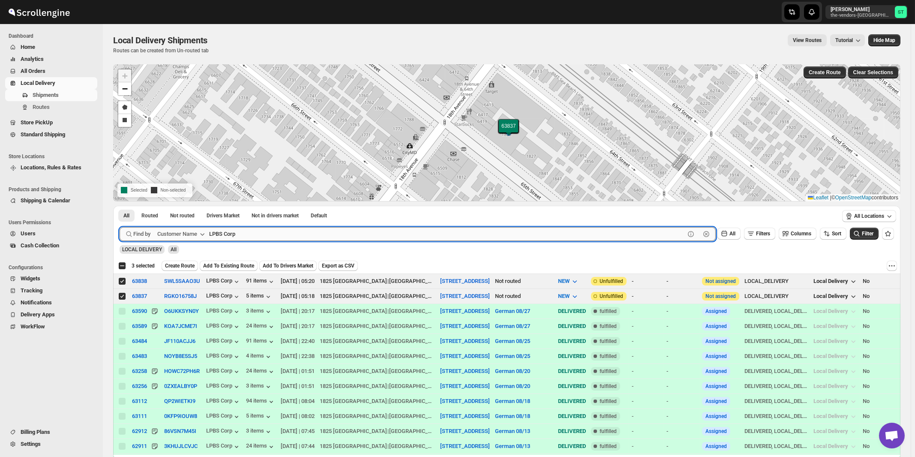
click at [272, 238] on input "LPBS Corp" at bounding box center [447, 234] width 476 height 14
paste input "Satmer Mikvah BP"
type input "Satmer Mikvah BP"
click at [120, 206] on button "Submit" at bounding box center [132, 210] width 24 height 9
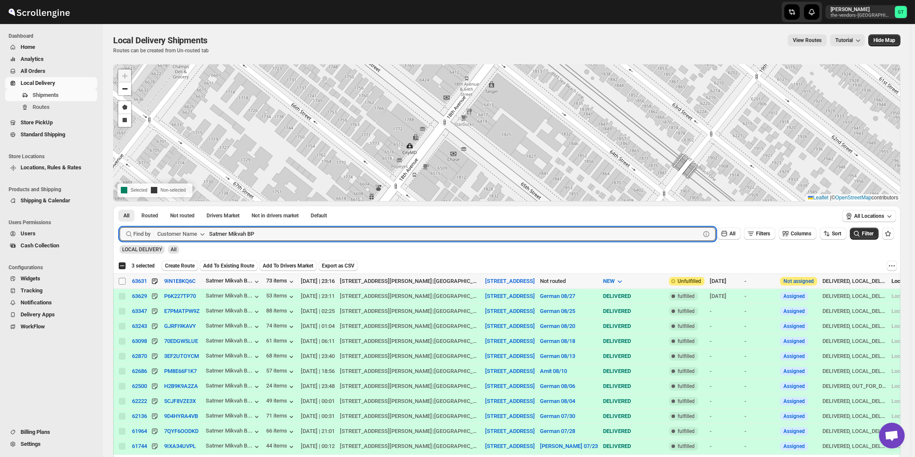
click at [122, 280] on input "Select shipment" at bounding box center [122, 281] width 7 height 7
checkbox input "true"
click at [409, 231] on input "Satmer Mikvah BP" at bounding box center [447, 234] width 476 height 14
paste input "[PERSON_NAME] CPA and Associates"
type input "[PERSON_NAME] CPA and Associates"
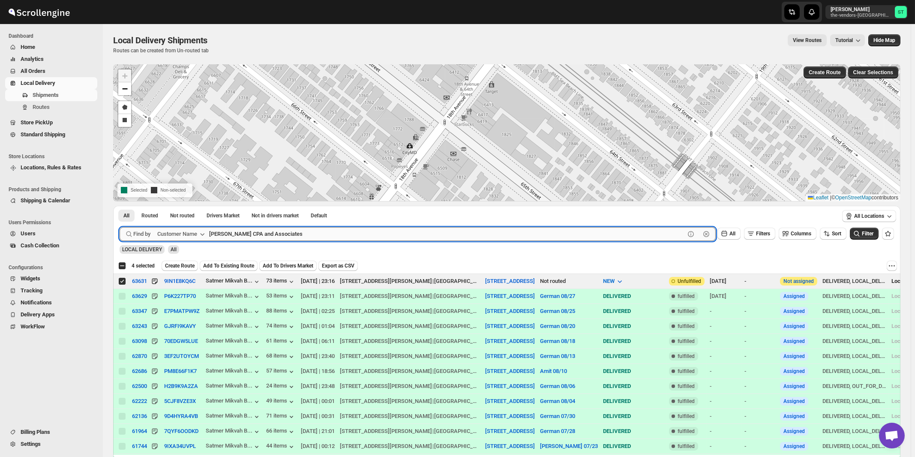
click at [120, 206] on button "Submit" at bounding box center [132, 210] width 24 height 9
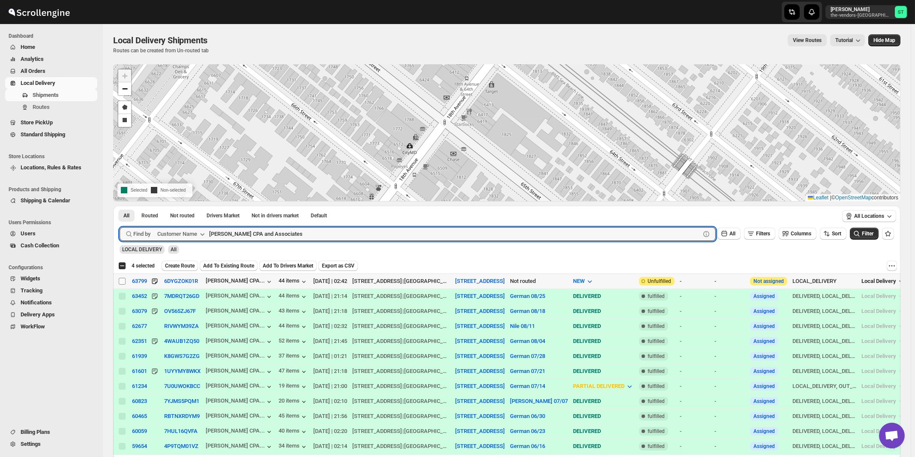
click at [123, 281] on input "Select shipment" at bounding box center [122, 281] width 7 height 7
checkbox input "true"
click at [343, 232] on input "[PERSON_NAME] CPA and Associates" at bounding box center [447, 234] width 476 height 14
paste input "World Wide Plumbing"
type input "World Wide Plumbing"
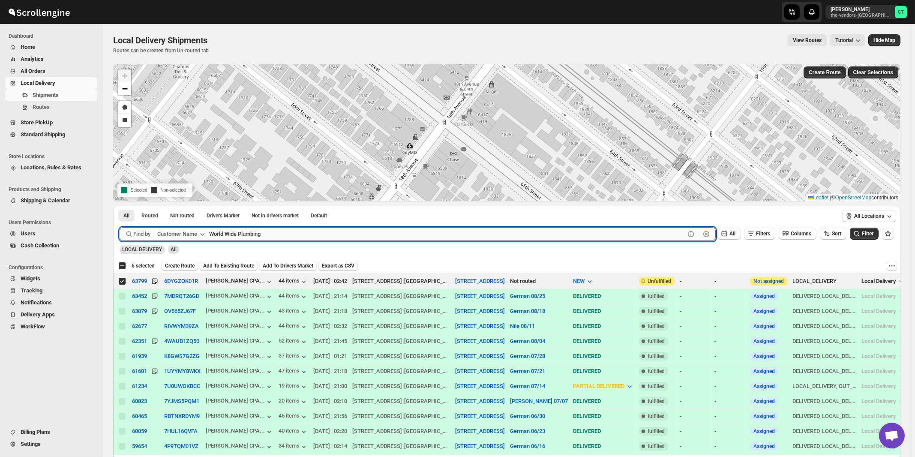
click at [120, 206] on button "Submit" at bounding box center [132, 210] width 24 height 9
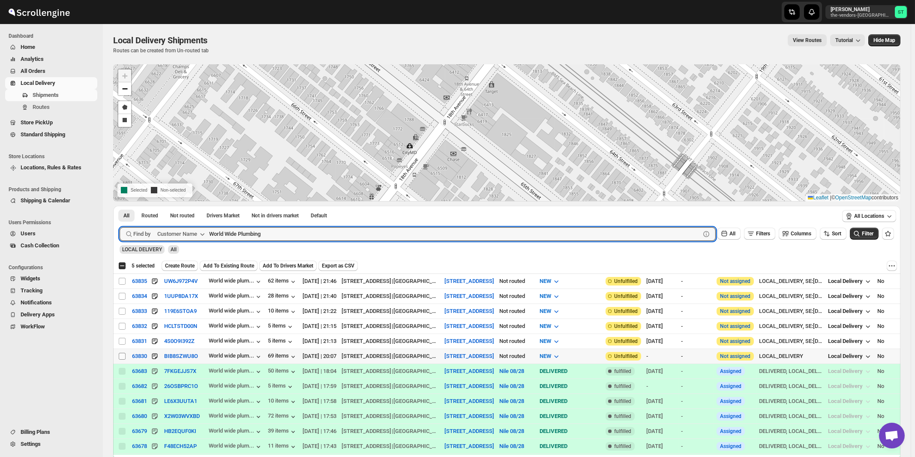
click at [123, 355] on input "Select shipment" at bounding box center [122, 356] width 7 height 7
checkbox input "true"
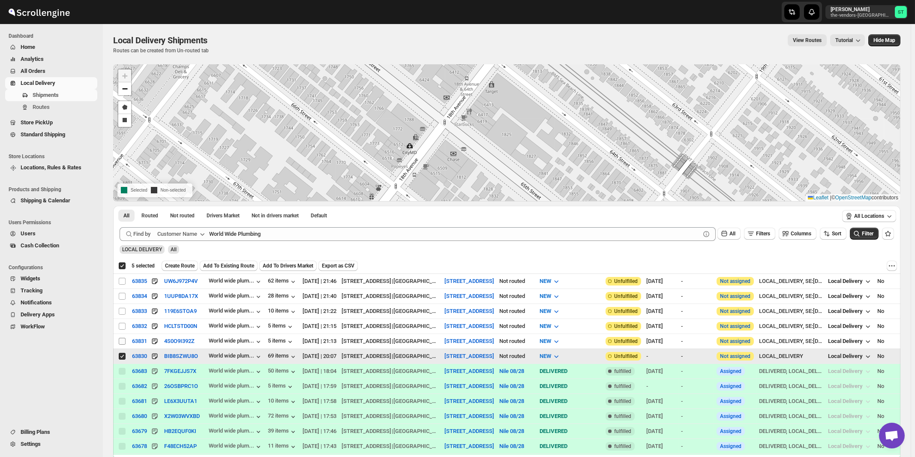
checkbox input "true"
click at [122, 339] on input "Select shipment" at bounding box center [122, 341] width 7 height 7
checkbox input "true"
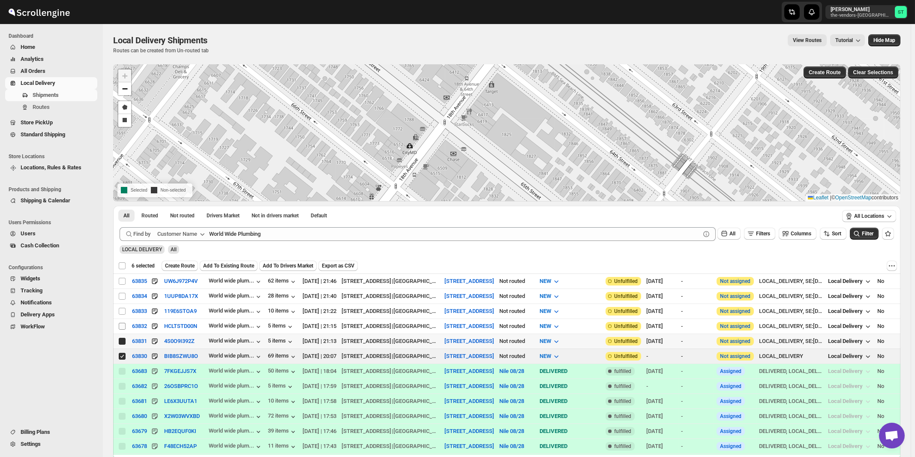
checkbox input "false"
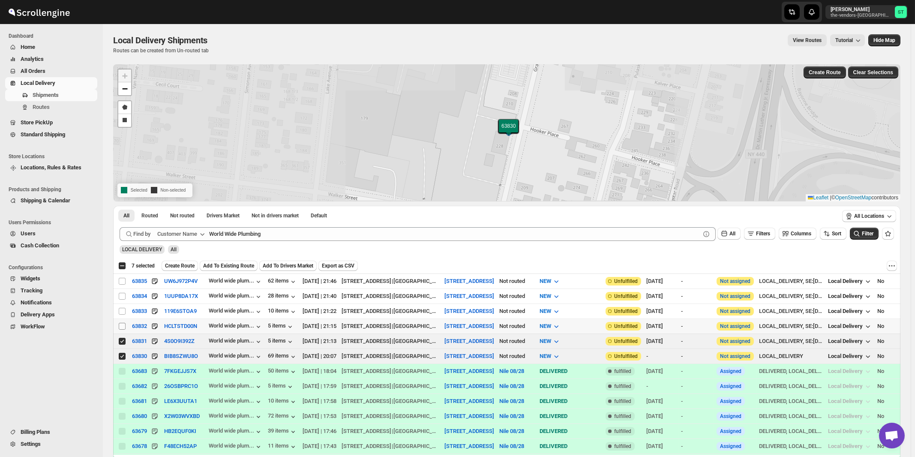
click at [123, 327] on input "Select shipment" at bounding box center [122, 326] width 7 height 7
checkbox input "true"
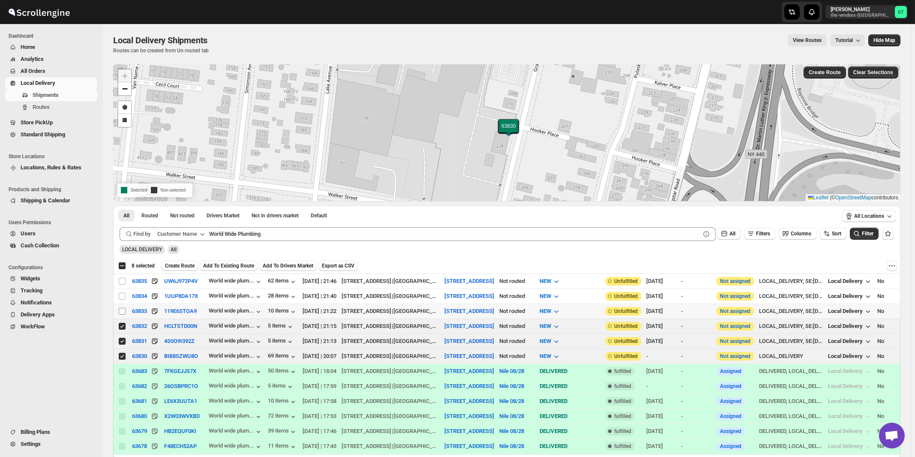
click at [123, 309] on input "Select shipment" at bounding box center [122, 311] width 7 height 7
checkbox input "true"
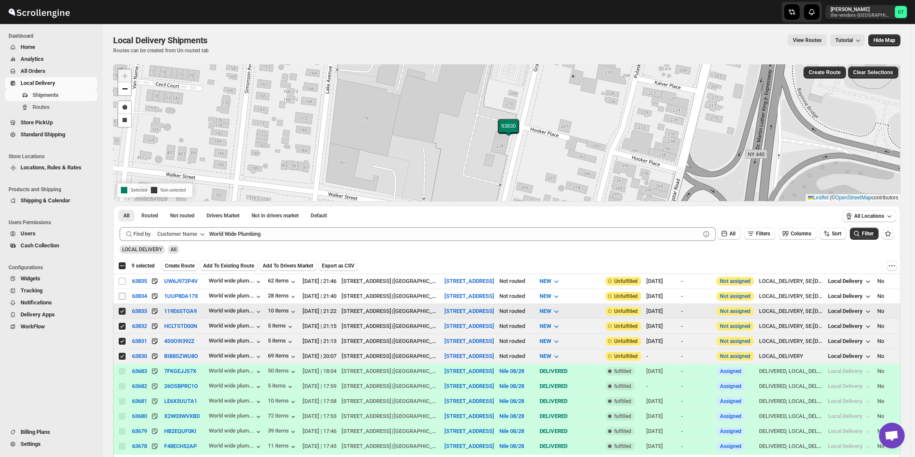
click at [123, 297] on input "Select shipment" at bounding box center [122, 296] width 7 height 7
checkbox input "true"
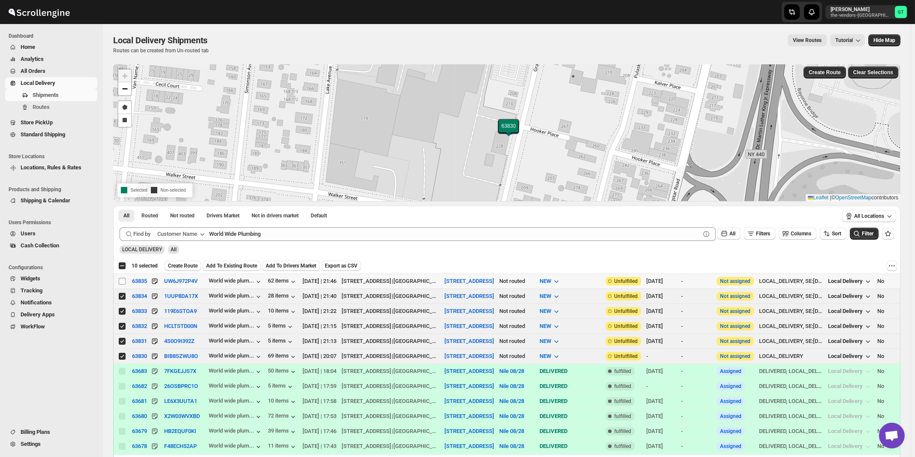
click at [123, 283] on input "Select shipment" at bounding box center [122, 281] width 7 height 7
checkbox input "true"
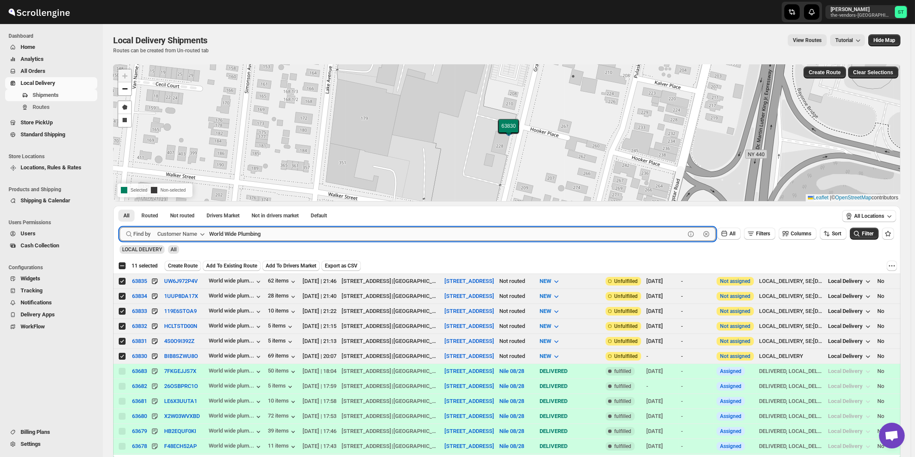
click at [365, 234] on input "World Wide Plumbing" at bounding box center [447, 234] width 476 height 14
paste input "[PERSON_NAME] & Company"
type input "[PERSON_NAME] & Company"
click at [120, 206] on button "Submit" at bounding box center [132, 210] width 24 height 9
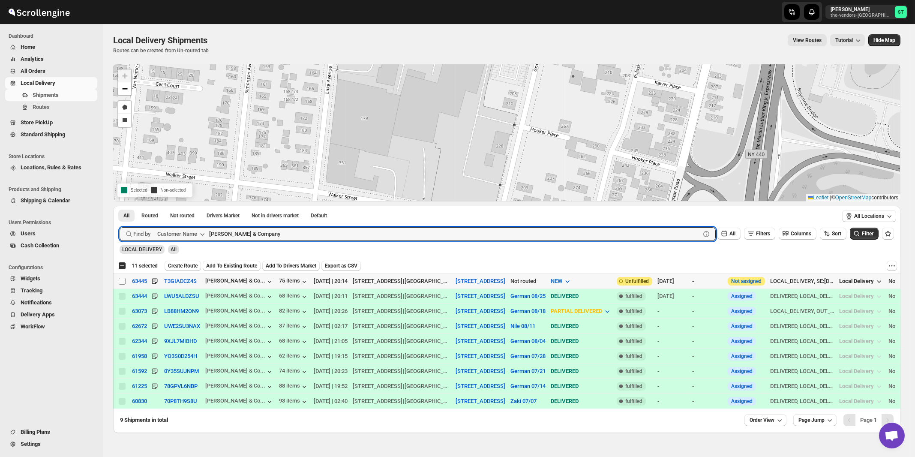
click at [123, 280] on input "Select shipment" at bounding box center [122, 281] width 7 height 7
checkbox input "true"
click at [308, 240] on input "[PERSON_NAME] & Company" at bounding box center [447, 234] width 476 height 14
paste input "NP brokerage"
type input "GNP brokerage"
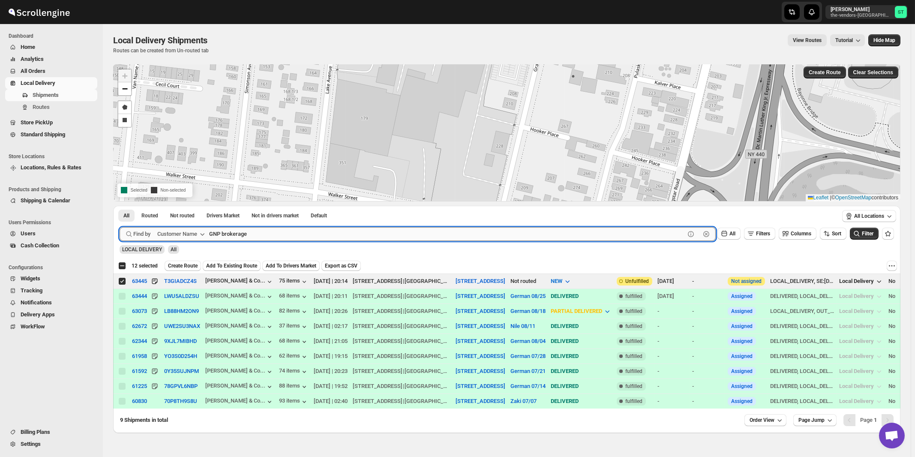
click at [120, 206] on button "Submit" at bounding box center [132, 210] width 24 height 9
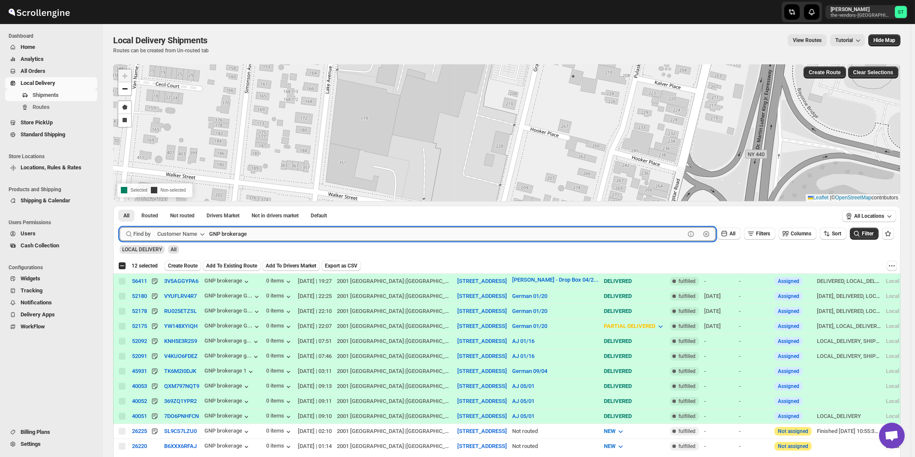
checkbox input "true"
type input "GNP"
click at [120, 206] on button "Submit" at bounding box center [132, 210] width 24 height 9
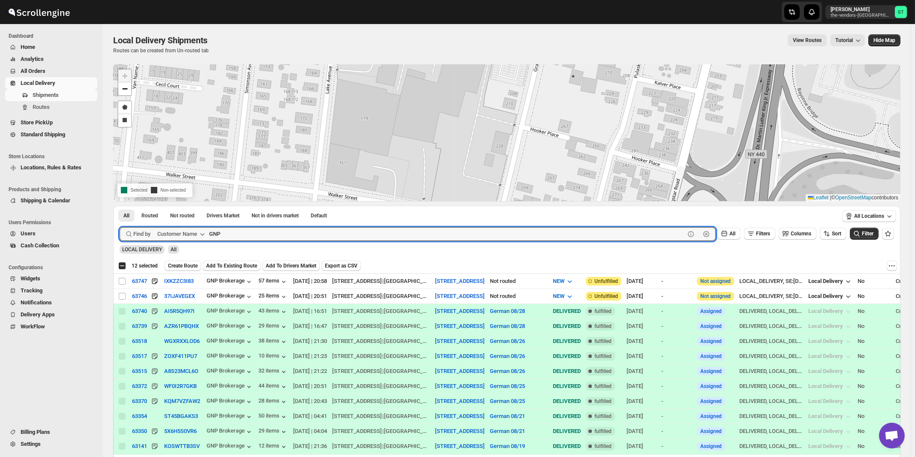
checkbox input "false"
click at [123, 295] on input "Select shipment" at bounding box center [122, 296] width 7 height 7
checkbox input "true"
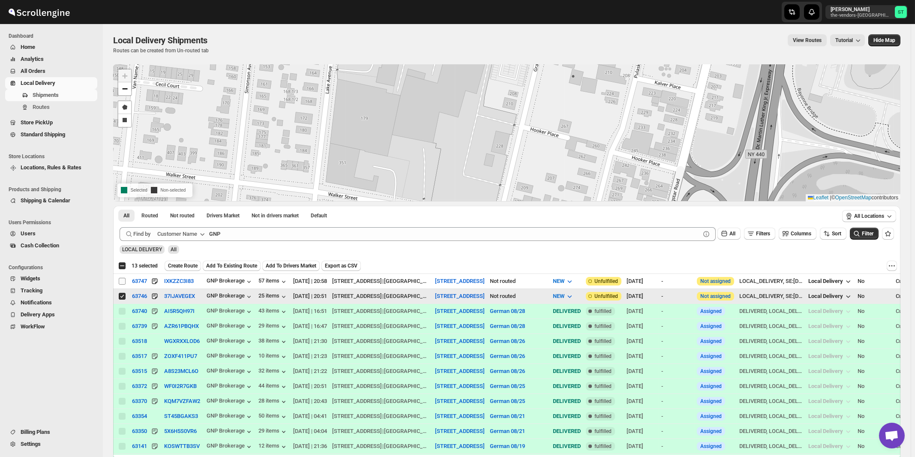
click at [121, 280] on input "Select shipment" at bounding box center [122, 281] width 7 height 7
checkbox input "true"
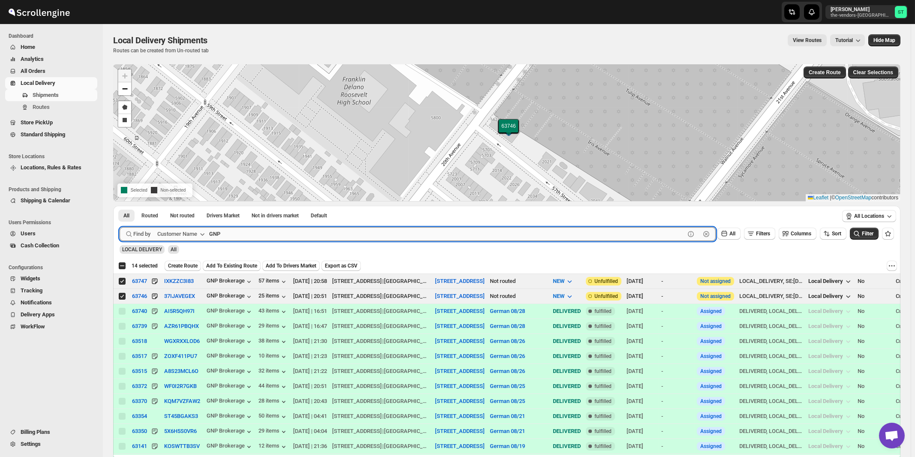
click at [311, 236] on input "GNP" at bounding box center [447, 234] width 476 height 14
paste input "Chesed 24 6"
type input "Chesed"
click at [120, 206] on button "Submit" at bounding box center [132, 210] width 24 height 9
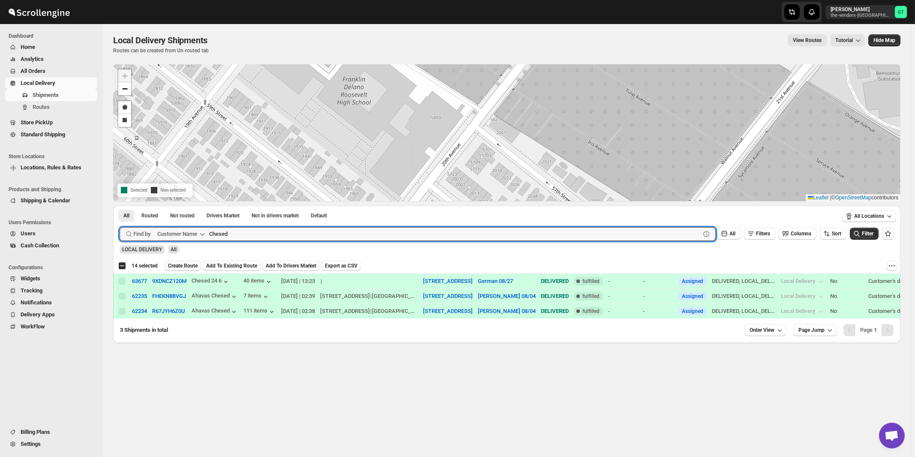
click at [171, 263] on span "Create Route" at bounding box center [183, 265] width 30 height 7
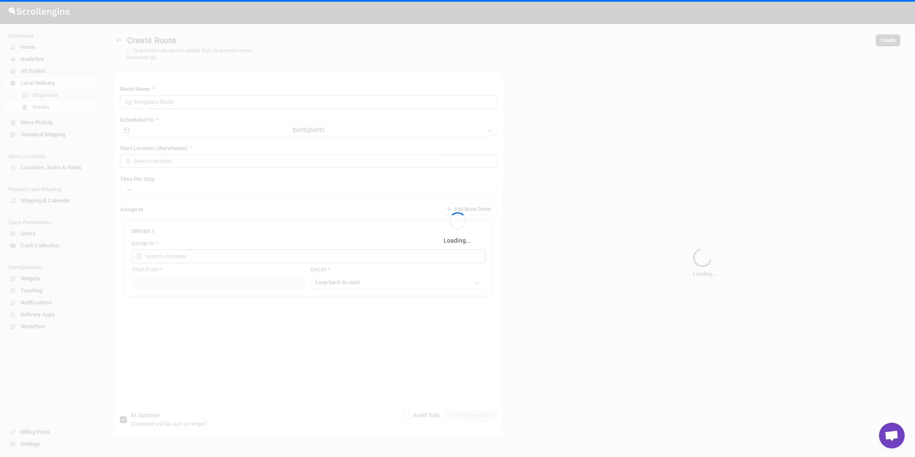
type input "Route - 01/09-1046"
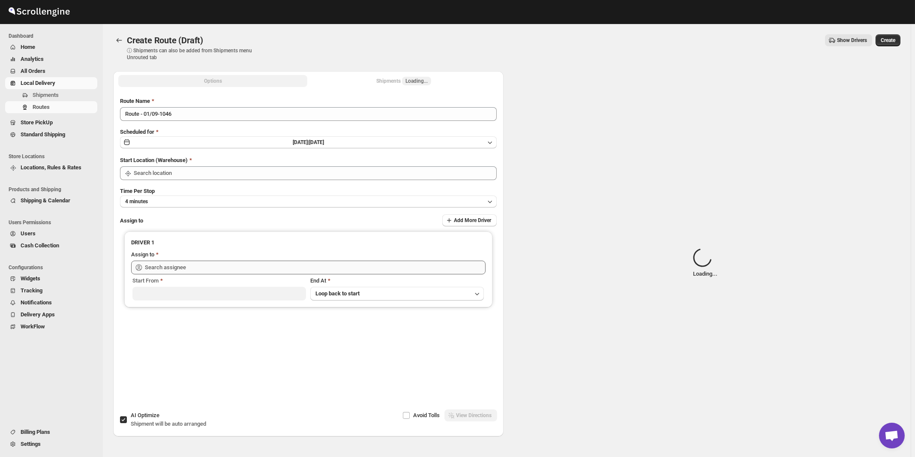
type input "[STREET_ADDRESS]"
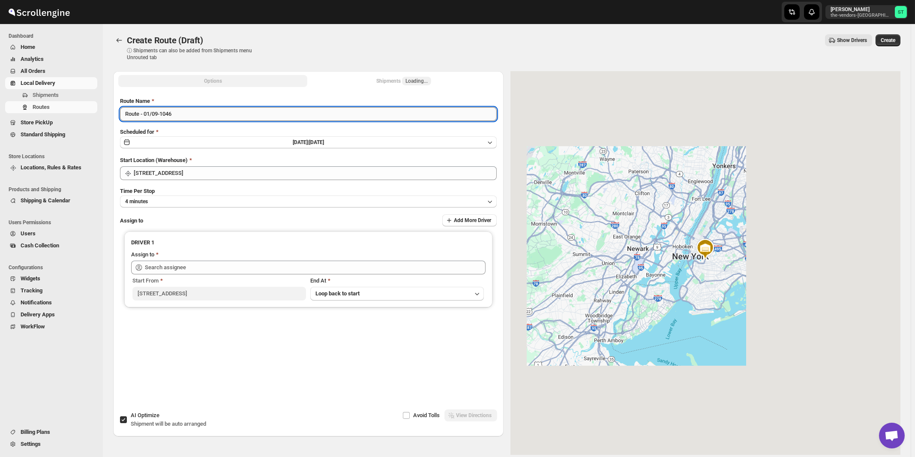
click at [210, 113] on input "Route - 01/09-1046" at bounding box center [308, 114] width 377 height 14
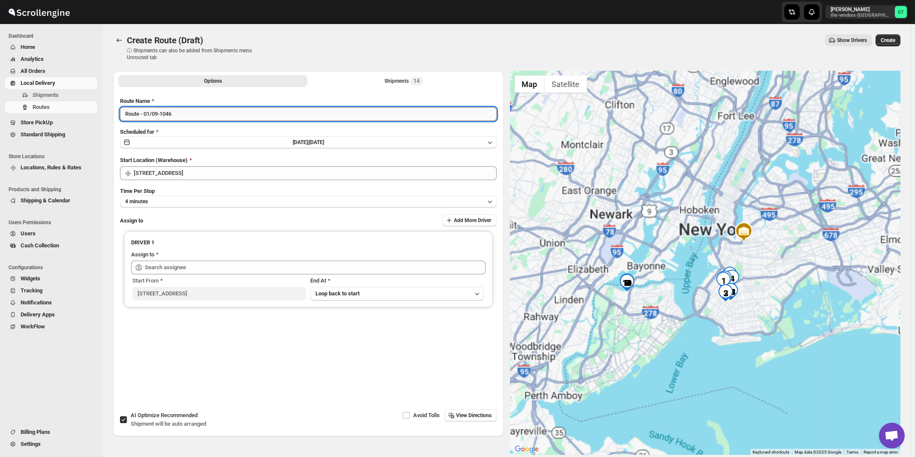
paste input "German"
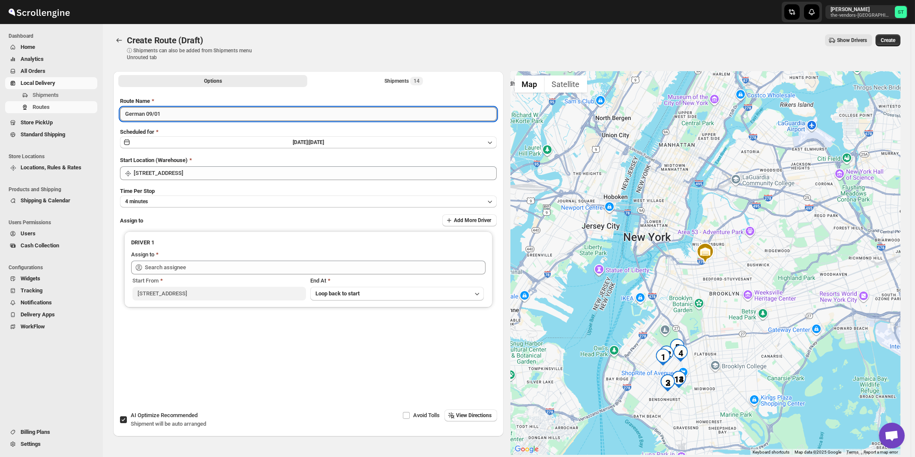
type input "German 09/01"
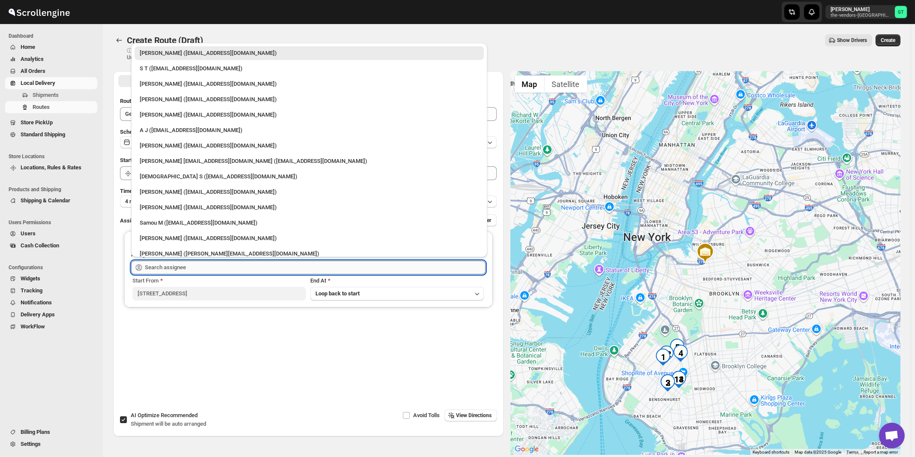
click at [185, 266] on input "text" at bounding box center [315, 268] width 341 height 14
click at [180, 178] on div "[DEMOGRAPHIC_DATA] S ([EMAIL_ADDRESS][DOMAIN_NAME])" at bounding box center [309, 176] width 339 height 9
type input "[DEMOGRAPHIC_DATA] S ([EMAIL_ADDRESS][DOMAIN_NAME])"
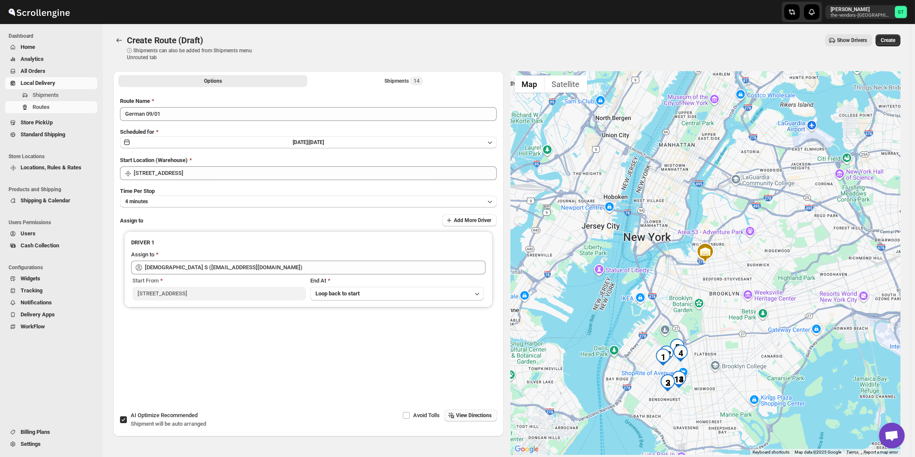
click at [472, 416] on span "View Directions" at bounding box center [475, 415] width 36 height 7
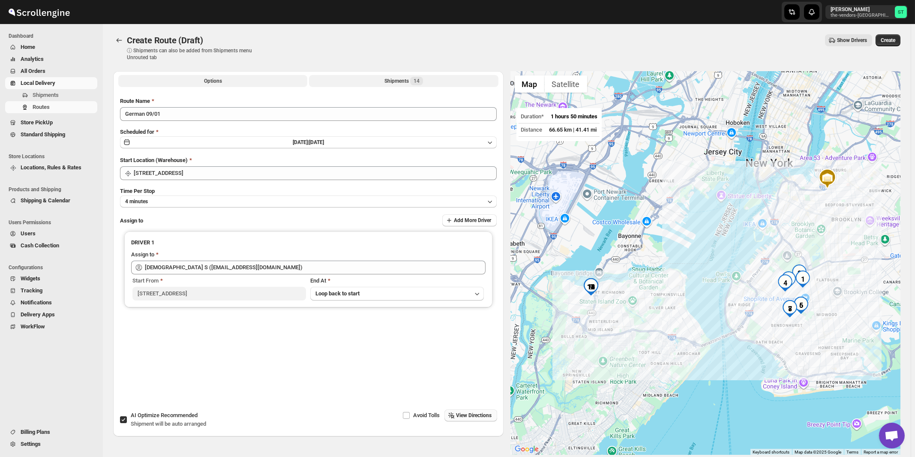
click at [402, 84] on div "Shipments 14" at bounding box center [404, 81] width 39 height 9
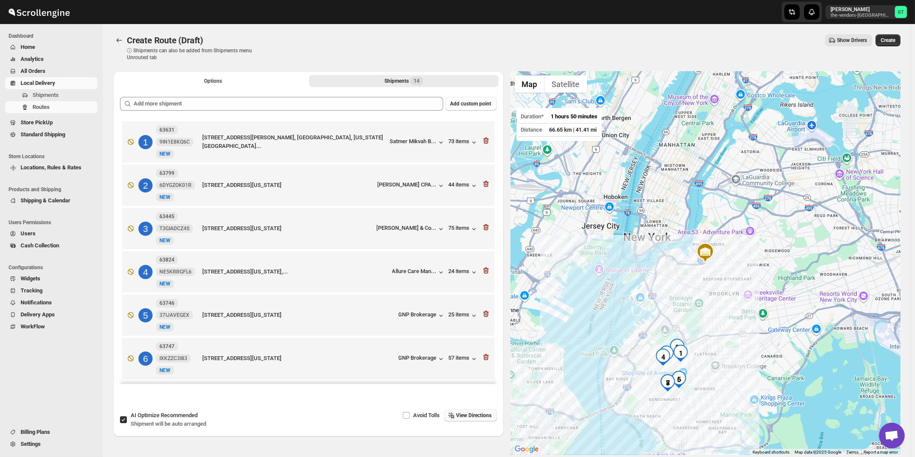
click at [168, 424] on span "Shipment will be auto arranged" at bounding box center [168, 424] width 75 height 6
click at [127, 423] on input "AI Optimize Recommended Shipment will be auto arranged" at bounding box center [123, 419] width 7 height 7
checkbox input "false"
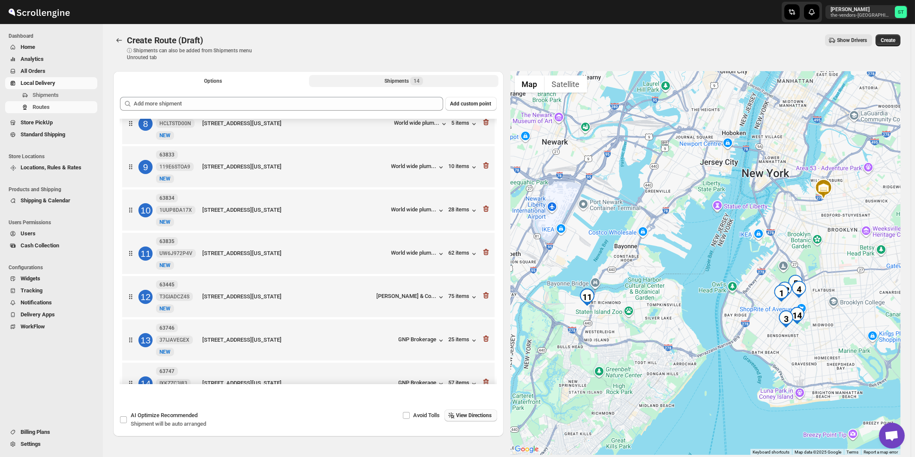
scroll to position [355, 0]
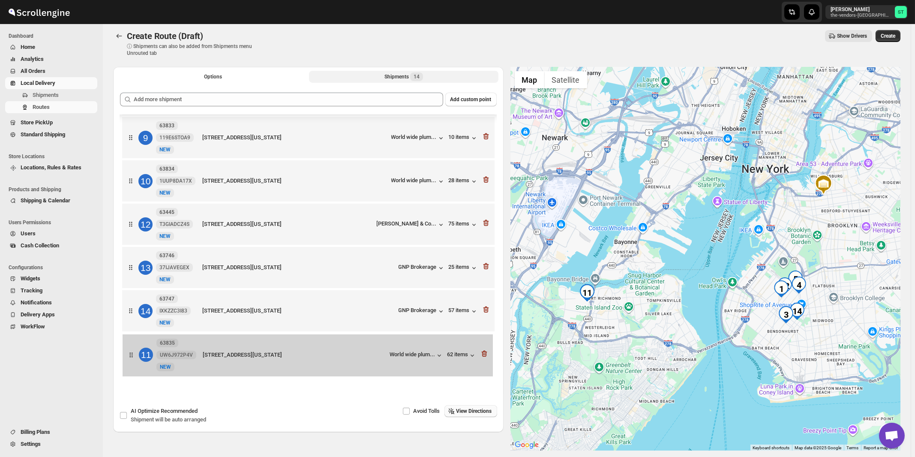
drag, startPoint x: 361, startPoint y: 226, endPoint x: 364, endPoint y: 356, distance: 129.5
click at [362, 358] on div "1 63824 NE5KRRGFL6 [GEOGRAPHIC_DATA][STREET_ADDRESS][US_STATE],... Allure Care …" at bounding box center [308, 74] width 377 height 611
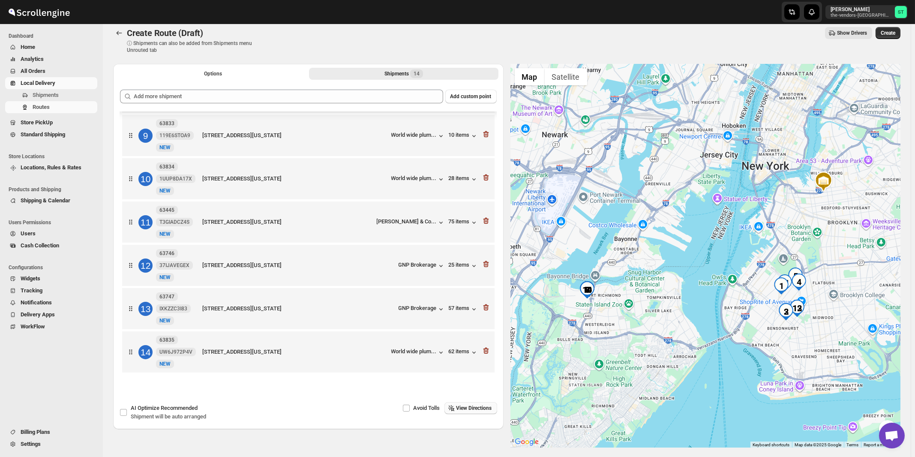
click at [485, 409] on span "View Directions" at bounding box center [475, 408] width 36 height 7
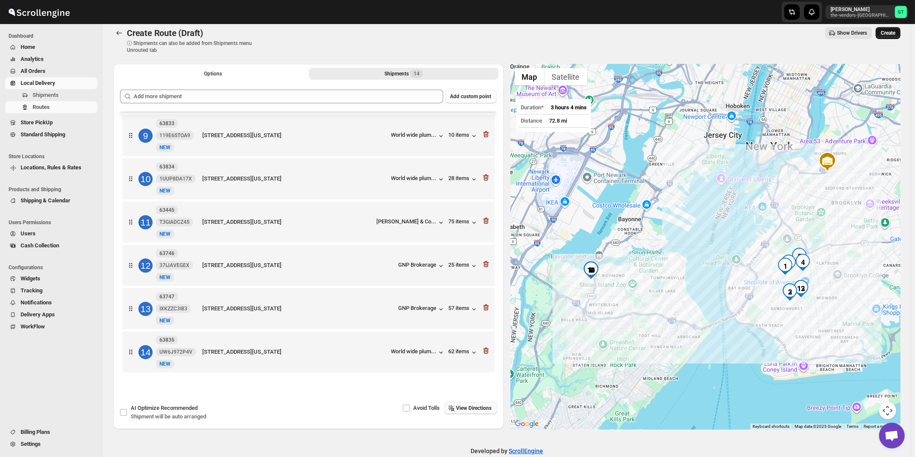
click at [893, 32] on span "Create" at bounding box center [888, 33] width 15 height 7
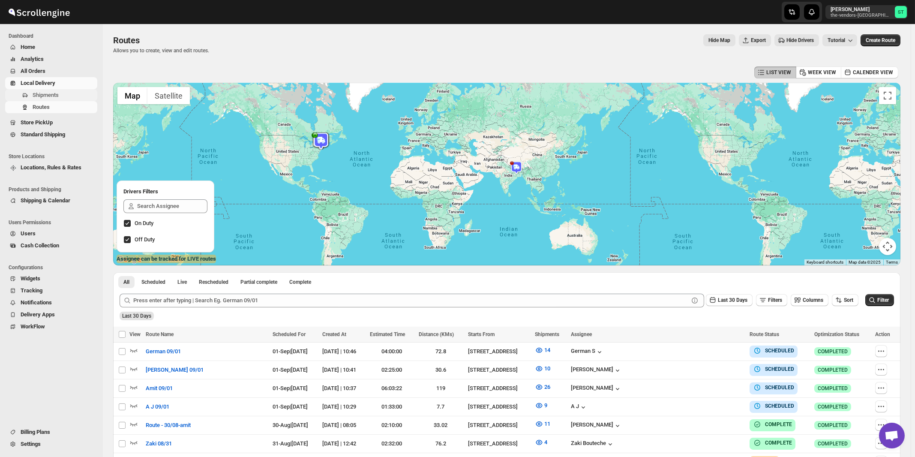
click at [40, 93] on span "Shipments" at bounding box center [46, 95] width 26 height 6
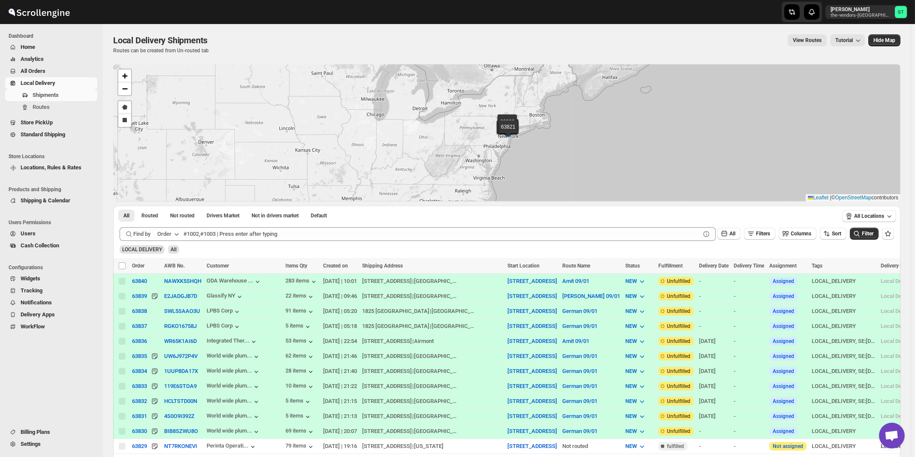
click at [180, 235] on icon "button" at bounding box center [176, 234] width 9 height 9
click at [169, 303] on button "Customer Name" at bounding box center [169, 298] width 45 height 14
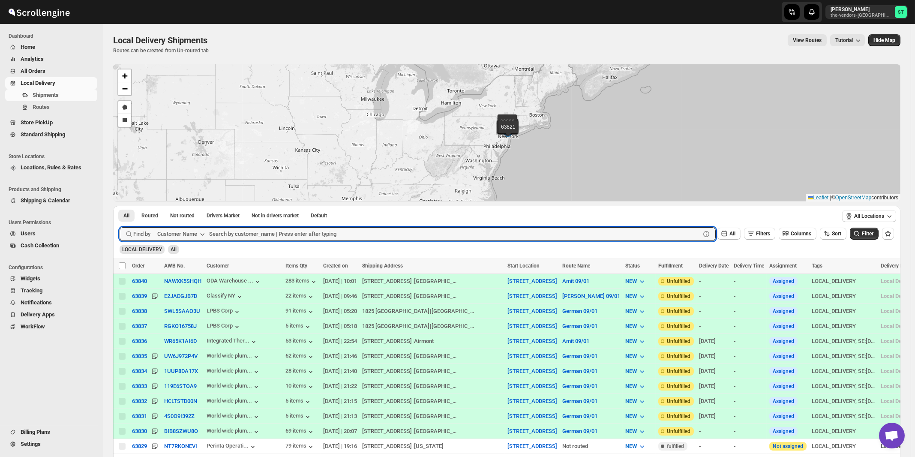
paste input "Corner Hardware & Print Ctr."
type input "Corner Hardware & Print Ctr."
click at [120, 206] on button "Submit" at bounding box center [132, 210] width 24 height 9
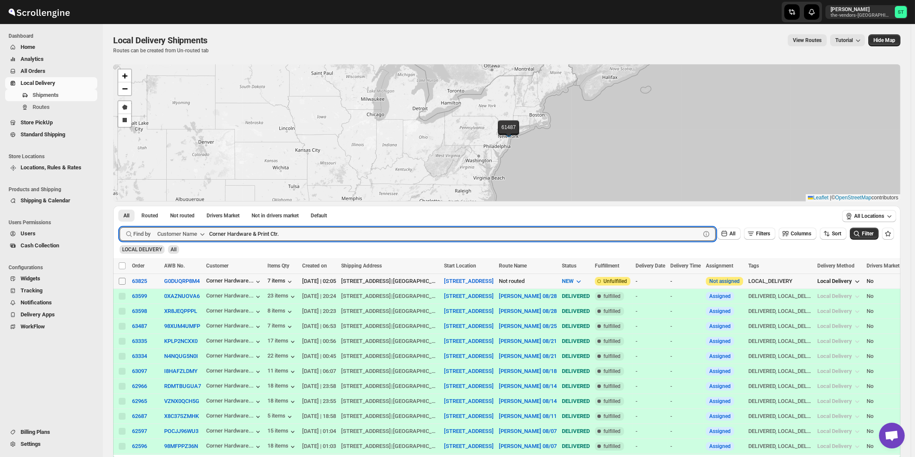
click at [120, 283] on input "Select shipment" at bounding box center [122, 281] width 7 height 7
checkbox input "true"
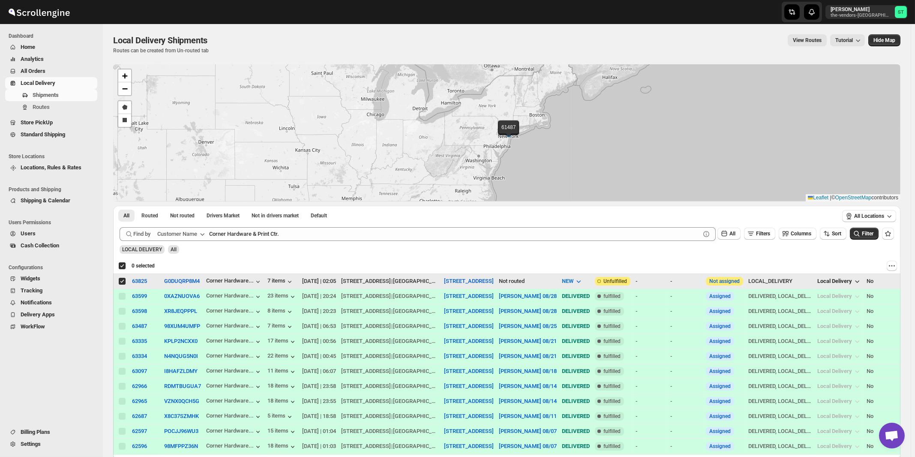
checkbox input "true"
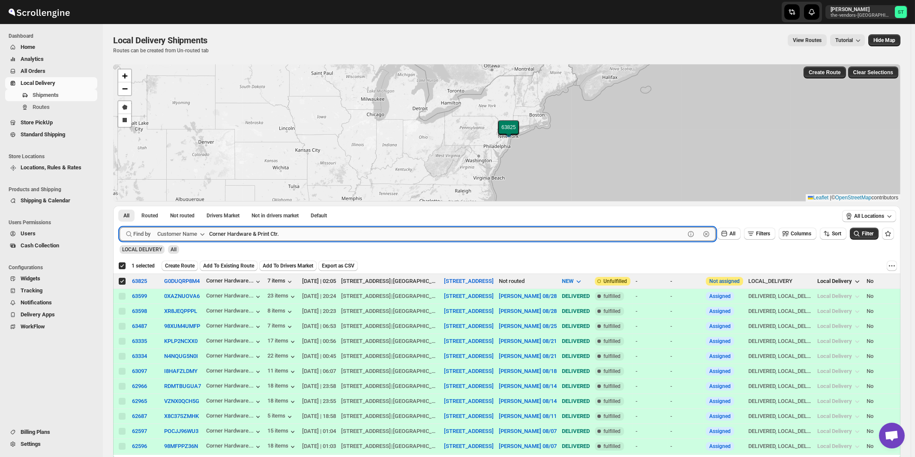
click at [349, 230] on input "Corner Hardware & Print Ctr." at bounding box center [447, 234] width 476 height 14
paste input "Preffered Builders"
type input "Pref"
click at [120, 206] on button "Submit" at bounding box center [132, 210] width 24 height 9
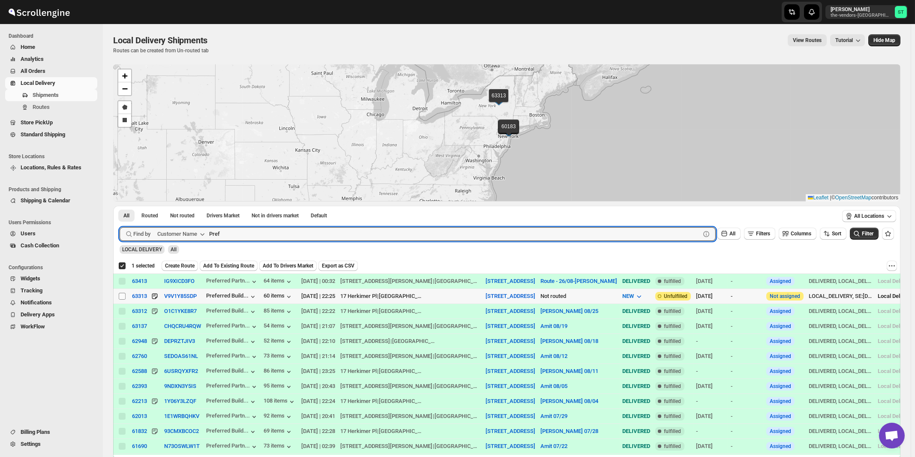
click at [120, 296] on input "Select shipment" at bounding box center [122, 296] width 7 height 7
checkbox input "true"
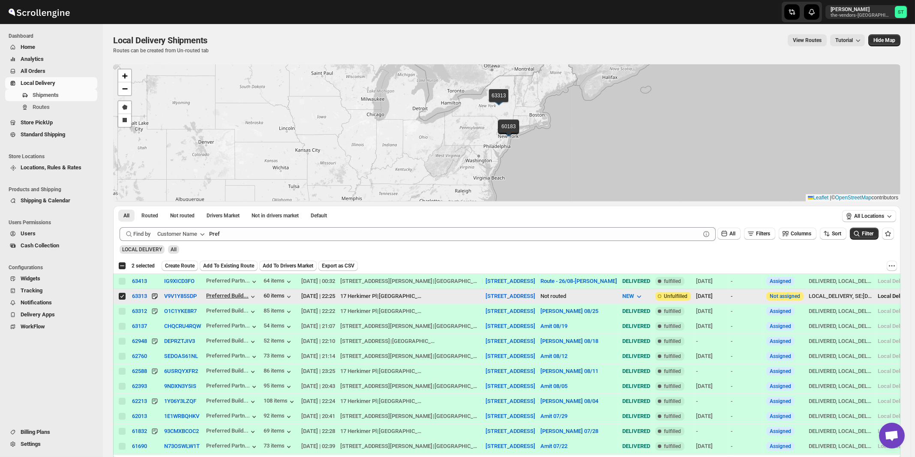
checkbox input "false"
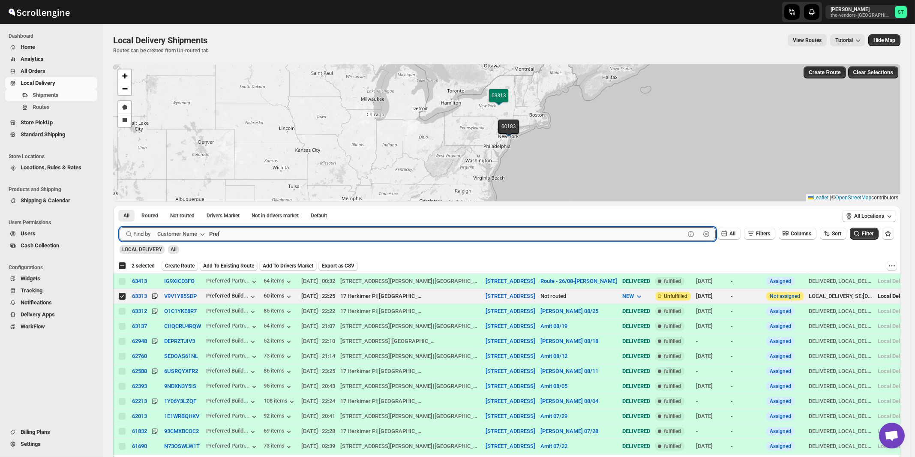
click at [327, 231] on input "Pref" at bounding box center [447, 234] width 476 height 14
paste input "Royal Imports"
type input "Royal Imports"
click at [120, 206] on button "Submit" at bounding box center [132, 210] width 24 height 9
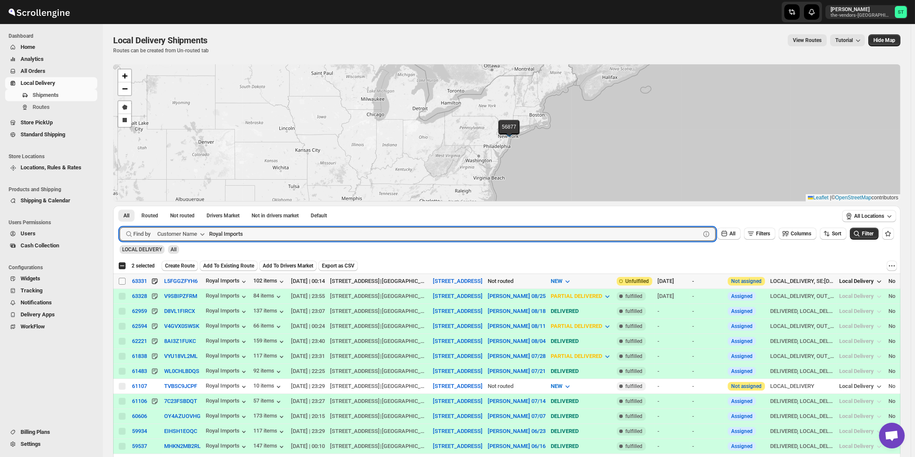
click at [122, 281] on input "Select shipment" at bounding box center [122, 281] width 7 height 7
checkbox input "true"
click at [316, 231] on input "Royal Imports" at bounding box center [447, 234] width 476 height 14
paste input "Target Piping"
click at [120, 206] on button "Submit" at bounding box center [132, 210] width 24 height 9
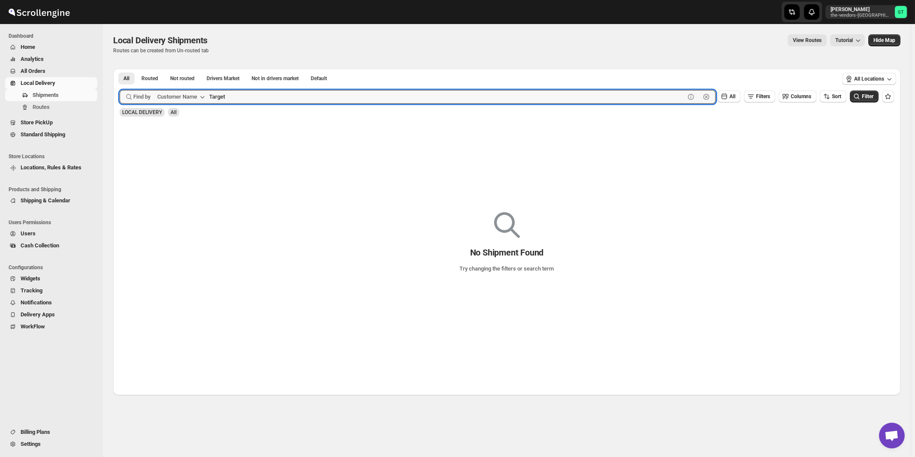
click at [120, 69] on button "Submit" at bounding box center [132, 73] width 24 height 9
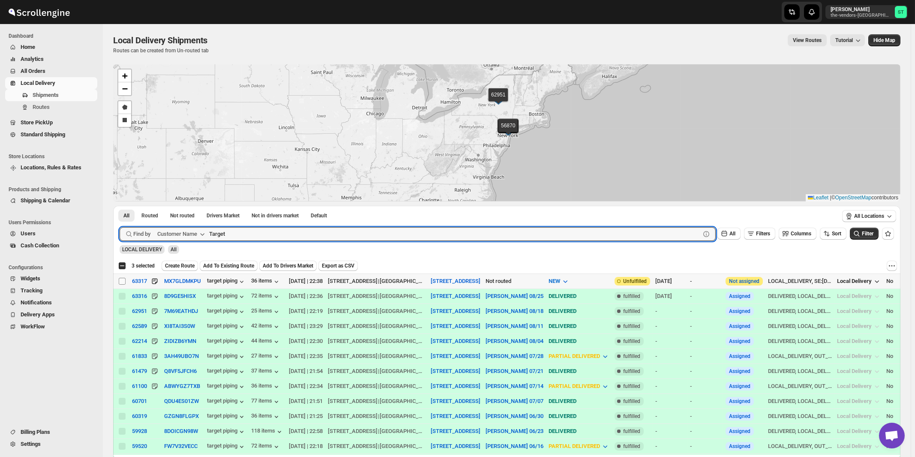
click at [120, 280] on input "Select shipment" at bounding box center [122, 281] width 7 height 7
click at [262, 234] on input "Target" at bounding box center [447, 234] width 476 height 14
paste input "Wasa Properties"
click at [120, 206] on button "Submit" at bounding box center [132, 210] width 24 height 9
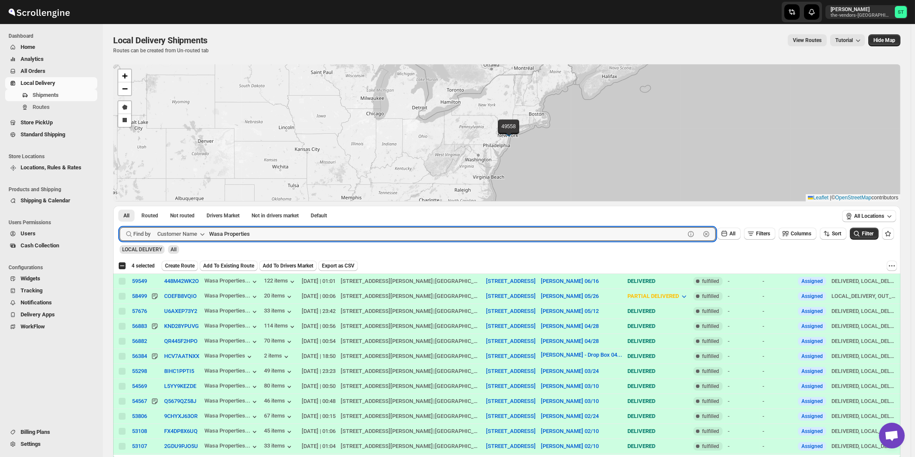
paste input "Anchor Health Homecare Services Inc."
click at [120, 206] on button "Submit" at bounding box center [132, 210] width 24 height 9
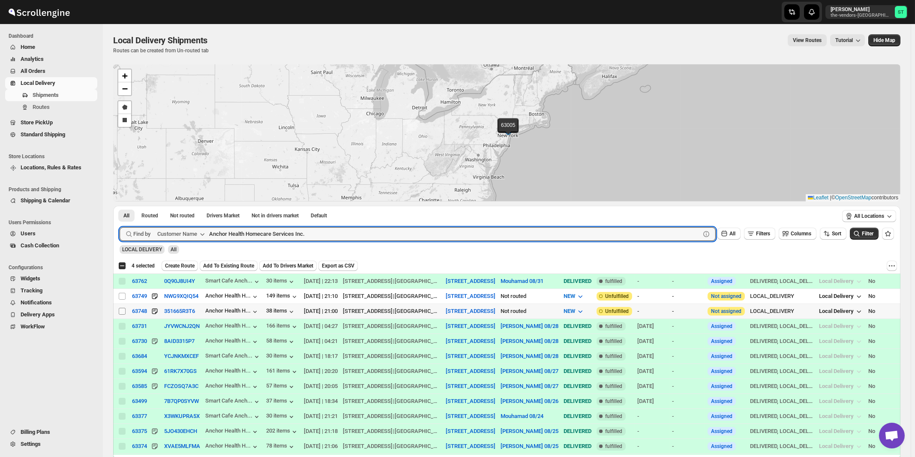
click at [123, 310] on input "Select shipment" at bounding box center [122, 311] width 7 height 7
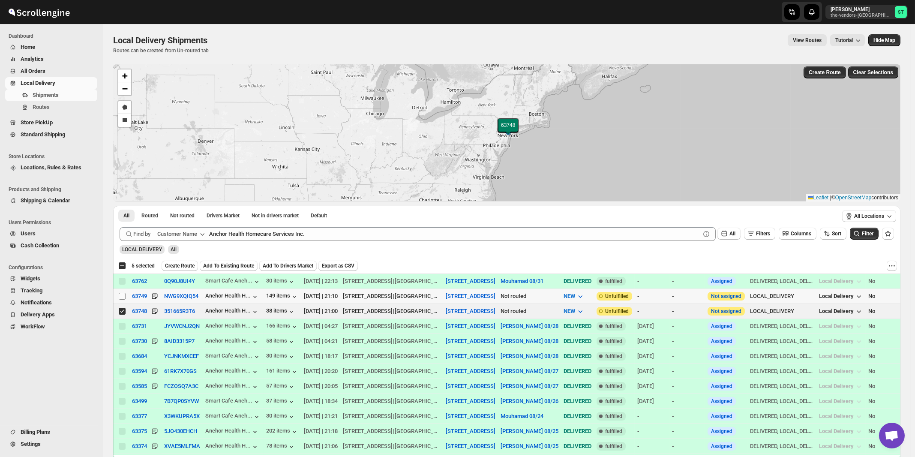
click at [123, 297] on input "Select shipment" at bounding box center [122, 296] width 7 height 7
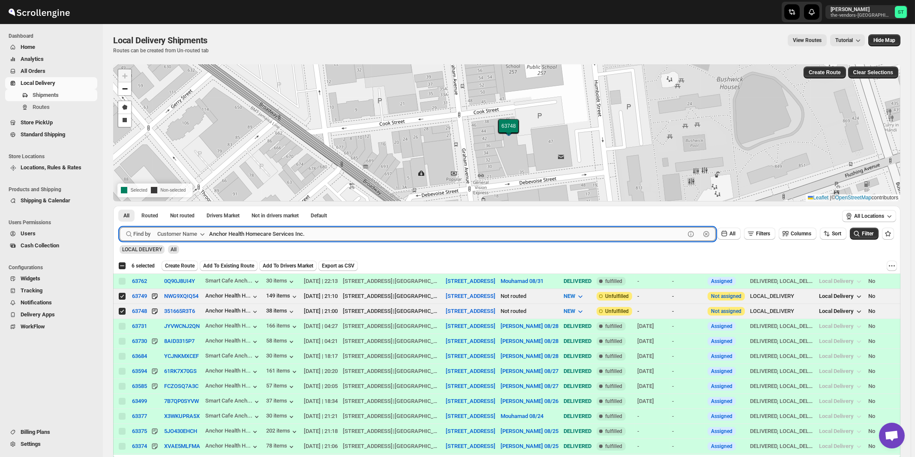
click at [326, 231] on input "Anchor Health Homecare Services Inc." at bounding box center [447, 234] width 476 height 14
paste input "Prestige Lighting"
click at [120, 206] on button "Submit" at bounding box center [132, 210] width 24 height 9
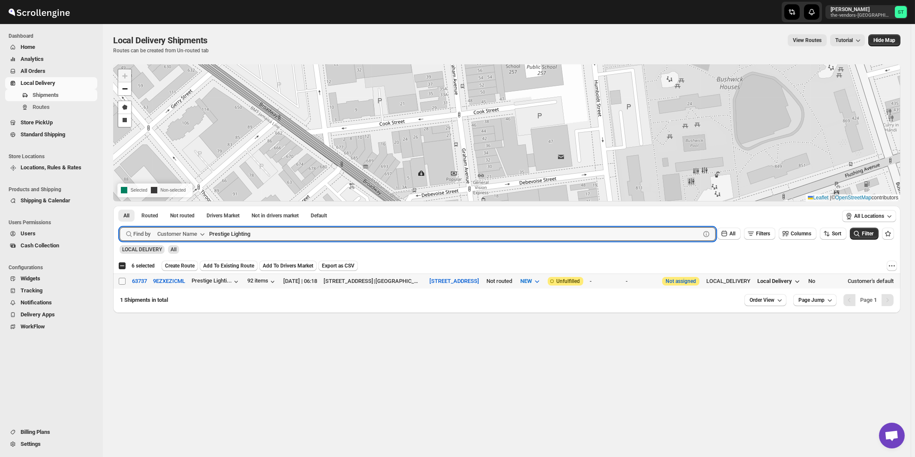
click at [123, 282] on input "Select shipment" at bounding box center [122, 281] width 7 height 7
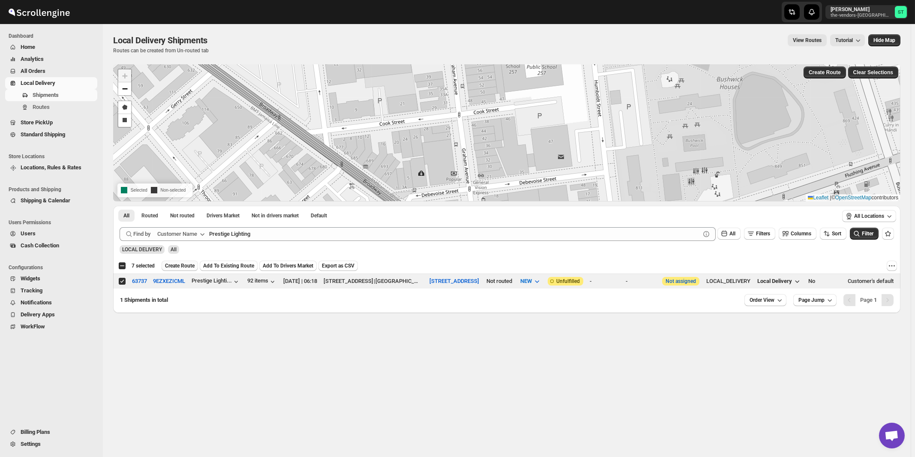
click at [188, 266] on span "Create Route" at bounding box center [180, 265] width 30 height 7
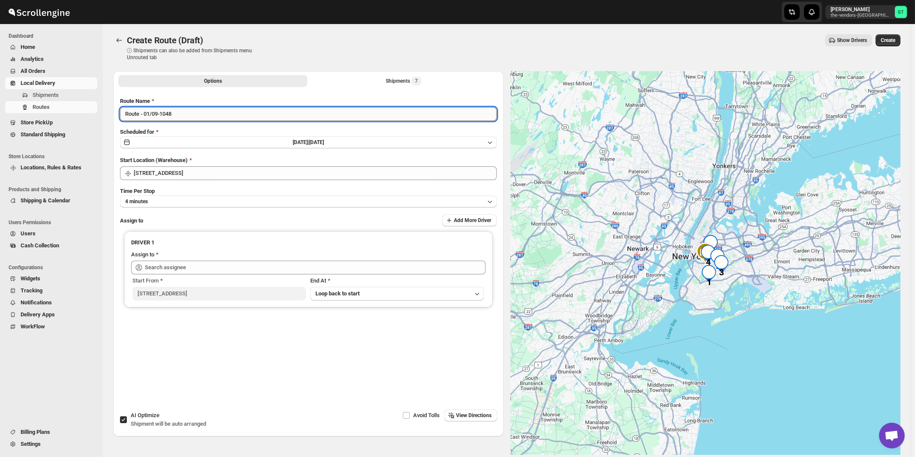
click at [256, 118] on input "Route - 01/09-1048" at bounding box center [308, 114] width 377 height 14
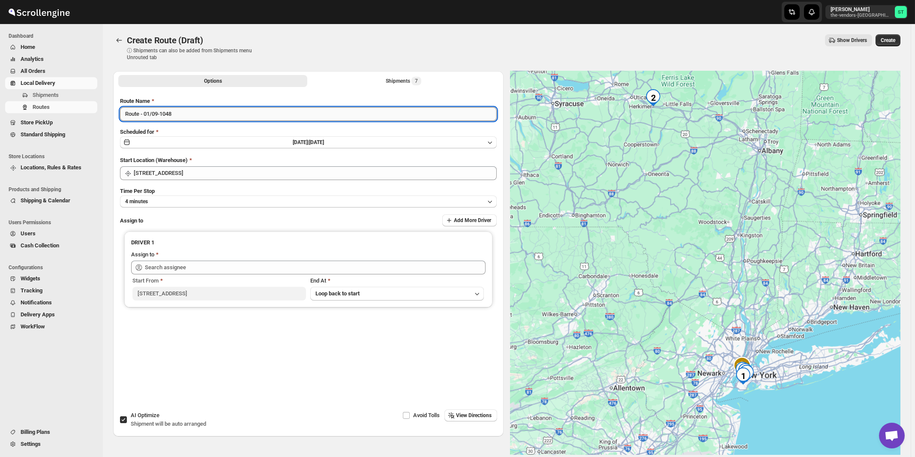
paste input "[PERSON_NAME]"
